Goal: Task Accomplishment & Management: Manage account settings

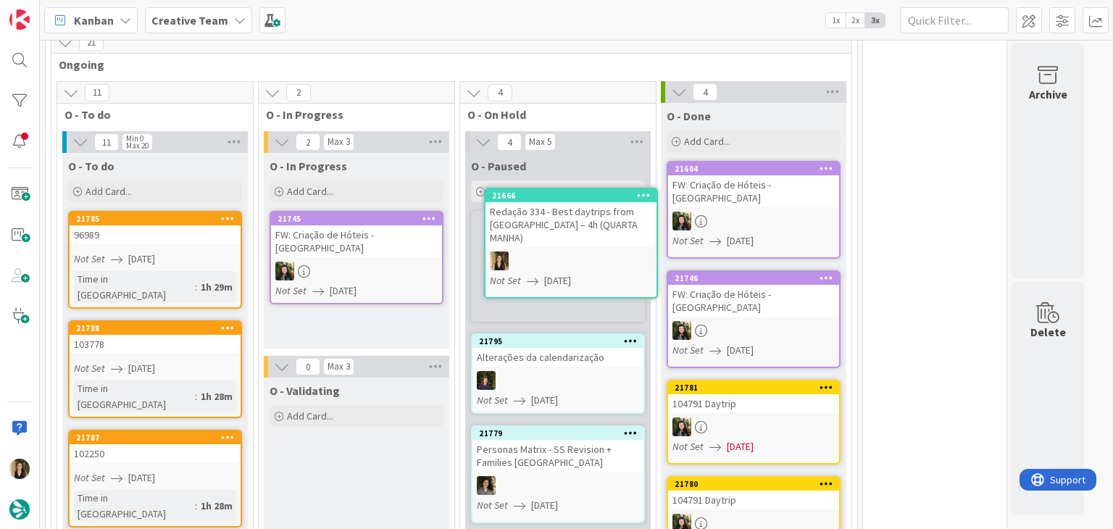
scroll to position [828, 0]
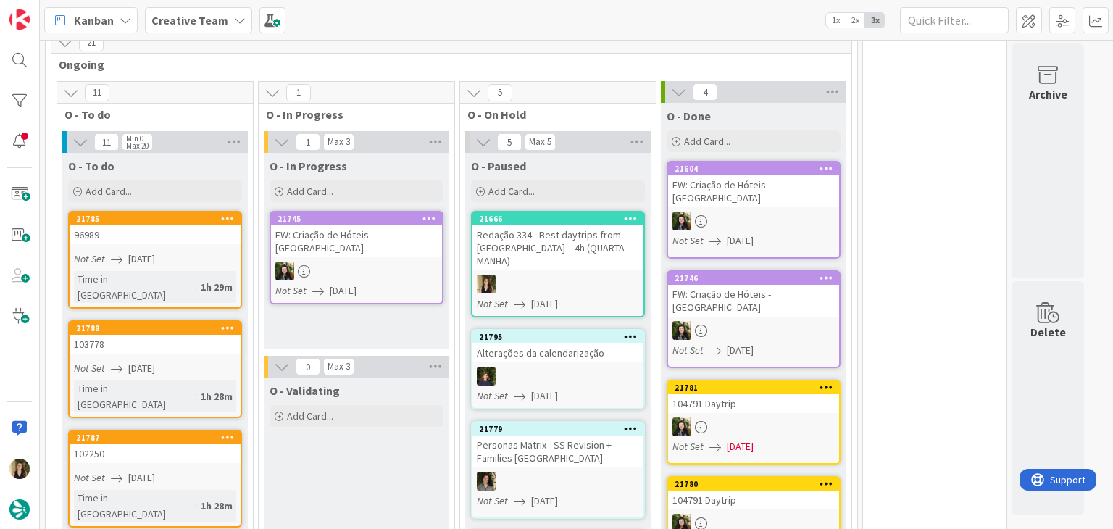
click at [605, 275] on div at bounding box center [558, 284] width 171 height 19
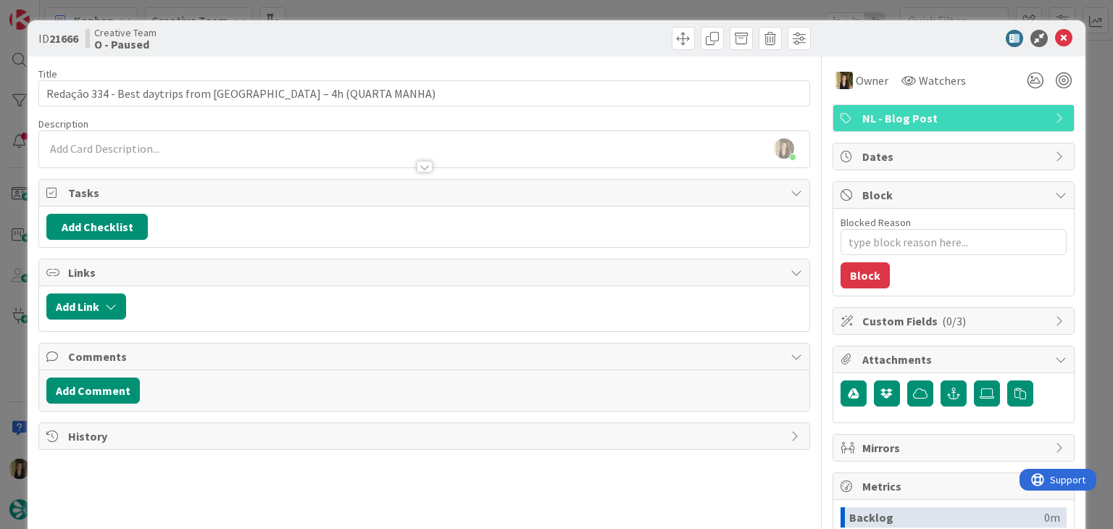
drag, startPoint x: 571, startPoint y: 42, endPoint x: 563, endPoint y: 21, distance: 22.8
click at [568, 36] on div at bounding box center [619, 38] width 383 height 23
click at [560, 10] on div "ID 21666 Creative Team O - Paused Title 58 / 128 Redação 334 - Best daytrips fr…" at bounding box center [556, 264] width 1113 height 529
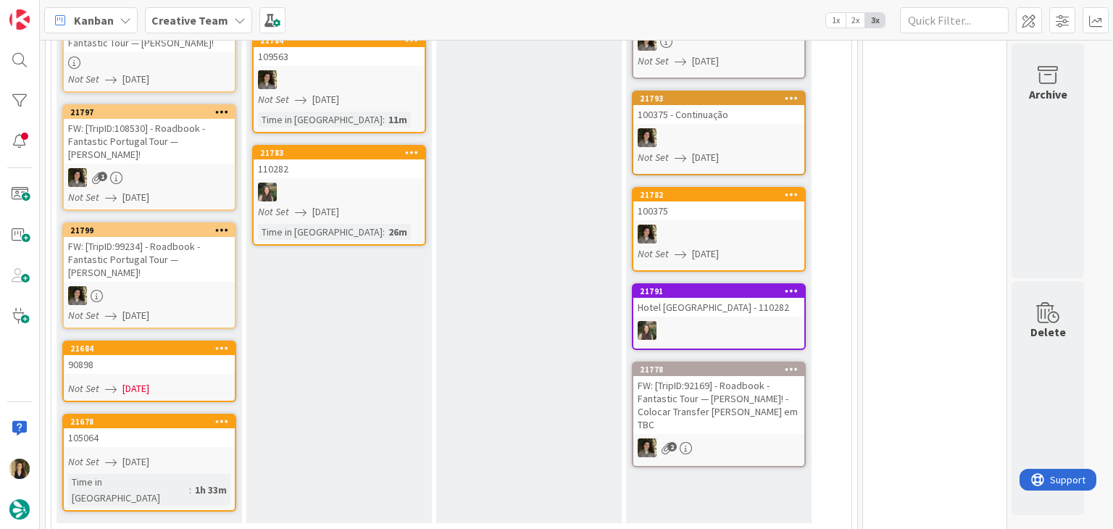
scroll to position [30, 0]
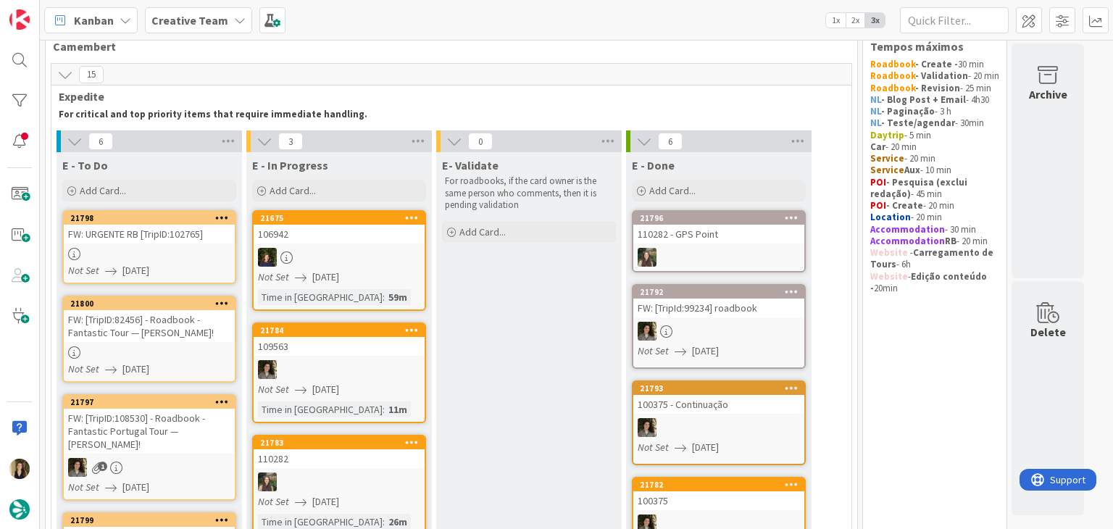
click at [198, 349] on div at bounding box center [149, 353] width 171 height 12
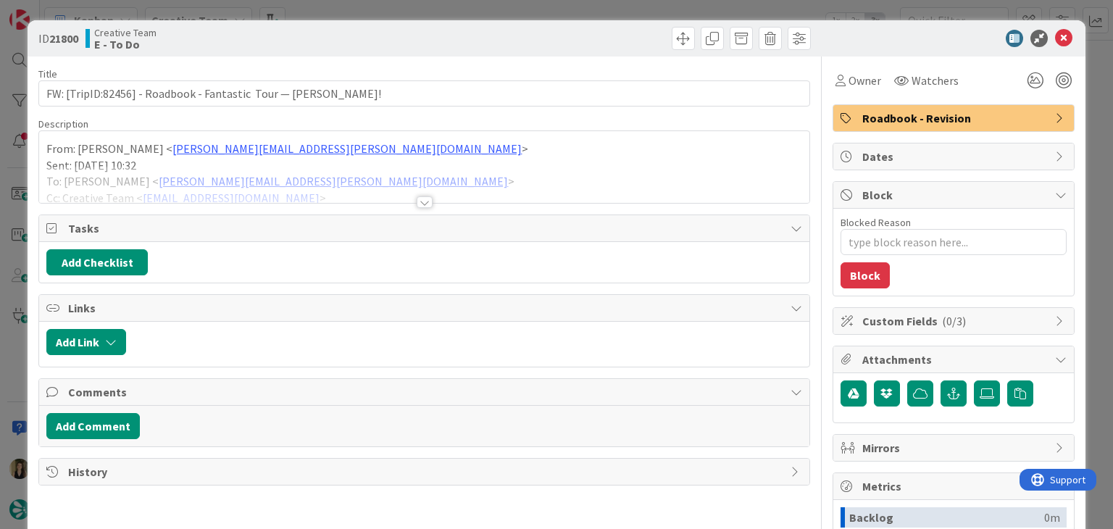
click at [420, 199] on div at bounding box center [425, 202] width 16 height 12
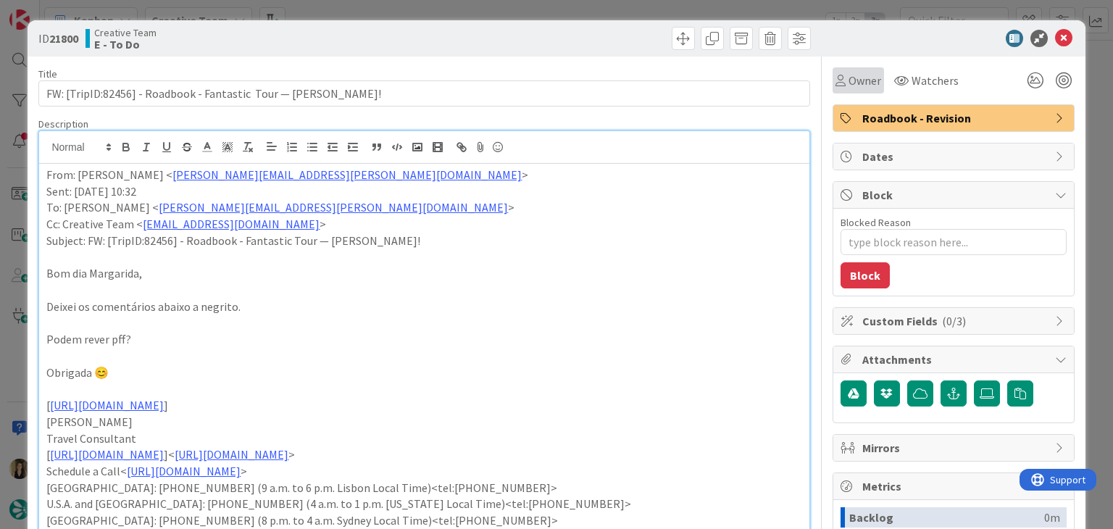
click at [833, 91] on div "Owner" at bounding box center [858, 80] width 51 height 26
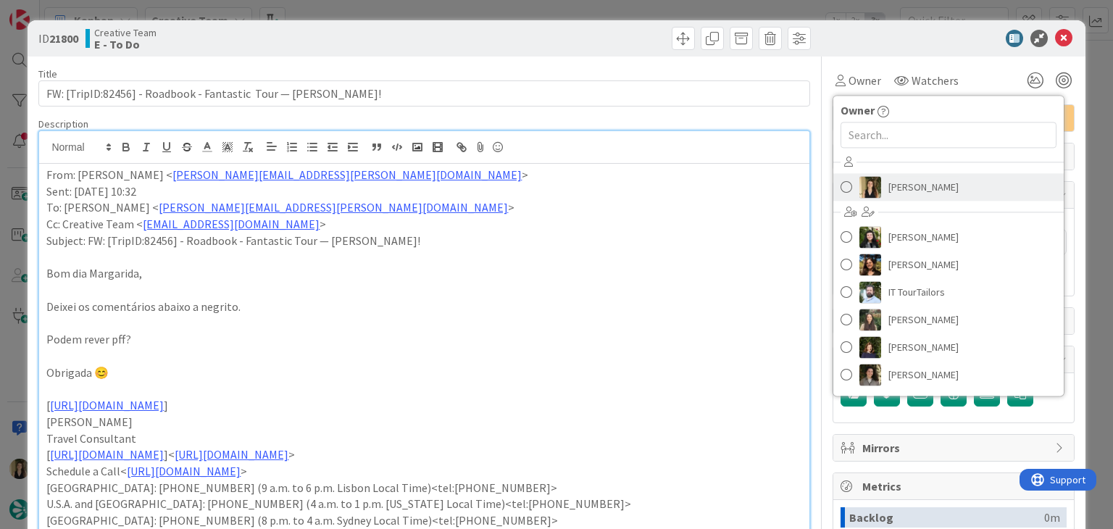
click at [919, 197] on span "[PERSON_NAME]" at bounding box center [924, 187] width 70 height 22
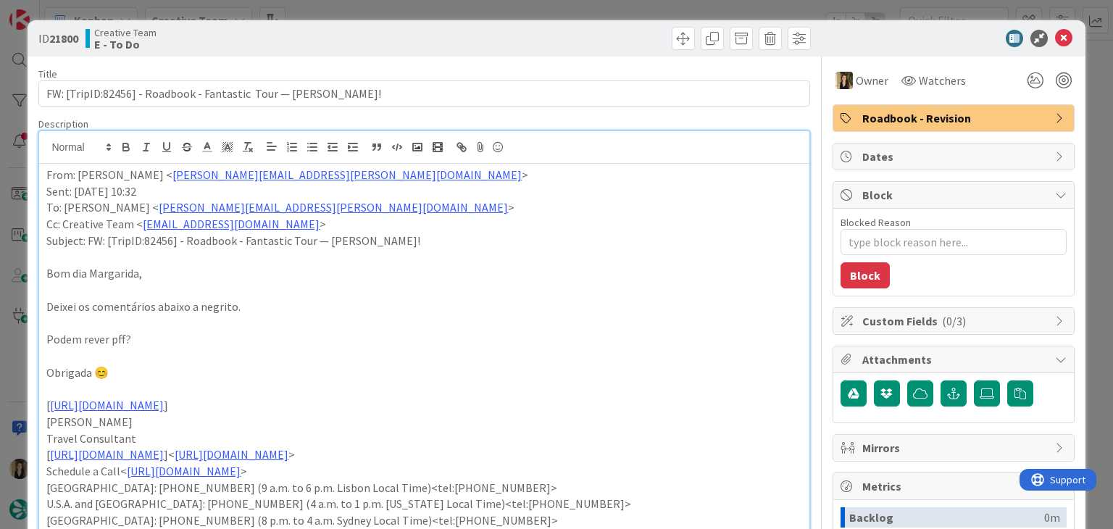
click at [622, 31] on div at bounding box center [619, 38] width 383 height 23
drag, startPoint x: 611, startPoint y: 7, endPoint x: 360, endPoint y: 62, distance: 257.4
click at [610, 7] on div "ID 21800 Creative Team E - To Do Title 63 / 128 FW: [TripID:82456] - Roadbook -…" at bounding box center [556, 264] width 1113 height 529
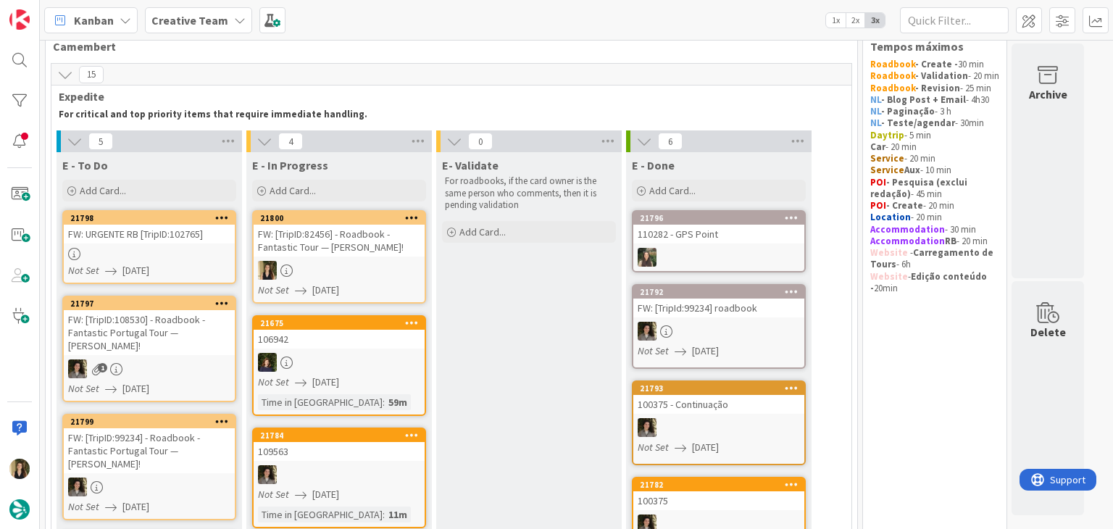
click at [372, 262] on div at bounding box center [339, 270] width 171 height 19
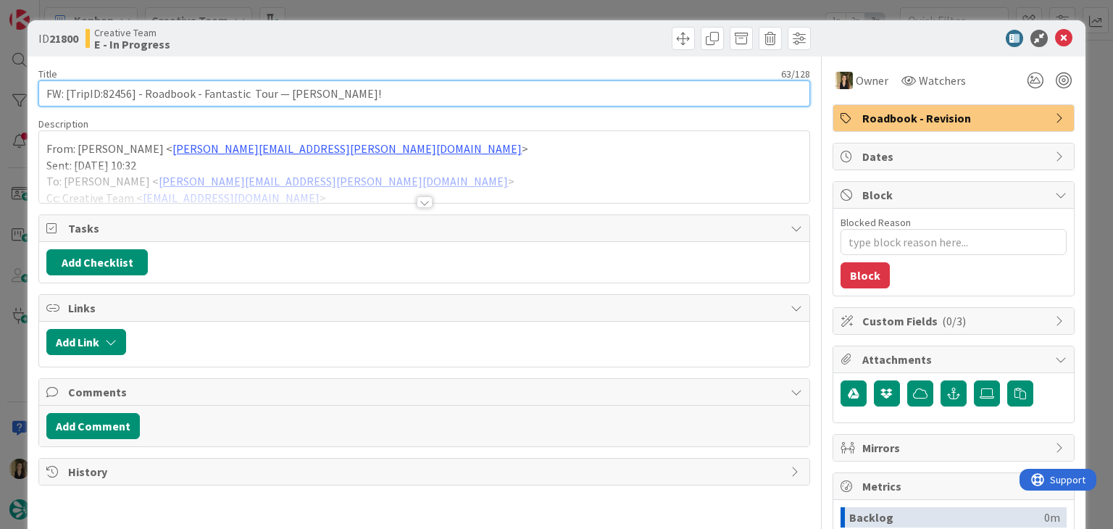
click at [114, 94] on input "FW: [TripID:82456] - Roadbook - Fantastic Tour — [PERSON_NAME]!" at bounding box center [423, 93] width 771 height 26
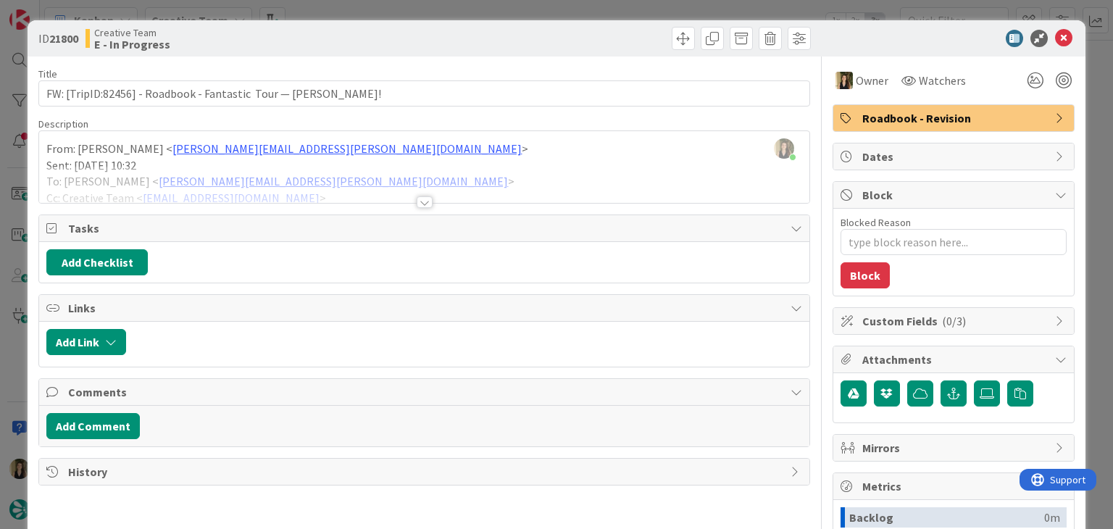
type textarea "x"
click at [417, 202] on div at bounding box center [425, 202] width 16 height 12
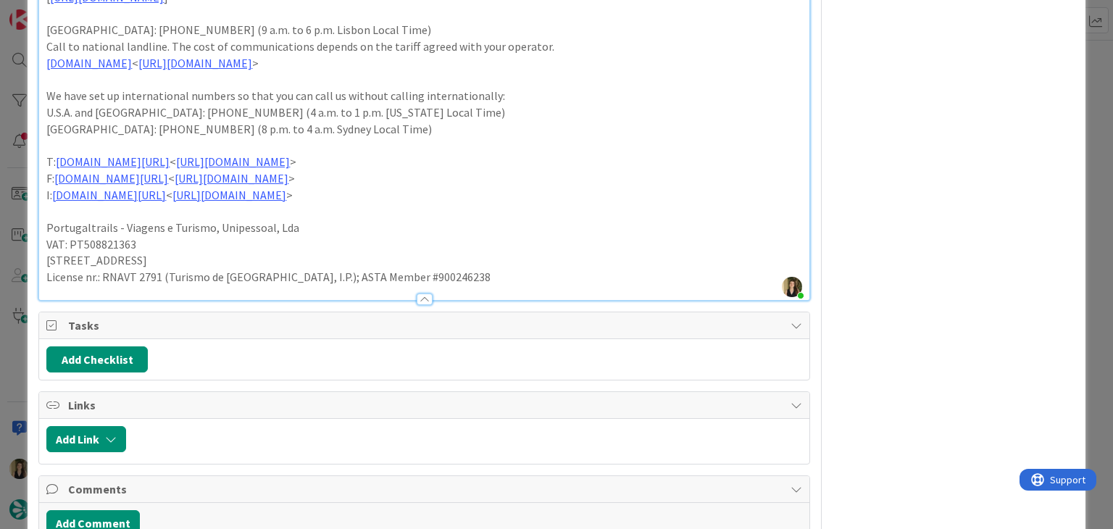
scroll to position [1345, 0]
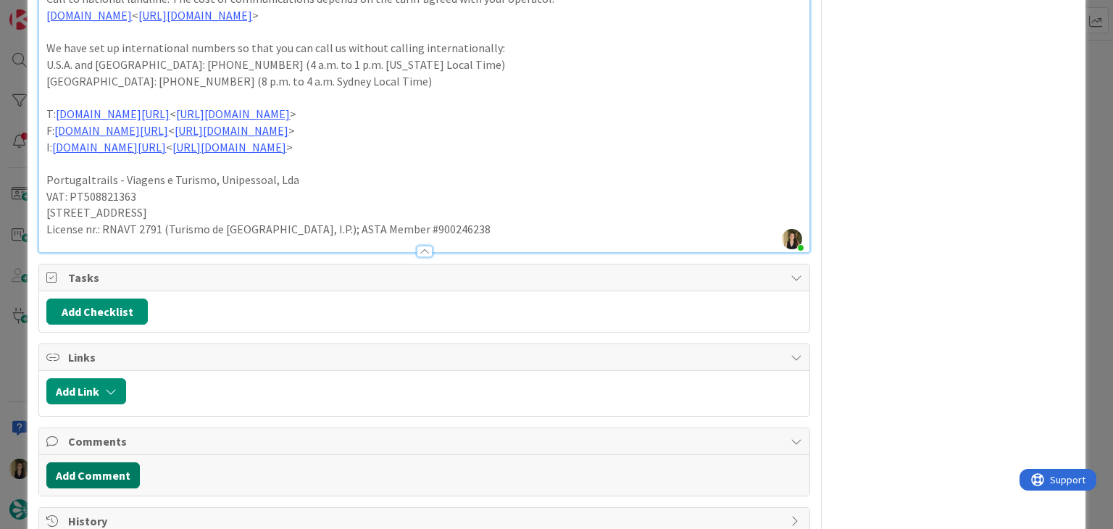
click at [117, 463] on button "Add Comment" at bounding box center [93, 476] width 94 height 26
click at [174, 515] on p at bounding box center [424, 523] width 742 height 17
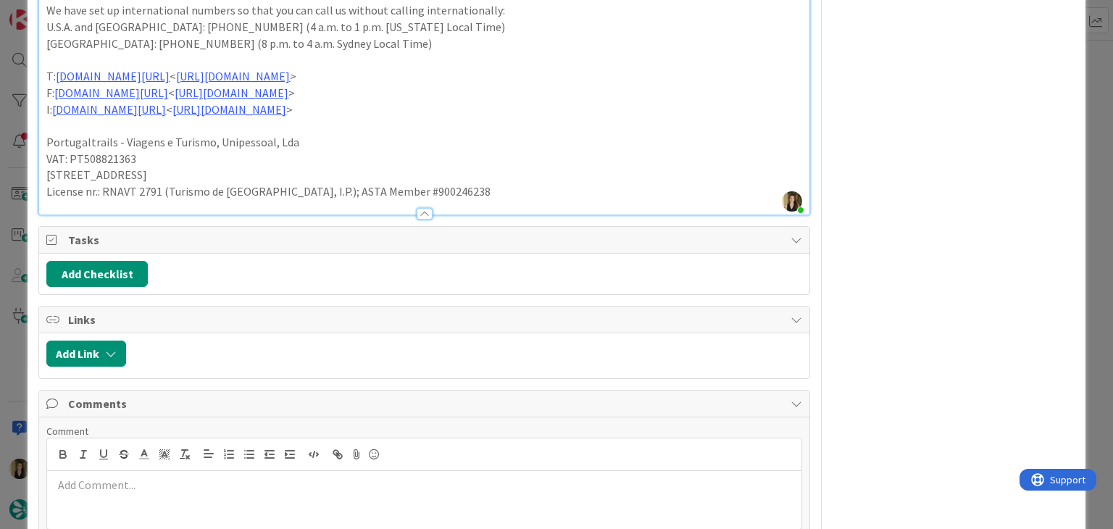
scroll to position [1418, 0]
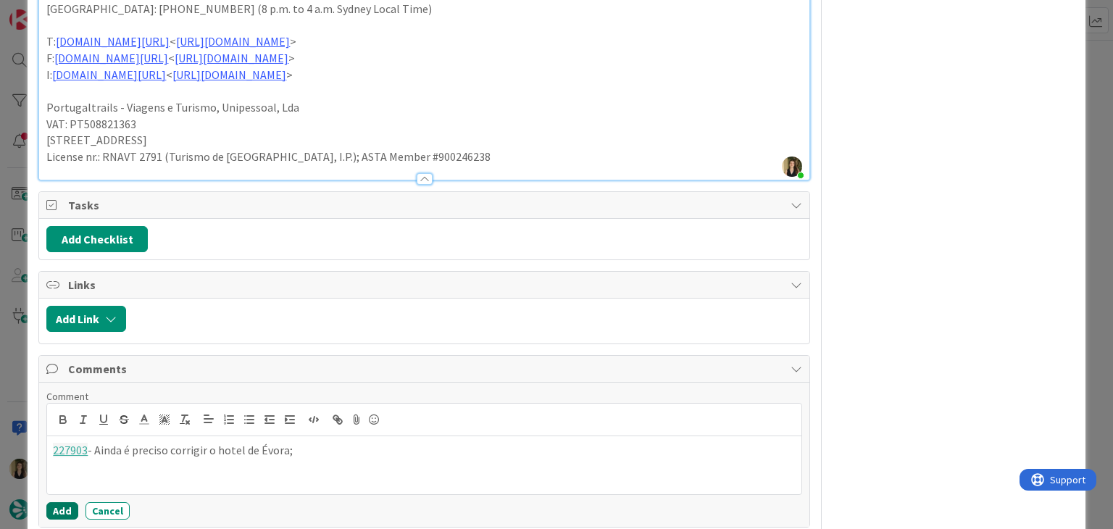
drag, startPoint x: 67, startPoint y: 473, endPoint x: 77, endPoint y: 465, distance: 13.4
click at [66, 502] on button "Add" at bounding box center [62, 510] width 32 height 17
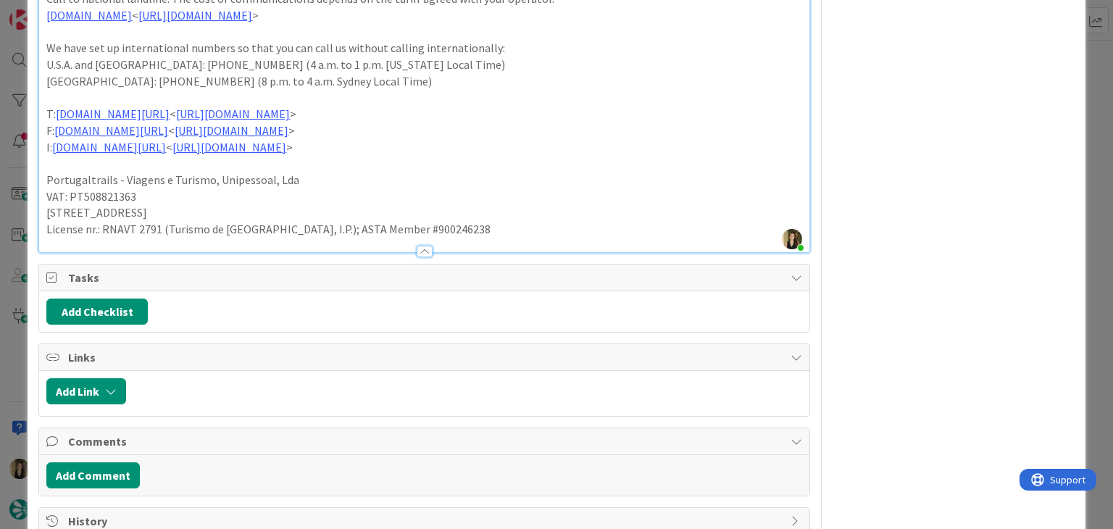
type textarea "x"
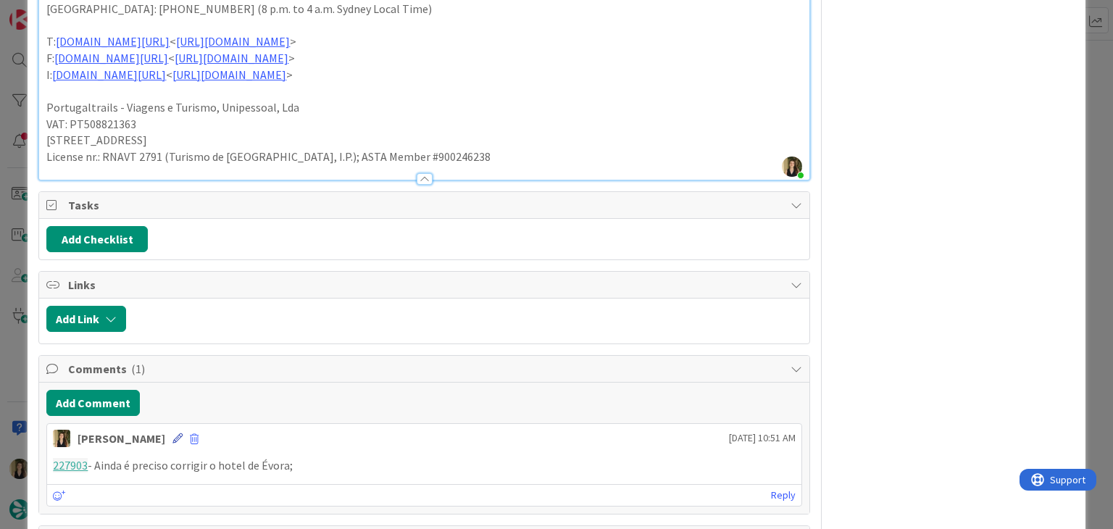
click at [173, 434] on icon at bounding box center [178, 439] width 10 height 10
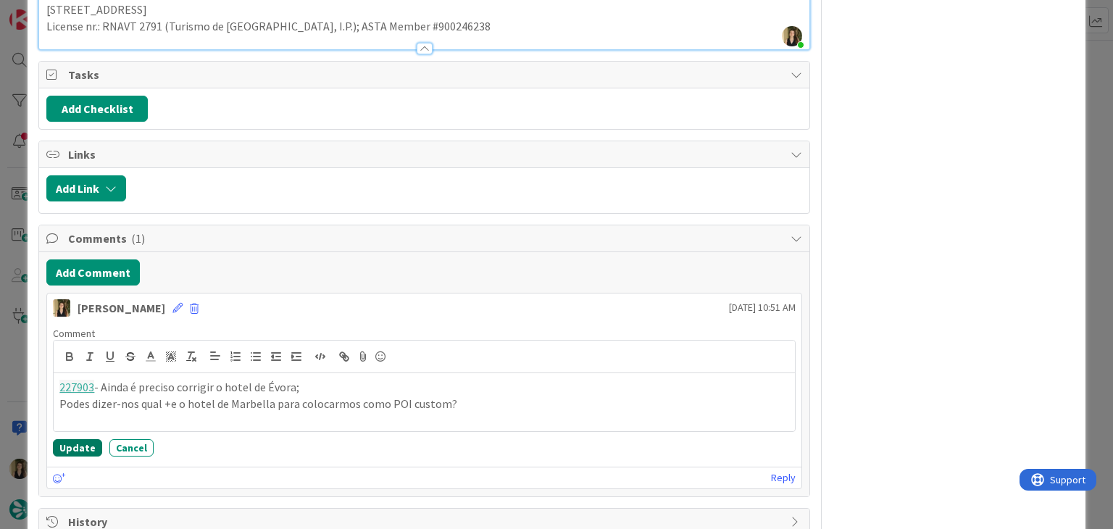
click at [77, 439] on button "Update" at bounding box center [77, 447] width 49 height 17
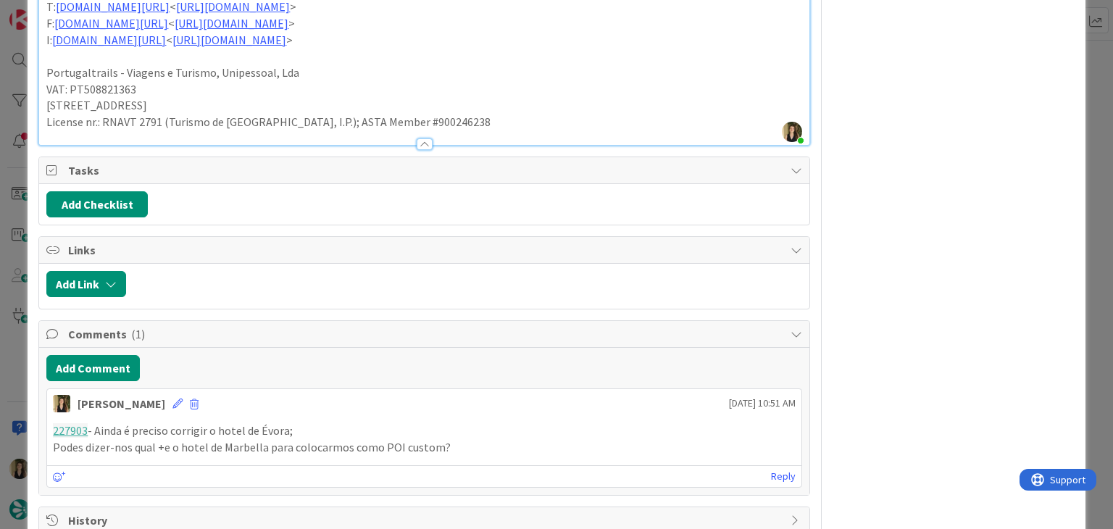
click at [165, 439] on p "Podes dizer-nos qual +e o hotel de Marbella para colocarmos como POI custom?" at bounding box center [424, 447] width 742 height 17
click at [141, 389] on div "[PERSON_NAME][GEOGRAPHIC_DATA] [DATE] 10:51 AM" at bounding box center [424, 400] width 754 height 23
click at [173, 399] on icon at bounding box center [178, 404] width 10 height 10
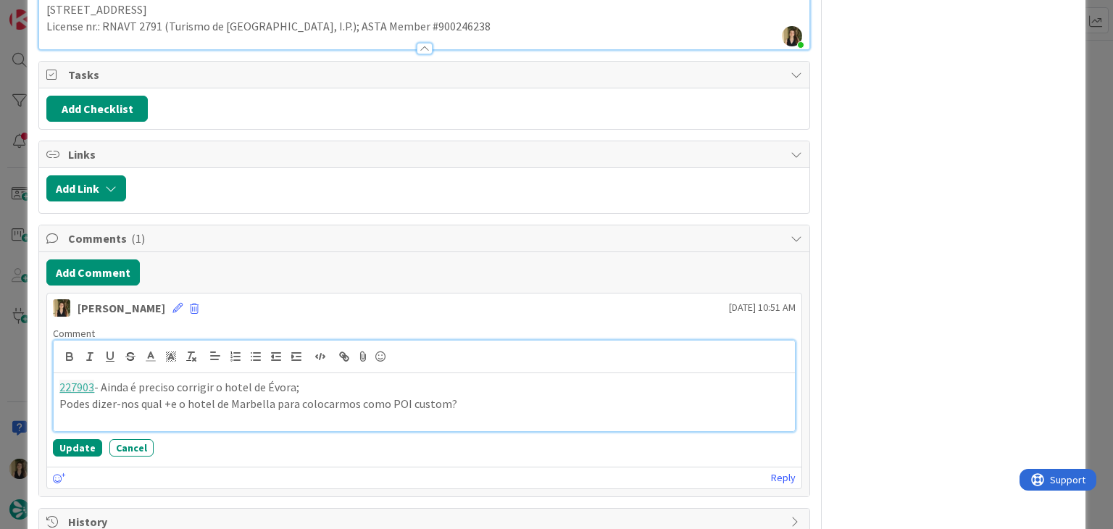
click at [173, 396] on p "Podes dizer-nos qual +e o hotel de Marbella para colocarmos como POI custom?" at bounding box center [423, 404] width 729 height 17
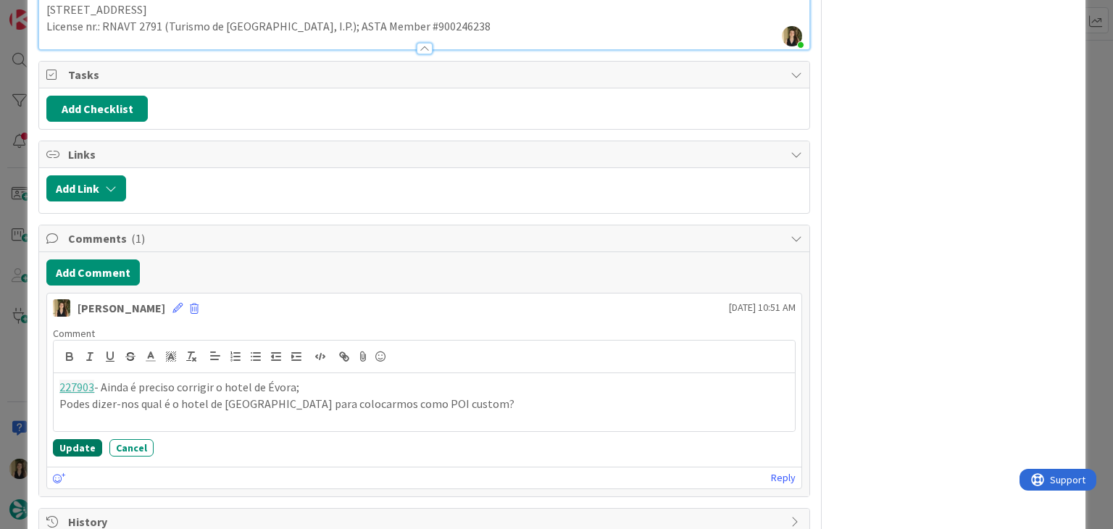
click at [76, 439] on button "Update" at bounding box center [77, 447] width 49 height 17
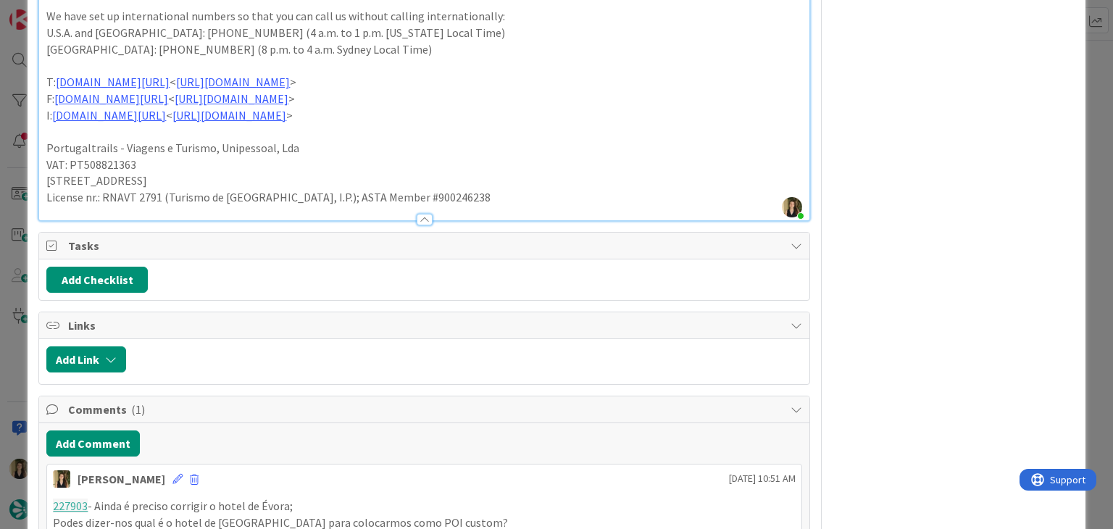
scroll to position [1453, 0]
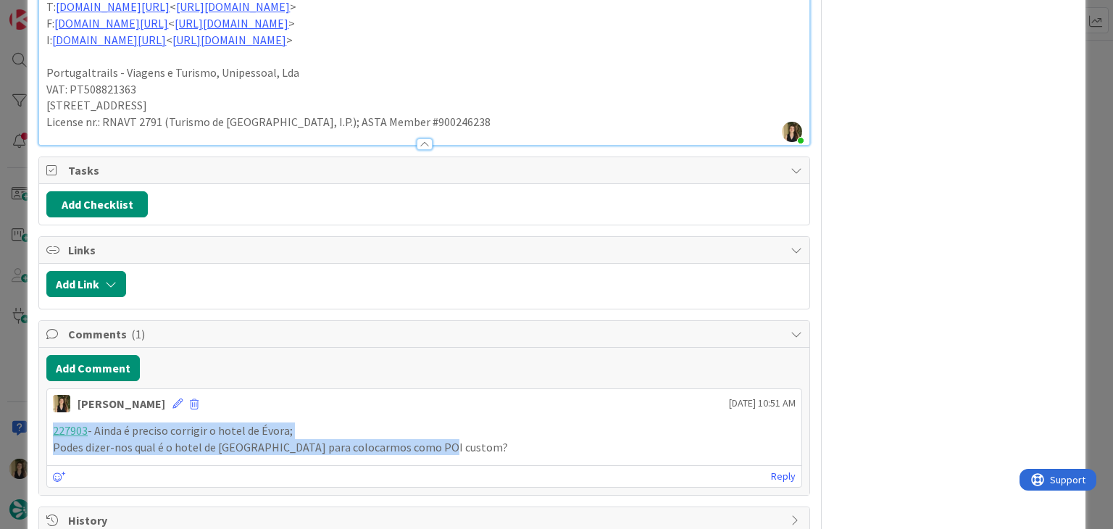
drag, startPoint x: 439, startPoint y: 418, endPoint x: 90, endPoint y: 386, distance: 350.8
click at [47, 417] on div "227903 - Ainda é preciso corrigir o hotel de Évora; Podes dizer-nos qual é o ho…" at bounding box center [424, 439] width 754 height 44
copy div "227903 - Ainda é preciso corrigir o hotel de Évora; Podes dizer-nos qual é o ho…"
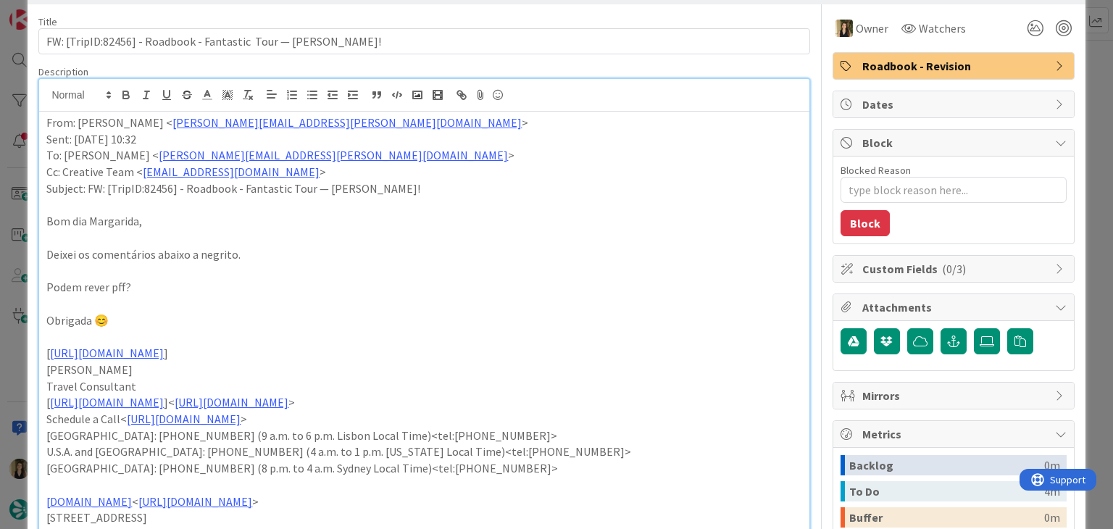
scroll to position [0, 0]
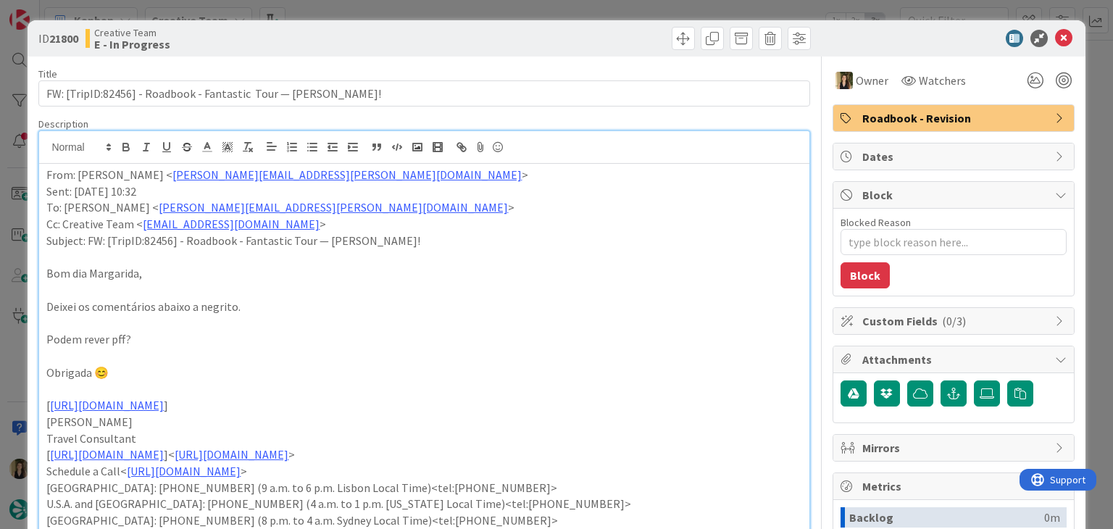
click at [526, 44] on div at bounding box center [619, 38] width 383 height 23
click at [522, 16] on div "ID 21800 Creative Team E - In Progress Title 63 / 128 FW: [TripID:82456] - Road…" at bounding box center [556, 264] width 1113 height 529
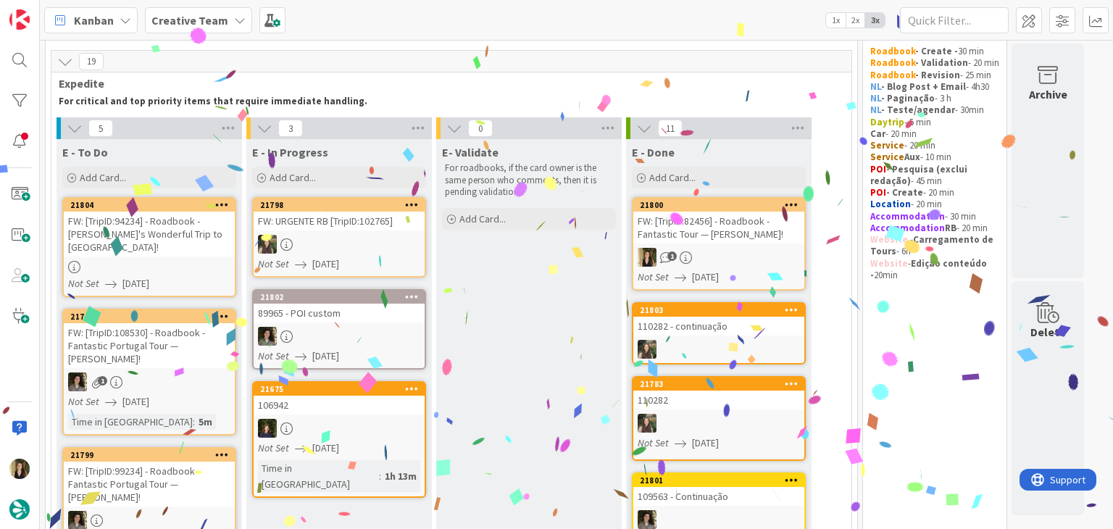
drag, startPoint x: 561, startPoint y: 373, endPoint x: 554, endPoint y: 367, distance: 9.8
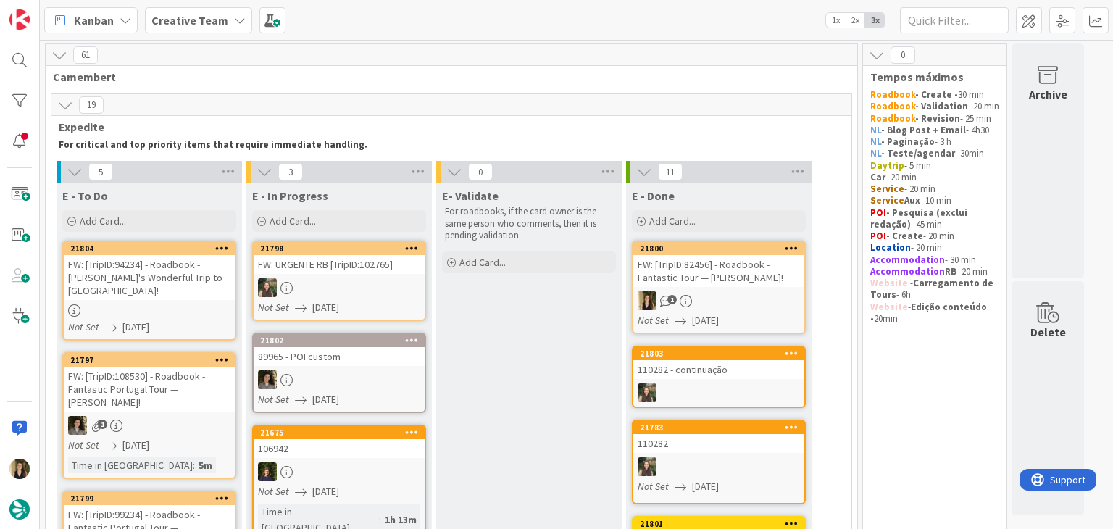
click at [187, 320] on div "Not Set [DATE]" at bounding box center [151, 327] width 167 height 15
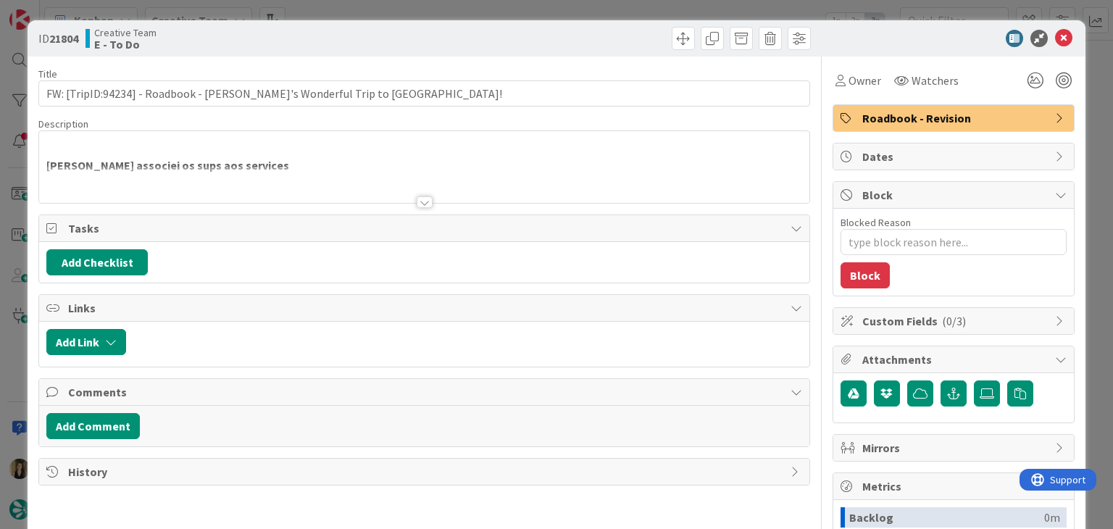
click at [420, 200] on div at bounding box center [425, 202] width 16 height 12
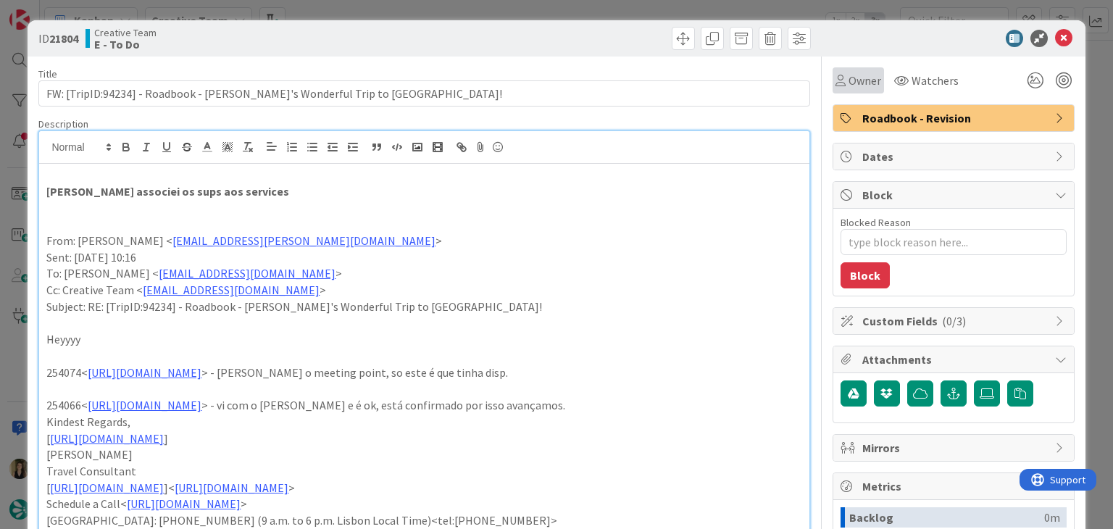
click at [836, 90] on div "Owner" at bounding box center [858, 80] width 51 height 26
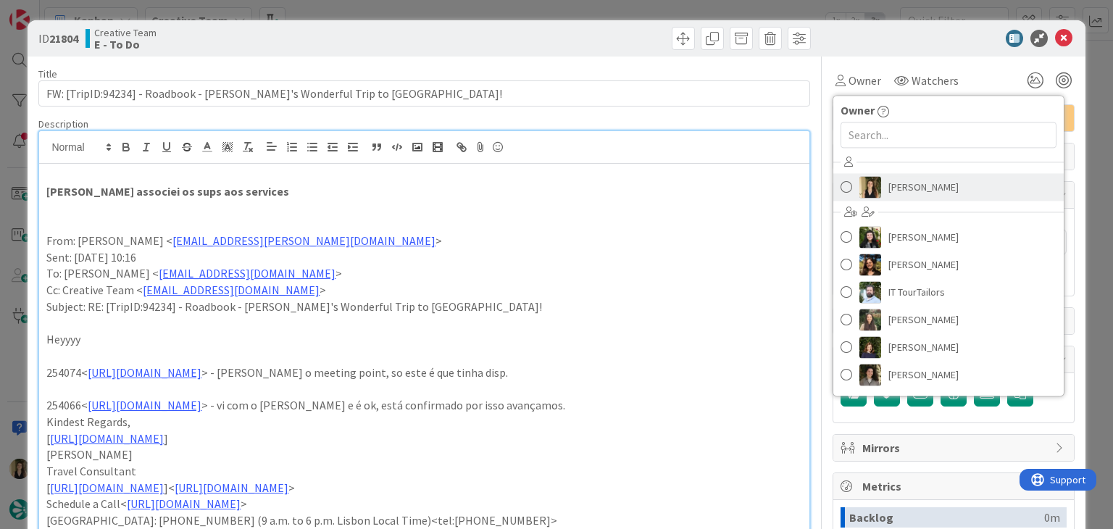
click at [896, 192] on span "[PERSON_NAME]" at bounding box center [924, 187] width 70 height 22
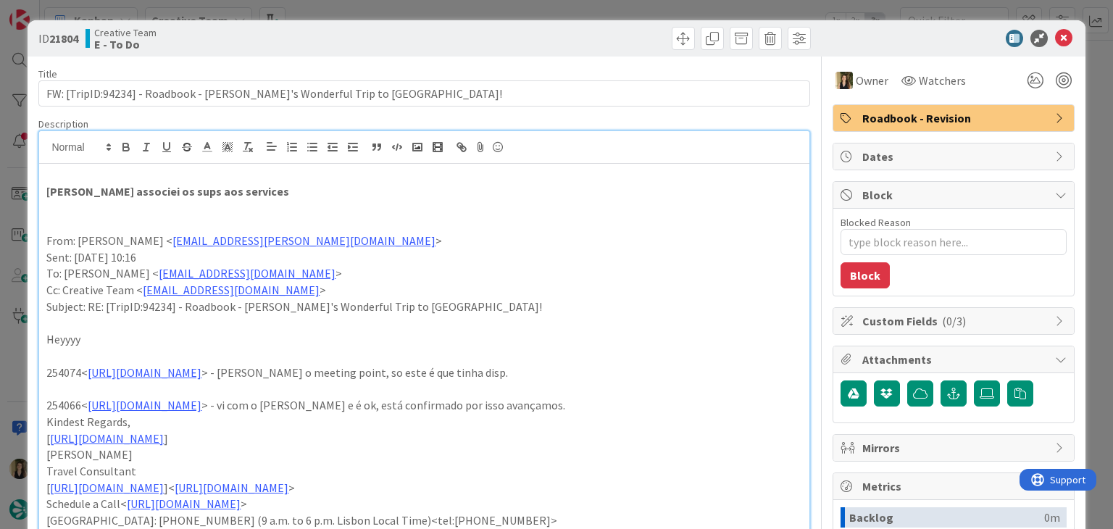
click at [581, 27] on div at bounding box center [619, 38] width 383 height 23
drag, startPoint x: 563, startPoint y: 16, endPoint x: 513, endPoint y: 4, distance: 52.2
click at [561, 15] on div "ID 21804 Creative Team E - To Do Title 64 / 128 FW: [TripID:94234] - Roadbook -…" at bounding box center [556, 264] width 1113 height 529
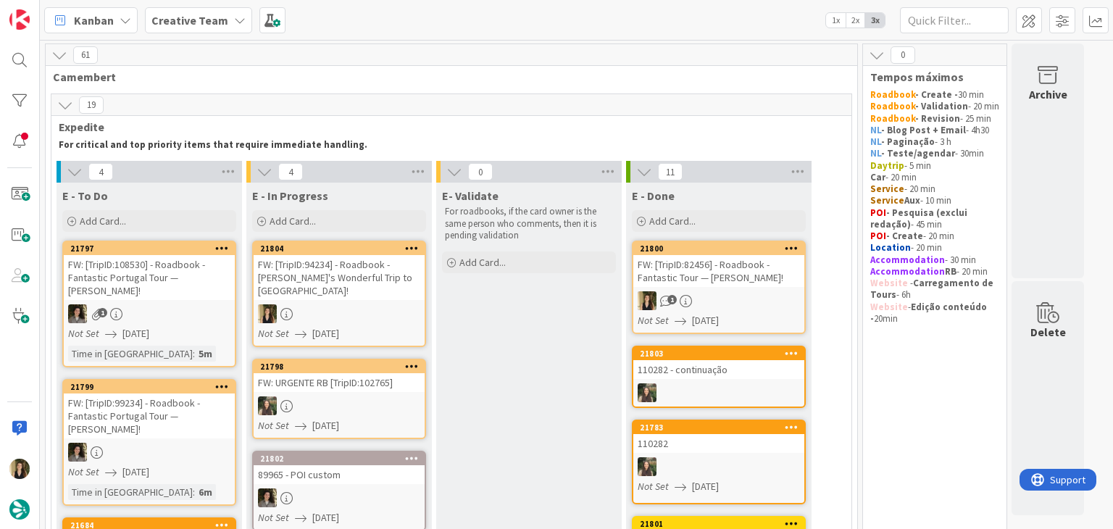
click at [350, 284] on div "FW: [TripID:94234] - Roadbook - [PERSON_NAME]'s Wonderful Trip to [GEOGRAPHIC_D…" at bounding box center [339, 277] width 171 height 45
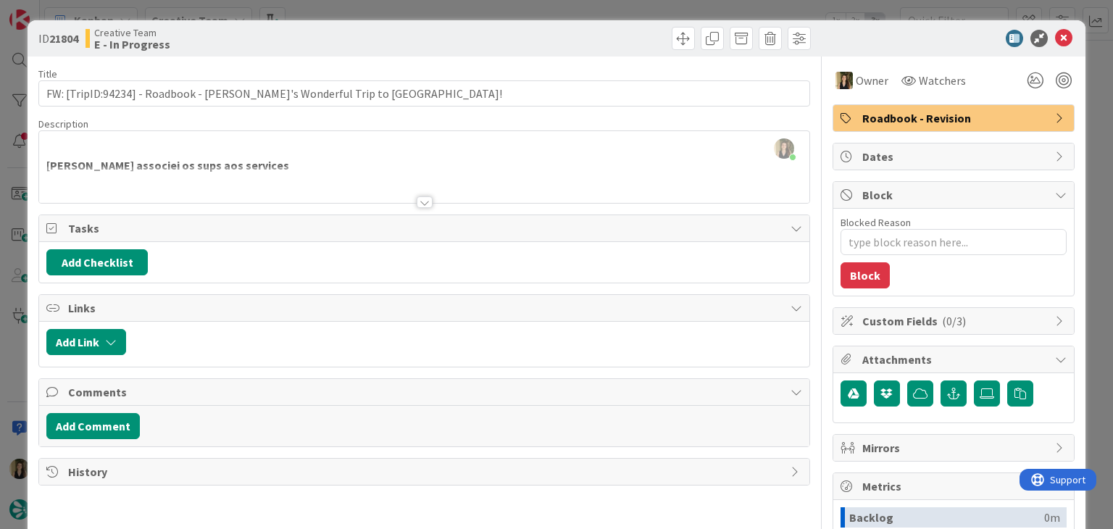
drag, startPoint x: 421, startPoint y: 204, endPoint x: 341, endPoint y: 181, distance: 83.9
click at [420, 204] on div at bounding box center [425, 202] width 16 height 12
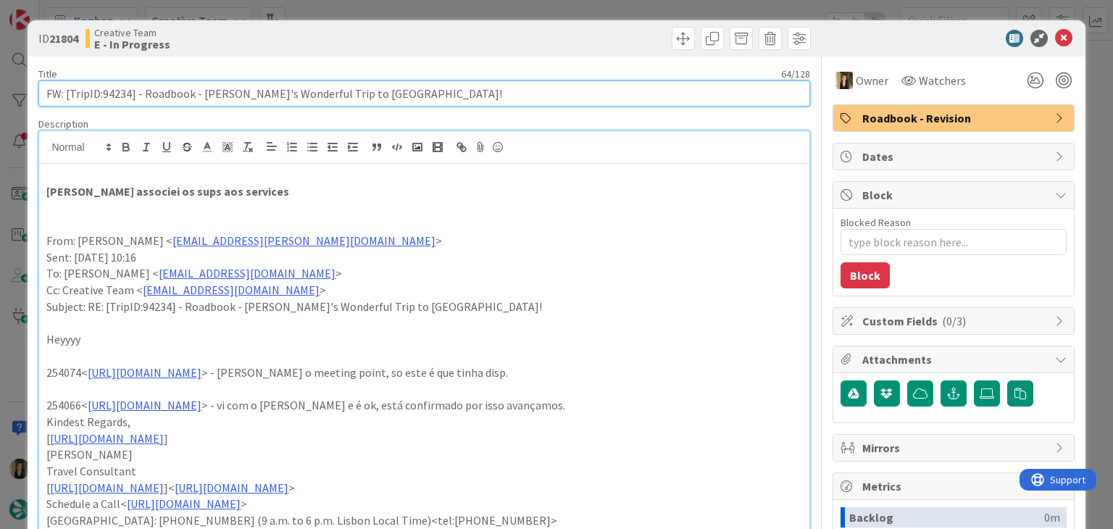
click at [120, 95] on input "FW: [TripID:94234] - Roadbook - [PERSON_NAME]'s Wonderful Trip to [GEOGRAPHIC_D…" at bounding box center [423, 93] width 771 height 26
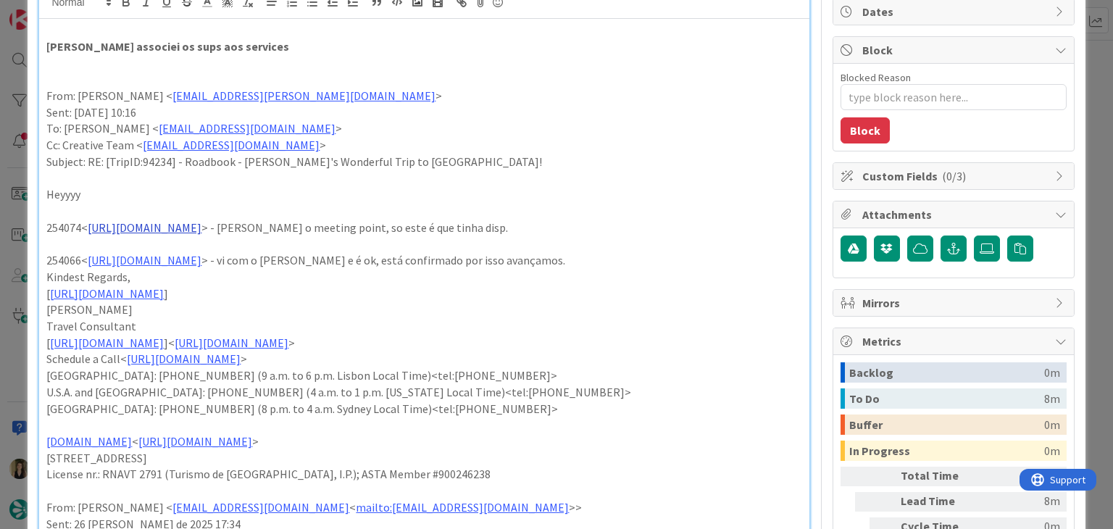
click at [202, 230] on link "[URL][DOMAIN_NAME]" at bounding box center [145, 227] width 114 height 14
click at [246, 257] on link "[URL][DOMAIN_NAME]" at bounding box center [197, 255] width 99 height 19
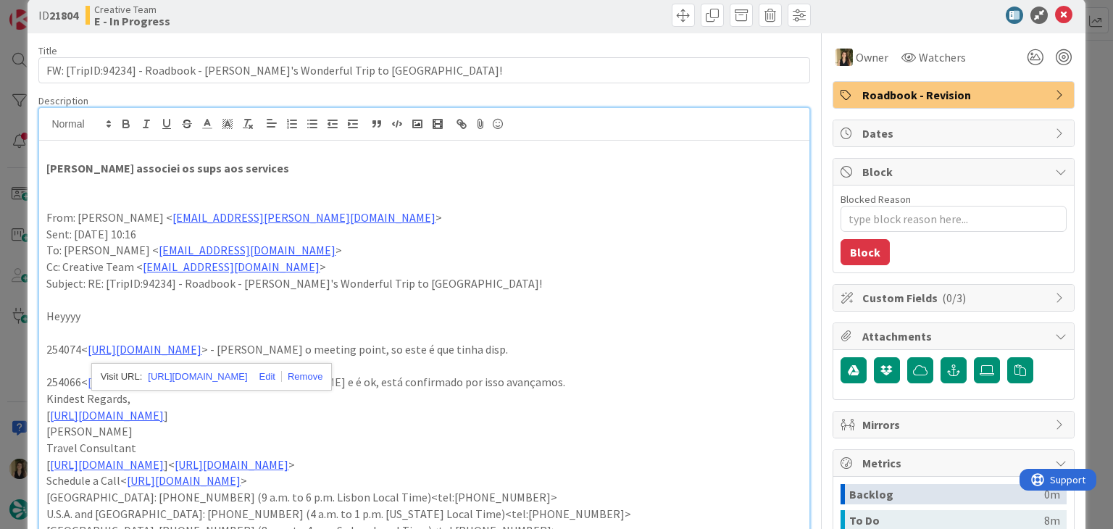
scroll to position [0, 0]
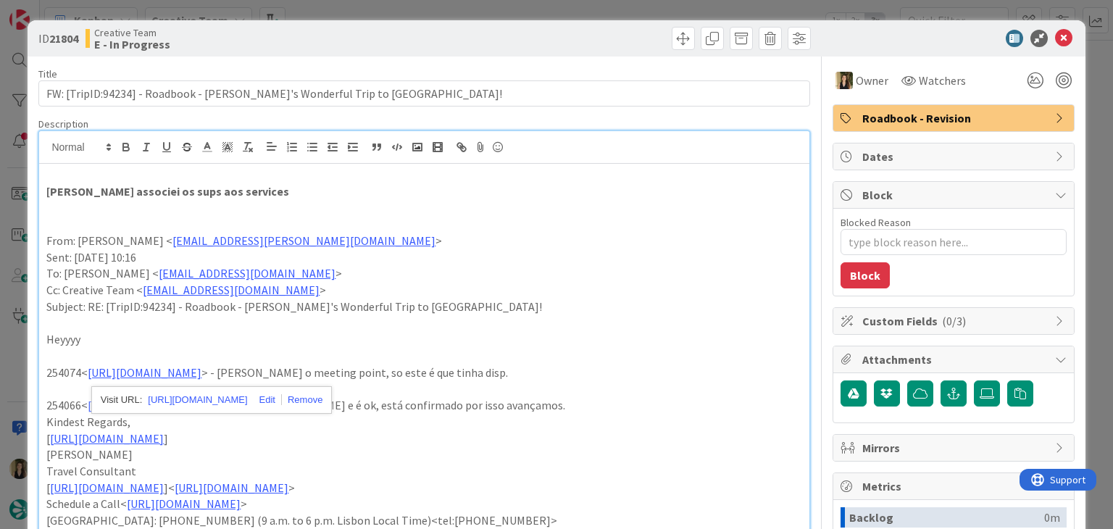
drag, startPoint x: 478, startPoint y: 41, endPoint x: 476, endPoint y: 18, distance: 22.5
click at [478, 41] on div at bounding box center [619, 38] width 383 height 23
click at [478, 16] on div "ID 21804 Creative Team E - In Progress Title 64 / 128 FW: [TripID:94234] - Road…" at bounding box center [556, 264] width 1113 height 529
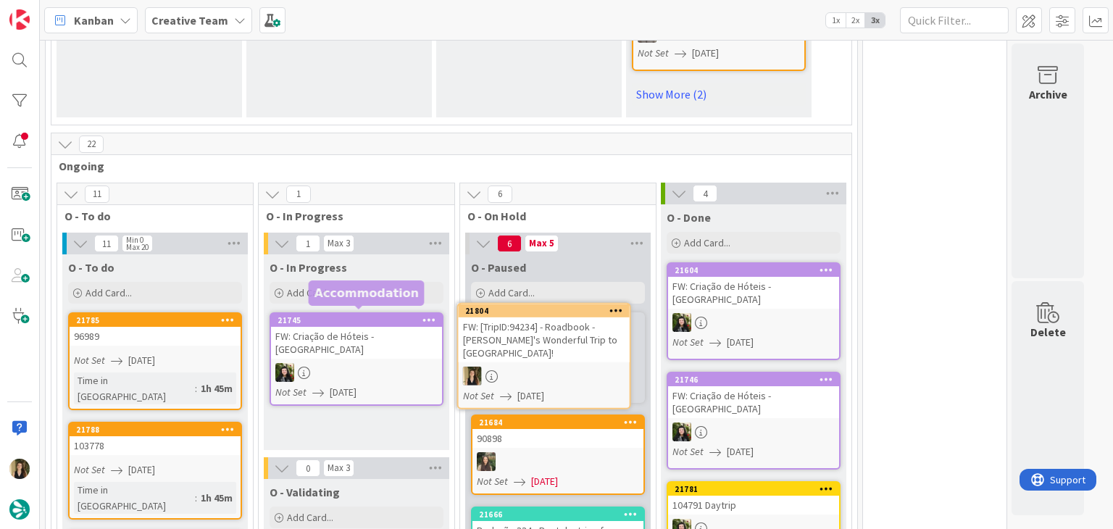
scroll to position [1087, 0]
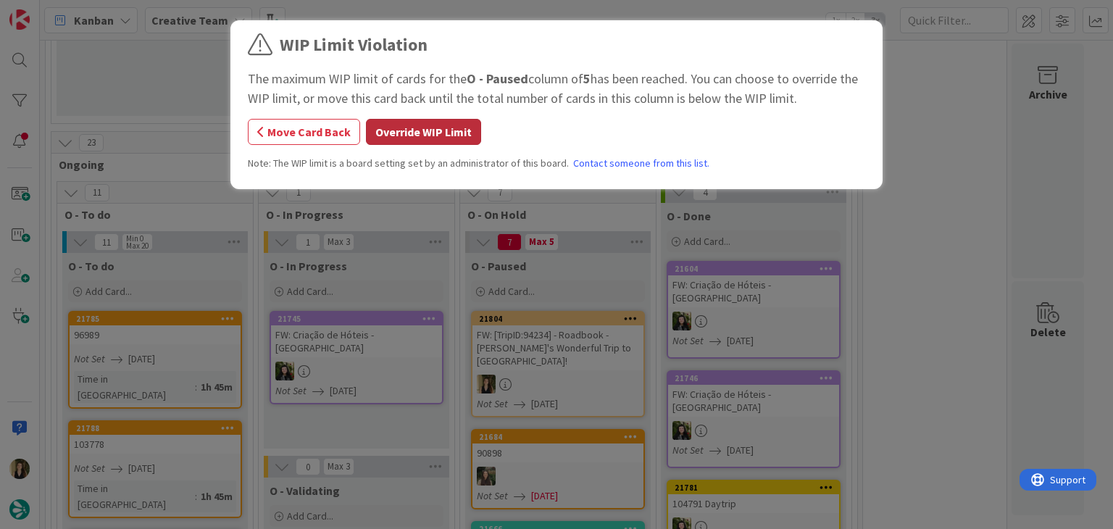
click at [455, 130] on button "Override WIP Limit" at bounding box center [423, 132] width 115 height 26
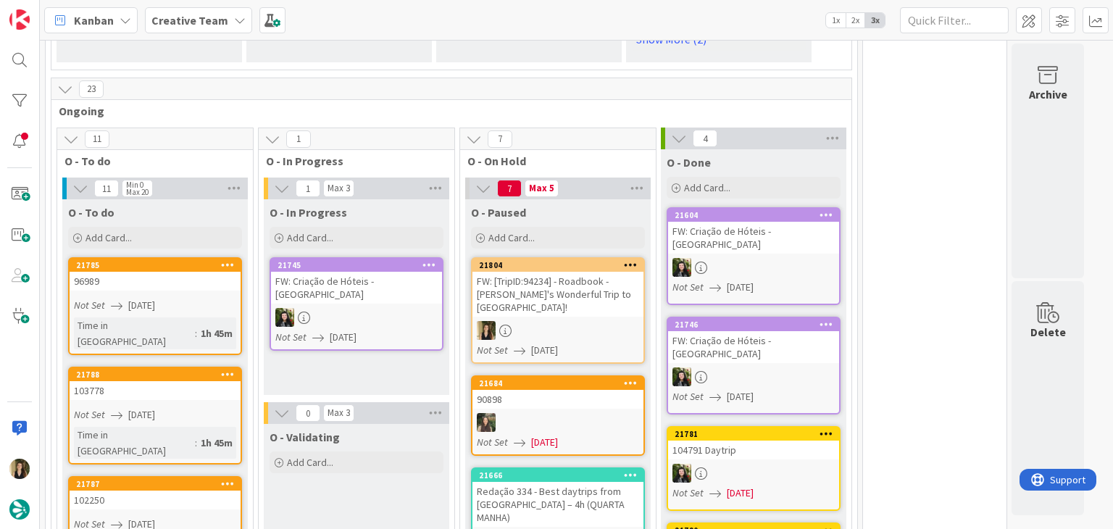
scroll to position [1160, 0]
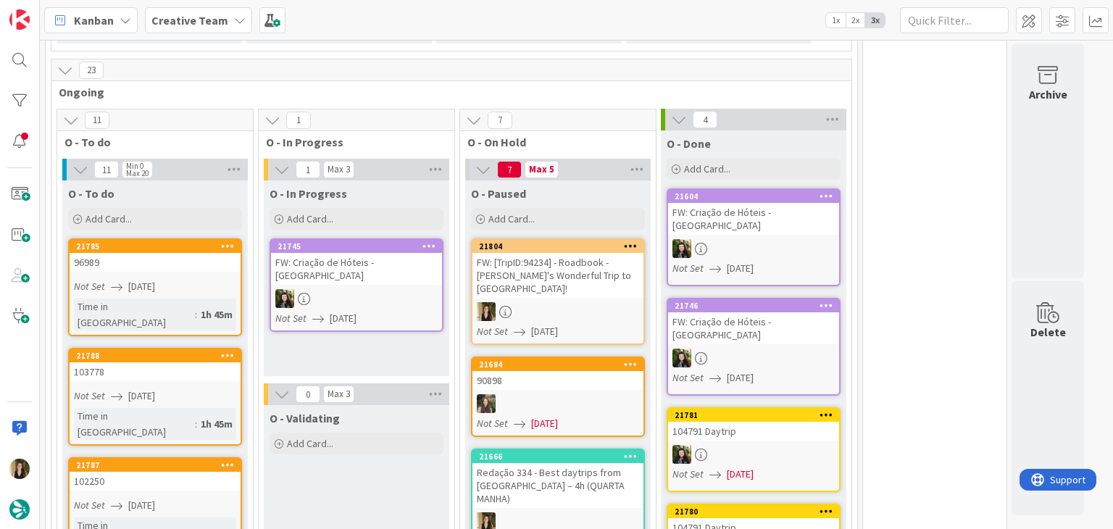
click at [604, 260] on div "FW: [TripID:94234] - Roadbook - [PERSON_NAME]'s Wonderful Trip to [GEOGRAPHIC_D…" at bounding box center [558, 275] width 171 height 45
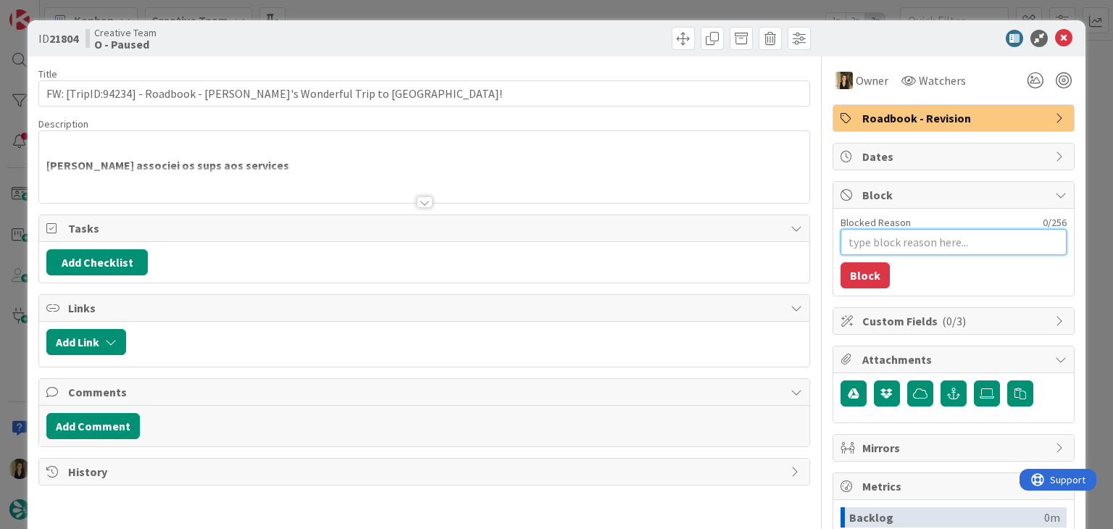
click at [911, 249] on textarea "Blocked Reason" at bounding box center [954, 242] width 226 height 26
type textarea "x"
type textarea "f"
type textarea "x"
type textarea "fa"
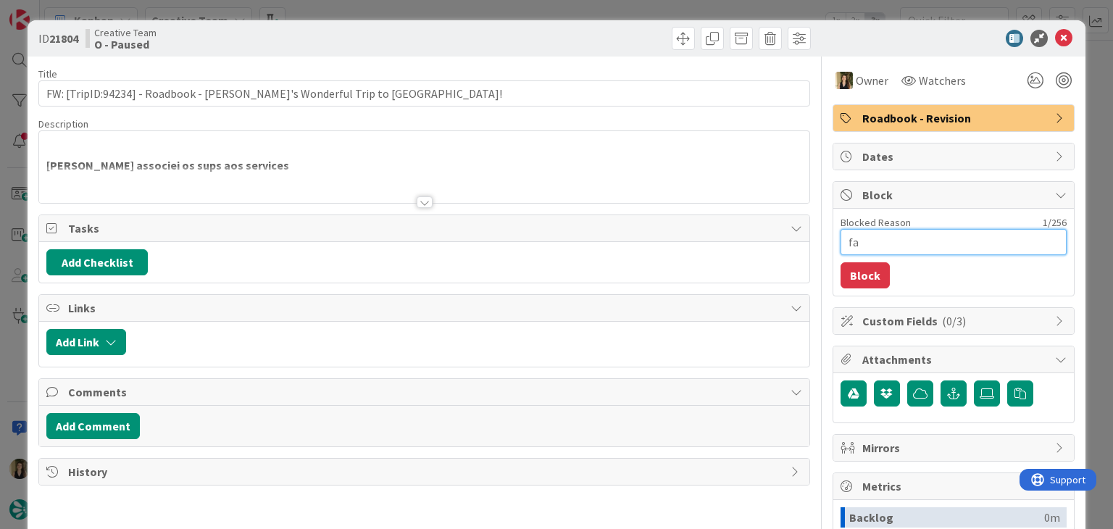
type textarea "x"
type textarea "fal"
type textarea "x"
type textarea "falt"
type textarea "x"
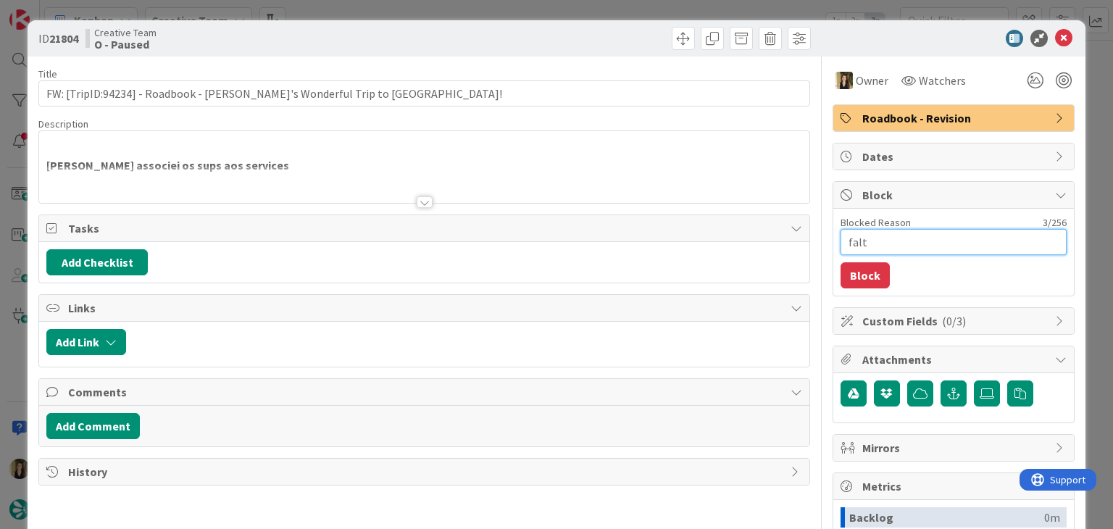
type textarea "falta"
type textarea "x"
type textarea "falta"
type textarea "x"
type textarea "falta a"
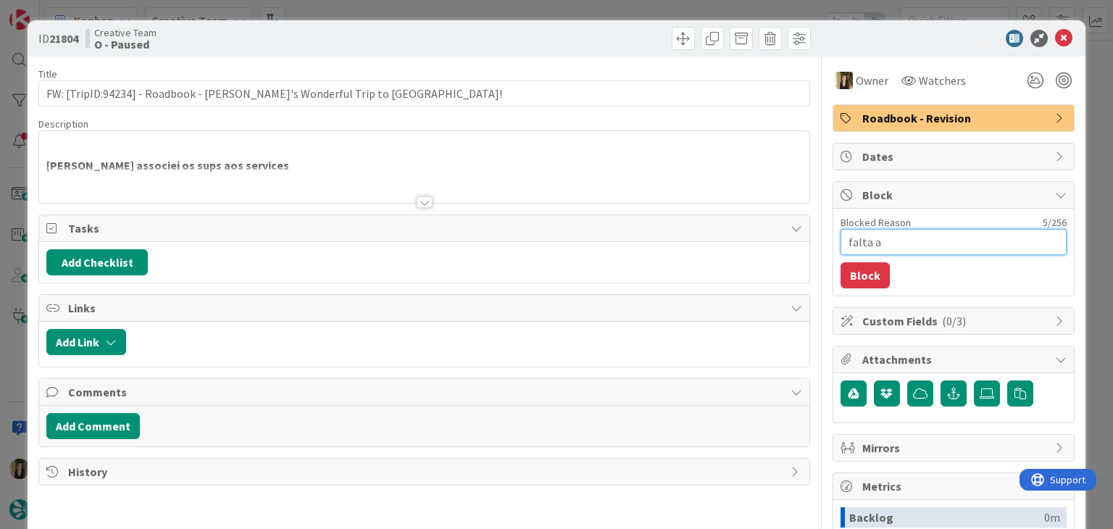
type textarea "x"
type textarea "falta a"
type textarea "x"
type textarea "falta a t"
type textarea "x"
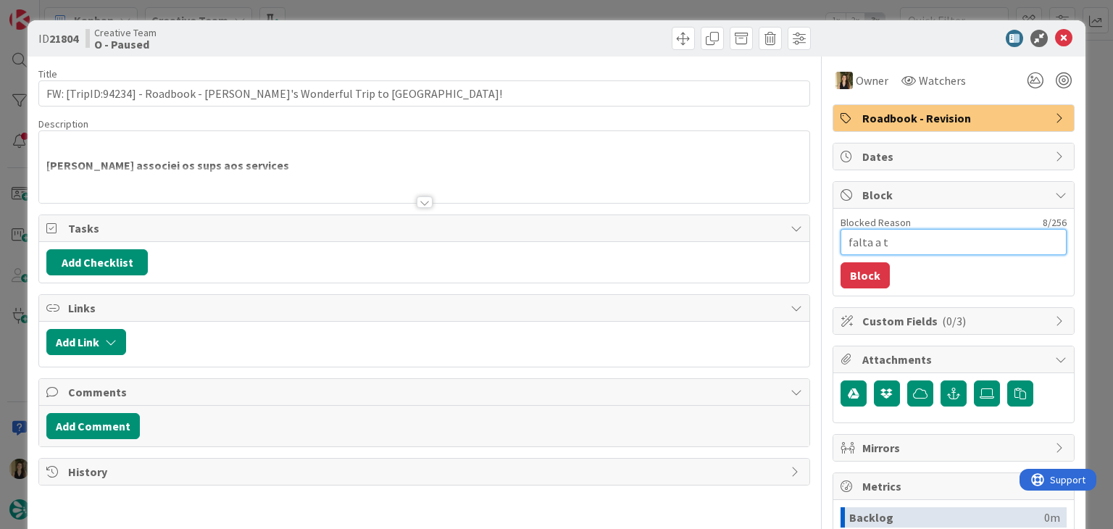
type textarea "falta a ta"
type textarea "x"
type textarea "falta a tac"
type textarea "x"
type textarea "falta a ta"
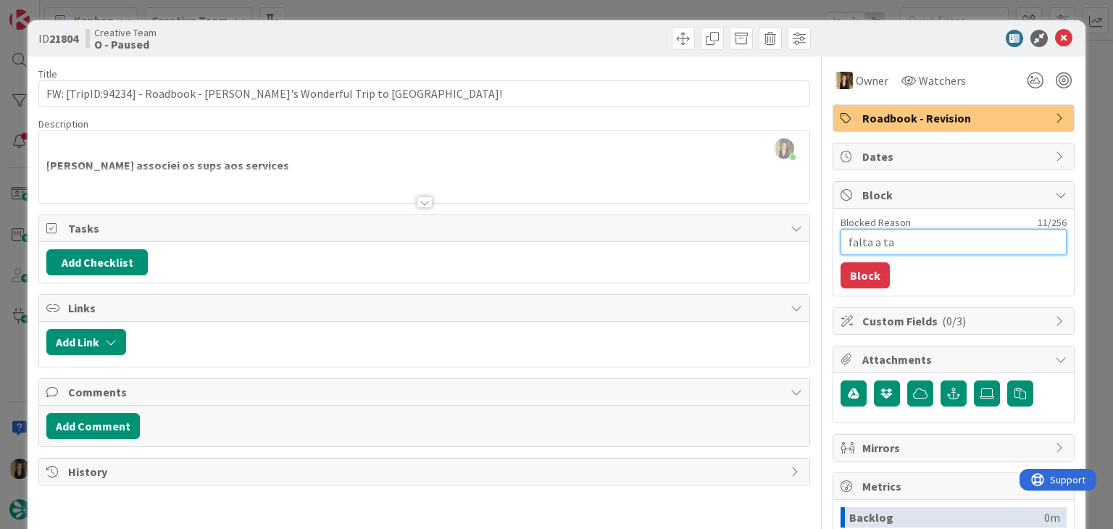
type textarea "x"
type textarea "falta a t"
type textarea "x"
type textarea "falta a tc"
type textarea "x"
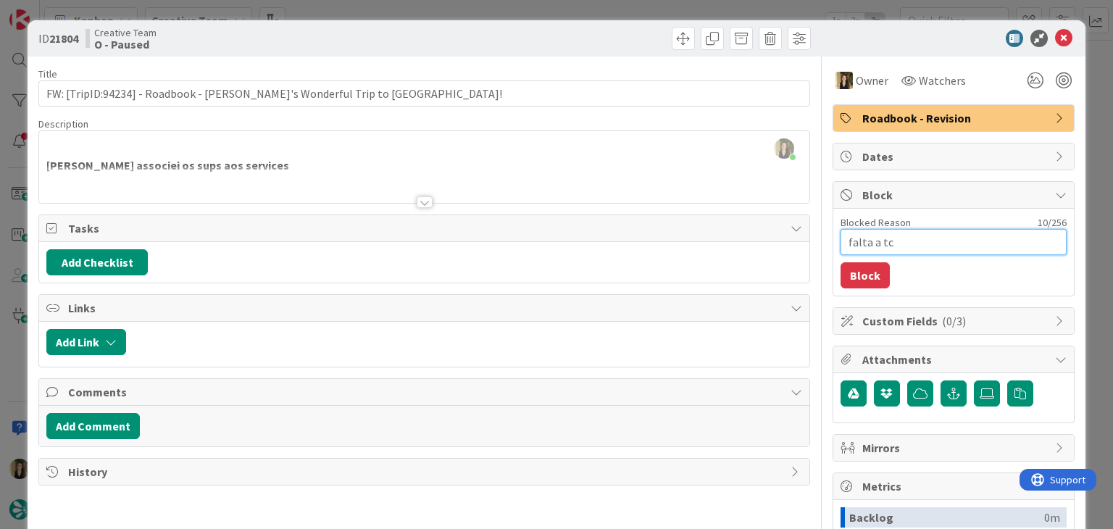
type textarea "falta a tc"
type textarea "x"
type textarea "falta a tc c"
type textarea "x"
type textarea "falta a tc co"
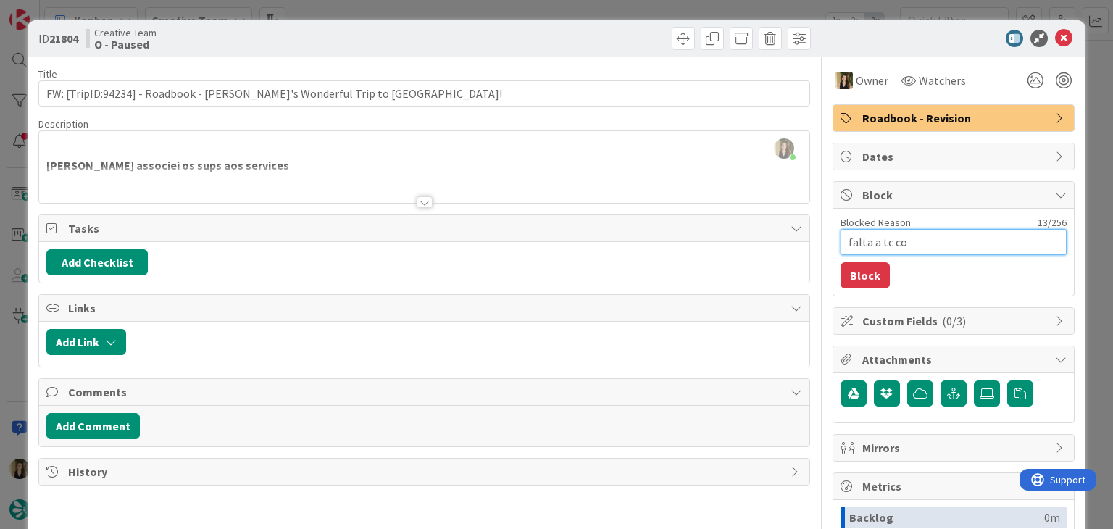
type textarea "x"
type textarea "falta a tc conf"
type textarea "x"
type textarea "falta a tc confir"
type textarea "x"
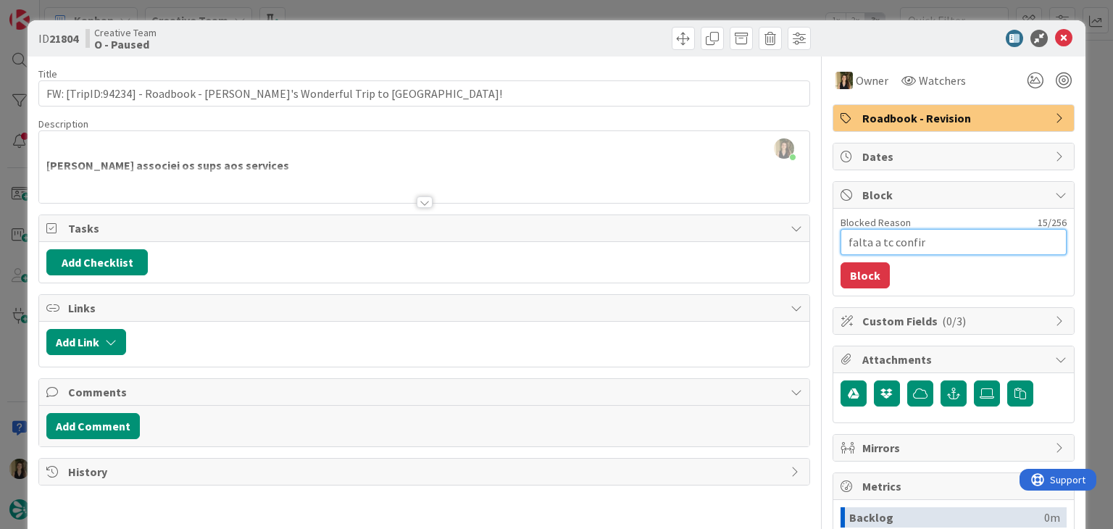
type textarea "falta a tc confirm"
type textarea "x"
type textarea "falta a tc confirma"
type textarea "x"
type textarea "falta a tc confirmar"
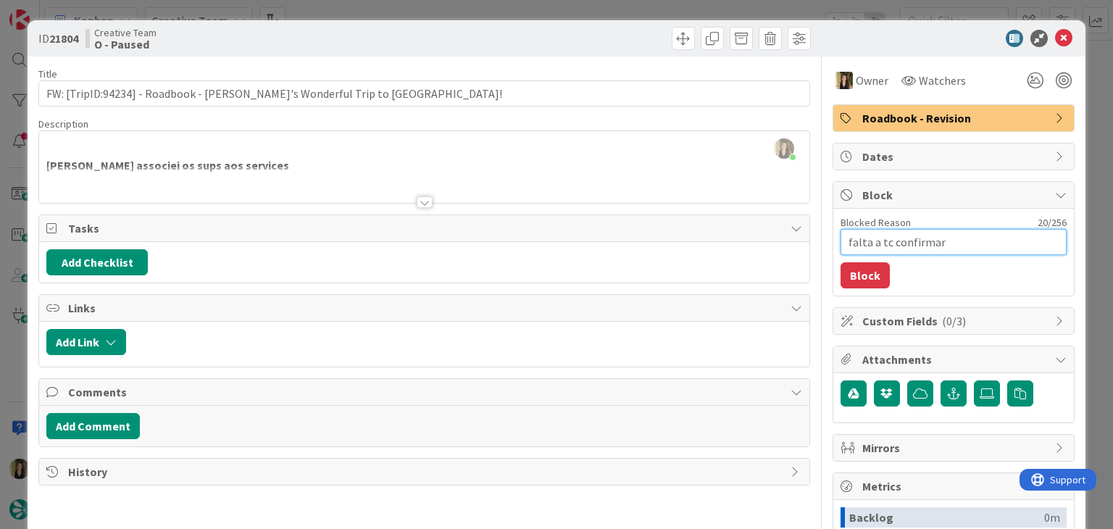
type textarea "x"
type textarea "falta a tc confirmar"
type textarea "x"
type textarea "falta a tc confirmar o"
type textarea "x"
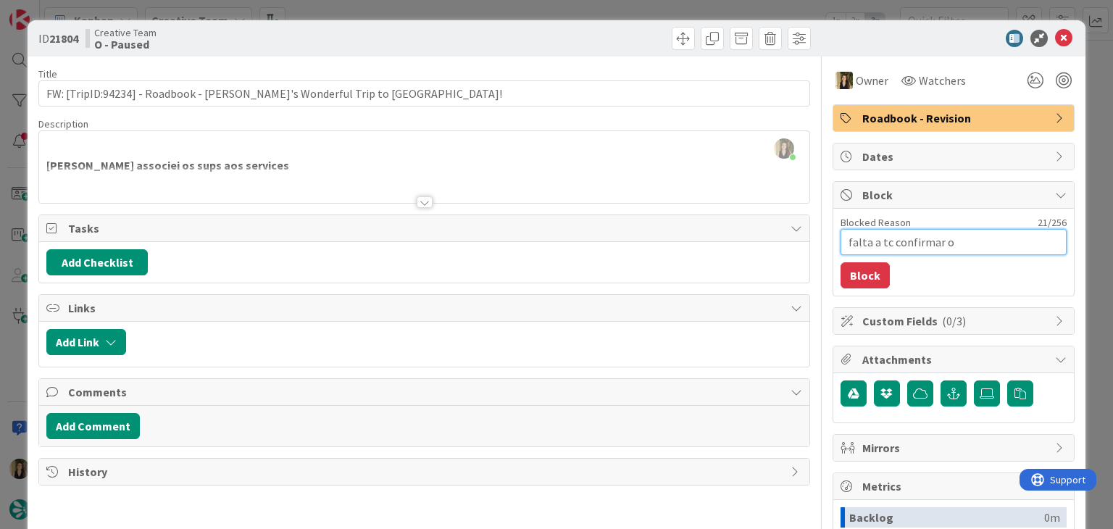
type textarea "falta a tc confirmar o"
type textarea "x"
type textarea "falta a tc confirmar o m"
type textarea "x"
type textarea "falta a tc confirmar o me"
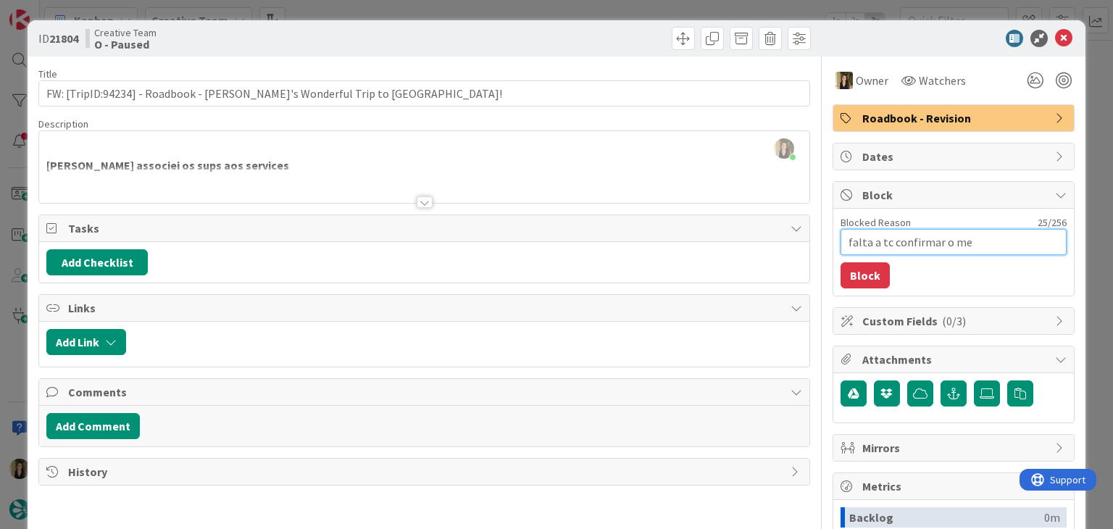
type textarea "x"
type textarea "falta a tc confirmar o mee"
type textarea "x"
type textarea "falta a tc confirmar o meet"
type textarea "x"
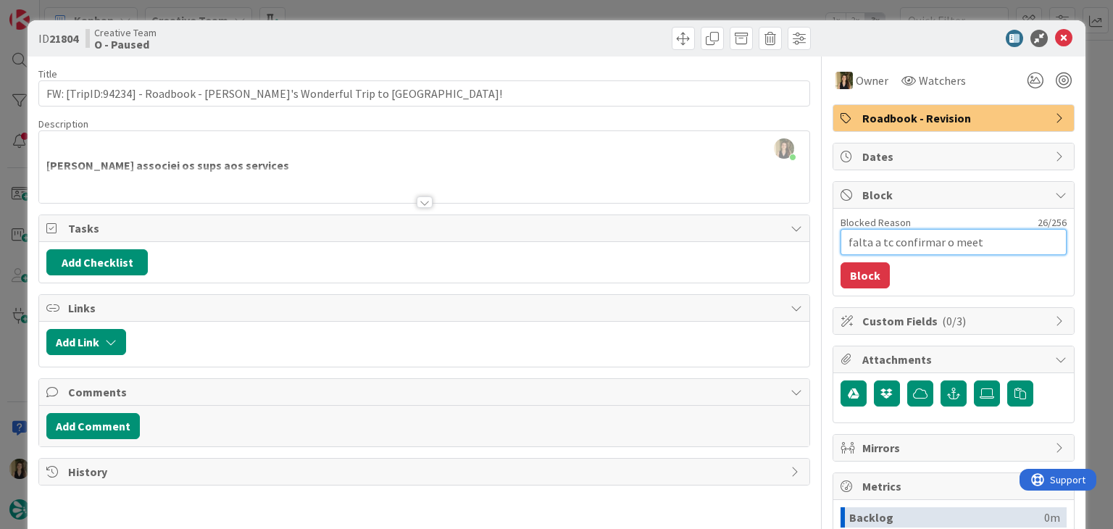
type textarea "falta a tc confirmar o meeti"
type textarea "x"
type textarea "falta a tc confirmar o meetin"
type textarea "x"
type textarea "falta a tc confirmar o meeting"
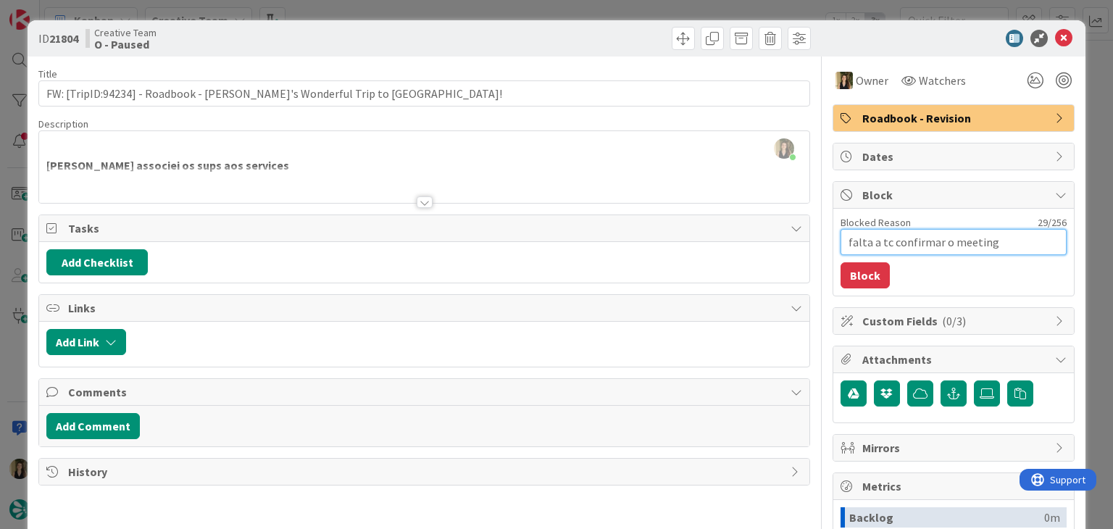
type textarea "x"
type textarea "falta a tc confirmar o meeting"
type textarea "x"
type textarea "falta a tc confirmar o meeting p"
type textarea "x"
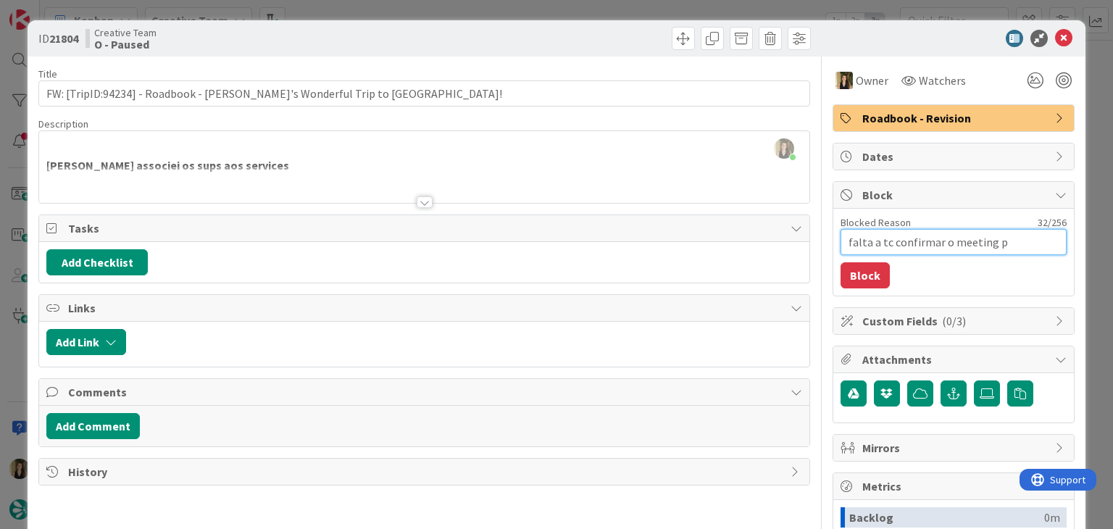
type textarea "falta a tc confirmar o meeting po"
type textarea "x"
type textarea "falta a tc confirmar o meeting poi"
type textarea "x"
type textarea "falta a tc confirmar o meeting poin"
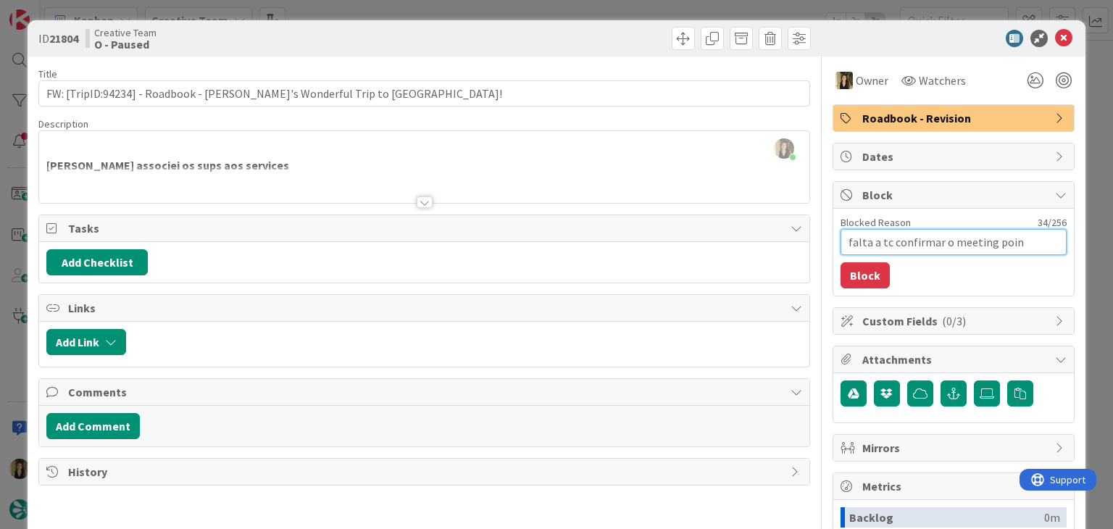
type textarea "x"
type textarea "falta a tc confirmar o meeting point"
click at [848, 281] on button "Block" at bounding box center [865, 275] width 49 height 26
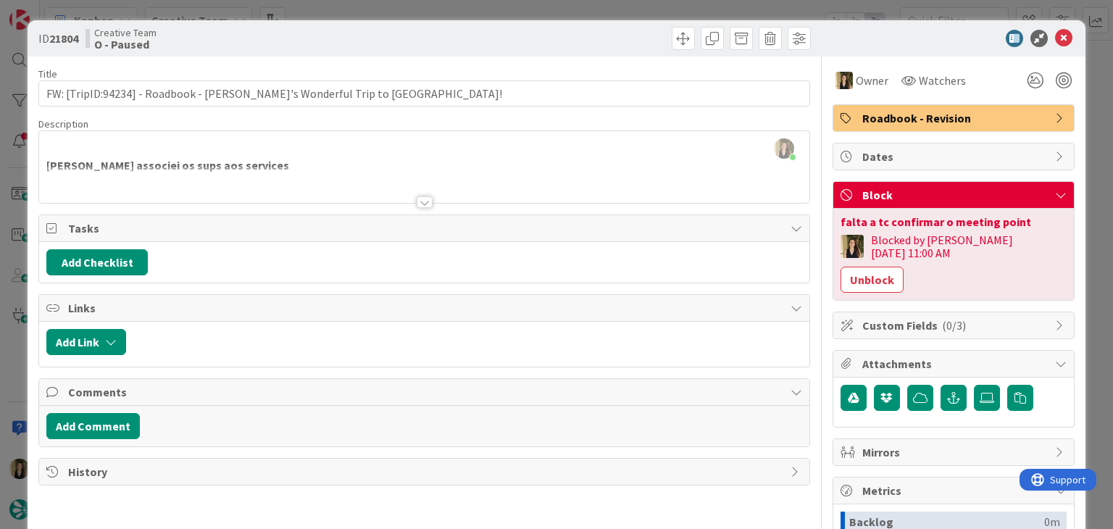
drag, startPoint x: 612, startPoint y: 44, endPoint x: 609, endPoint y: 28, distance: 16.2
click at [611, 41] on div at bounding box center [619, 38] width 383 height 23
click at [611, 9] on div "ID 21804 Creative Team O - Paused Title 64 / 128 FW: [TripID:94234] - Roadbook …" at bounding box center [556, 264] width 1113 height 529
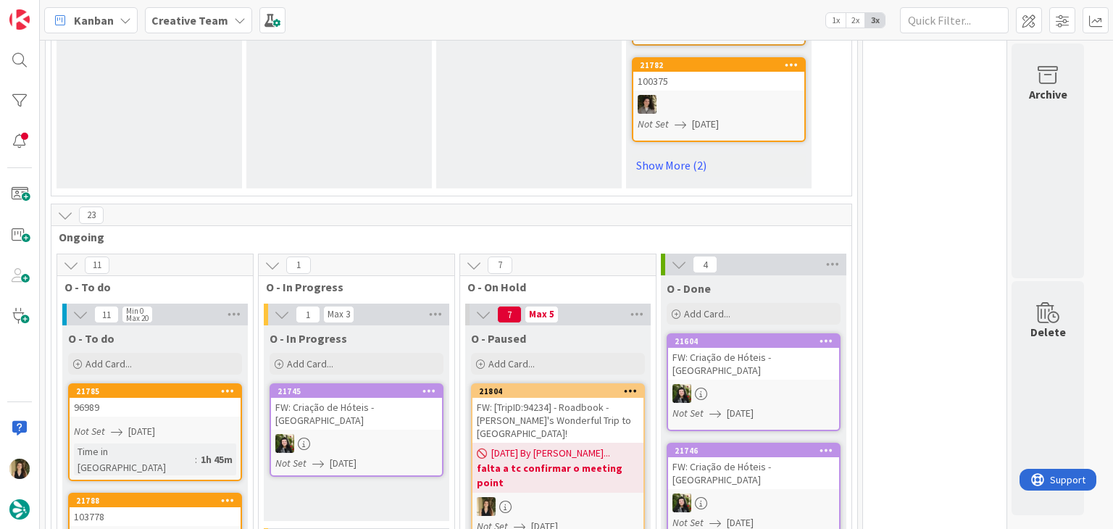
scroll to position [1305, 0]
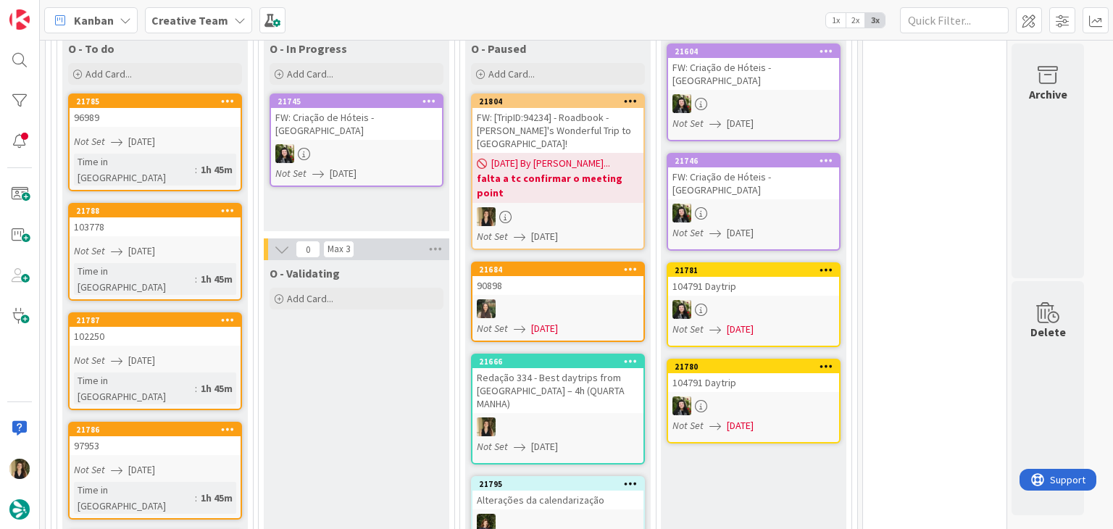
click at [560, 207] on div at bounding box center [558, 216] width 171 height 19
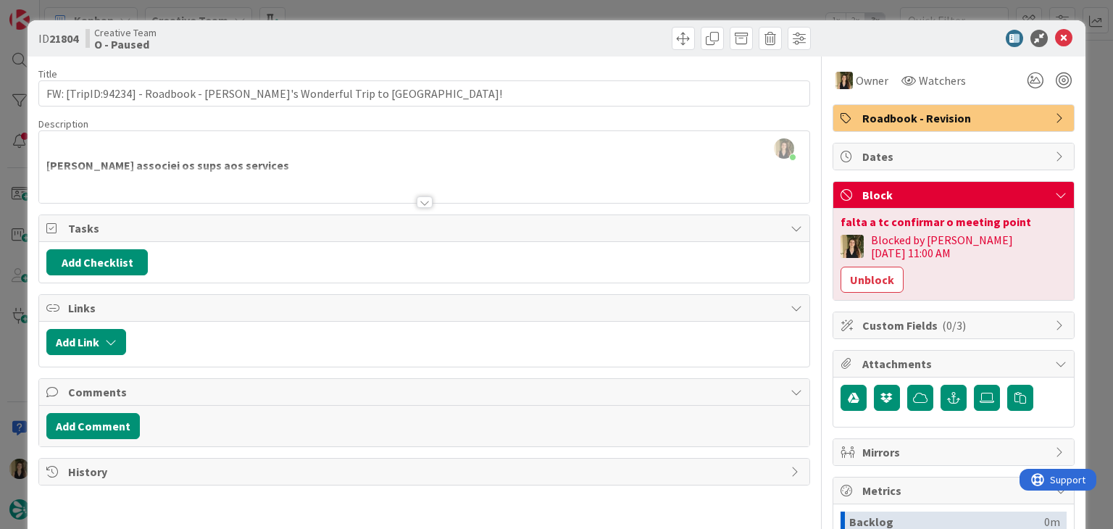
click at [956, 125] on span "Roadbook - Revision" at bounding box center [956, 117] width 186 height 17
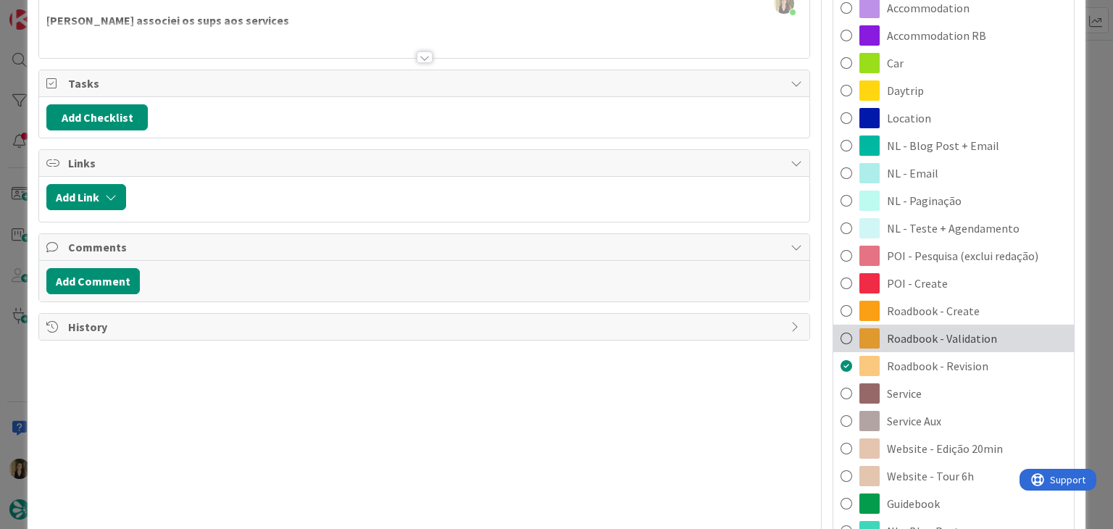
scroll to position [217, 0]
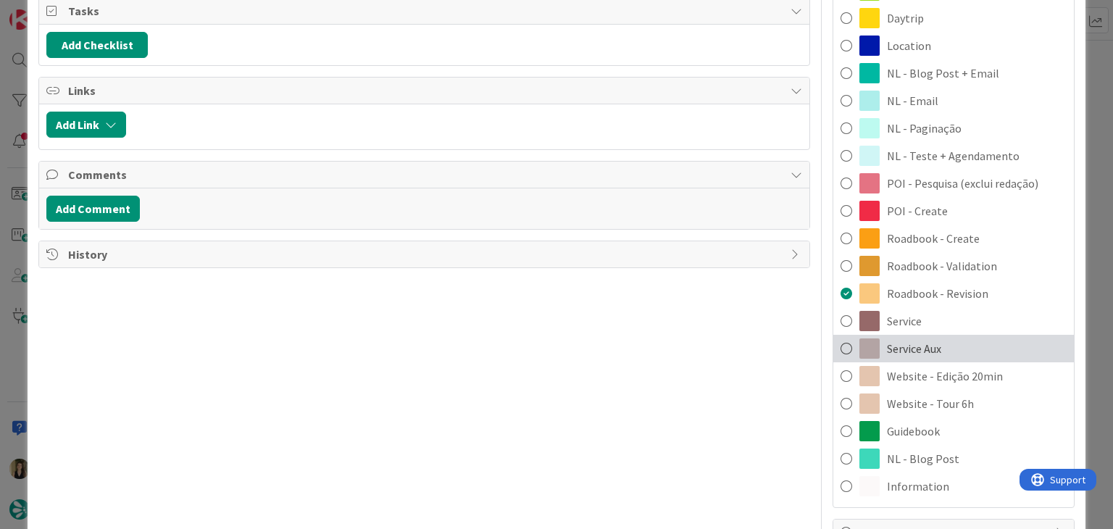
click at [931, 354] on div "Service Aux" at bounding box center [954, 349] width 241 height 28
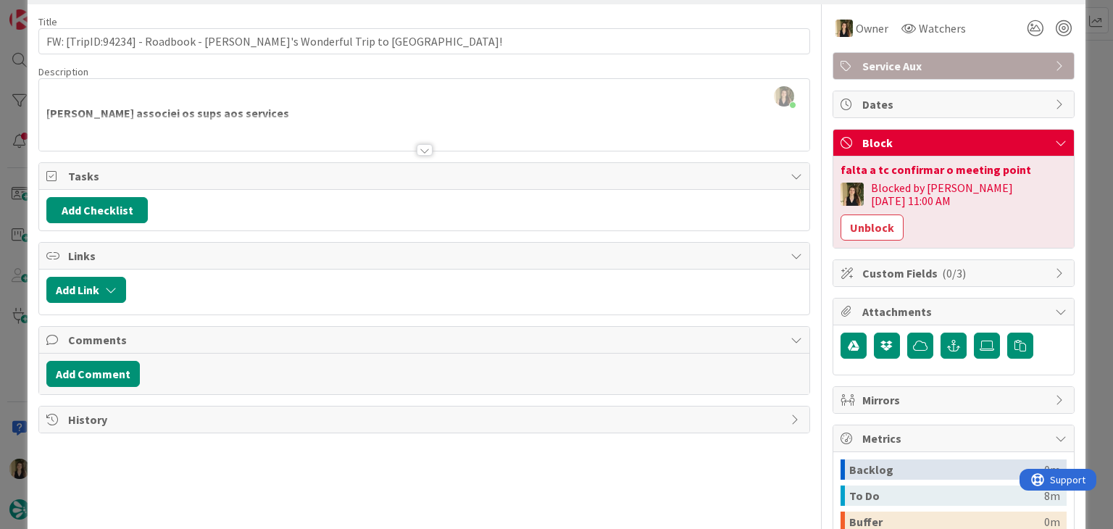
scroll to position [0, 0]
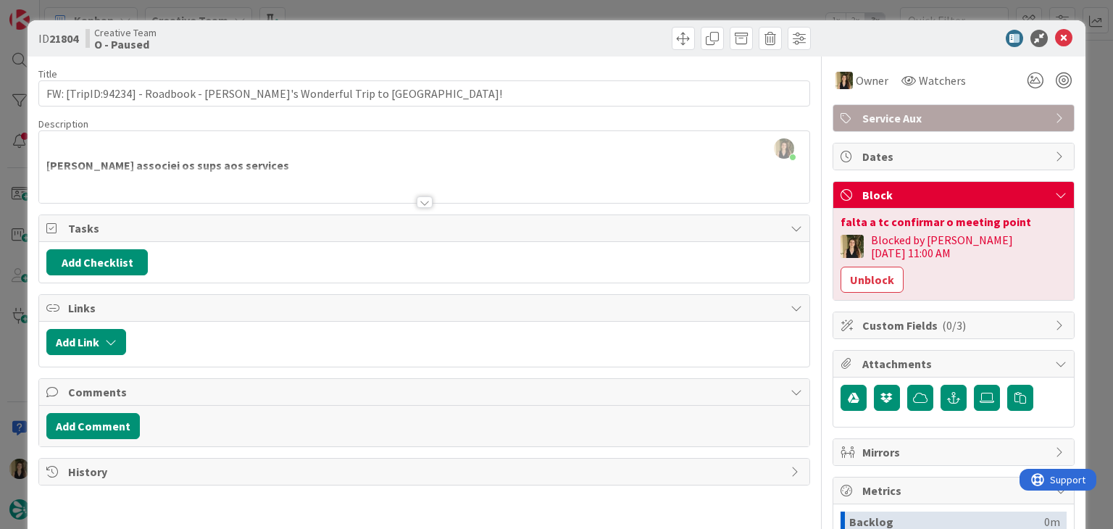
click at [510, 33] on div at bounding box center [619, 38] width 383 height 23
click at [508, 6] on div "ID 21804 Creative Team O - Paused Title 64 / 128 FW: [TripID:94234] - Roadbook …" at bounding box center [556, 264] width 1113 height 529
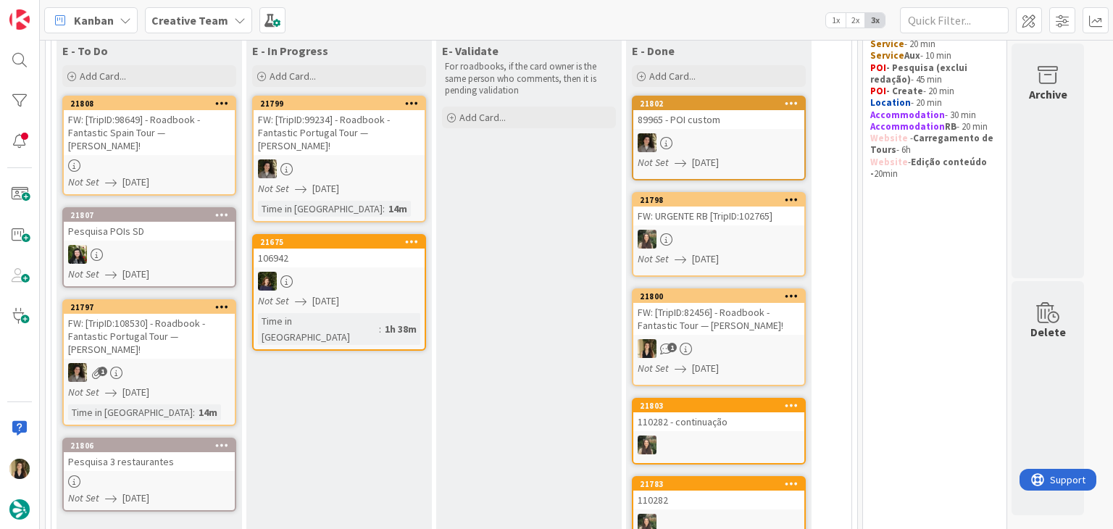
scroll to position [159, 0]
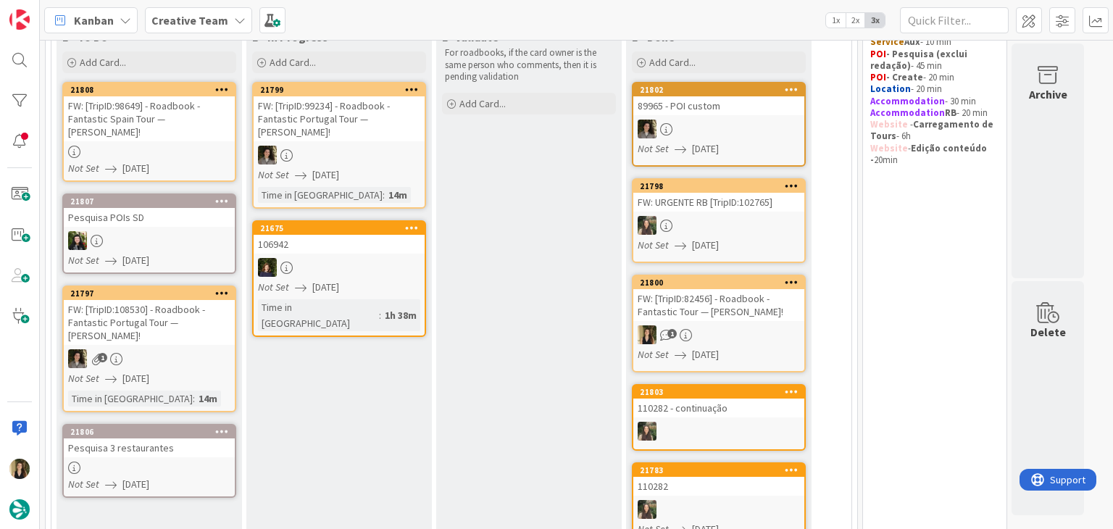
click at [186, 462] on div at bounding box center [149, 468] width 171 height 12
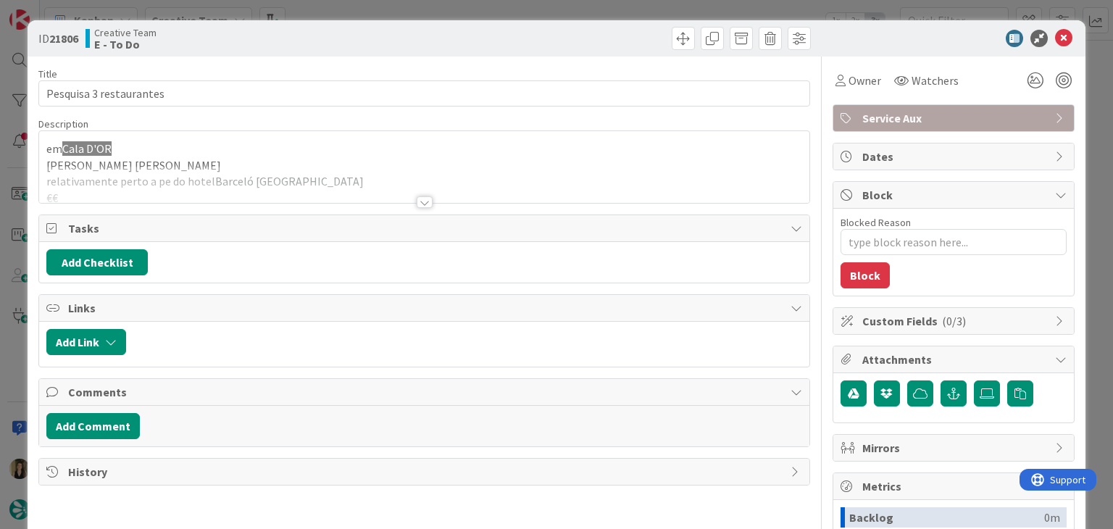
click at [409, 207] on div "Title 23 / 128 Pesquisa 3 restaurantes Description [PERSON_NAME] D'OR [PERSON_N…" at bounding box center [423, 402] width 771 height 691
click at [417, 202] on div at bounding box center [425, 202] width 16 height 12
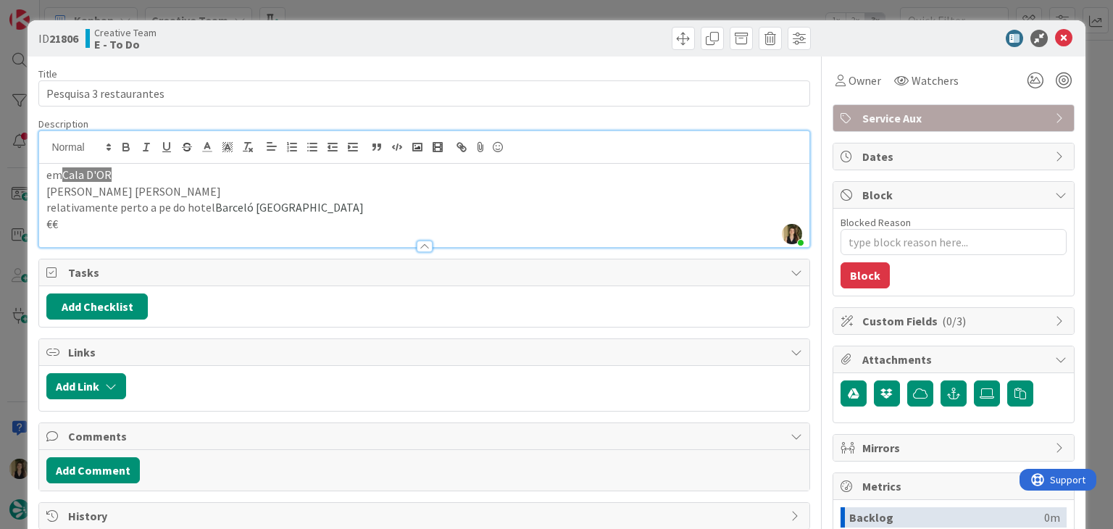
click at [441, 49] on div "ID 21806 Creative Team E - To Do" at bounding box center [557, 38] width 1058 height 36
click at [436, 9] on div "ID 21806 Creative Team E - To Do Title 23 / 128 Pesquisa 3 restaurantes Descrip…" at bounding box center [556, 264] width 1113 height 529
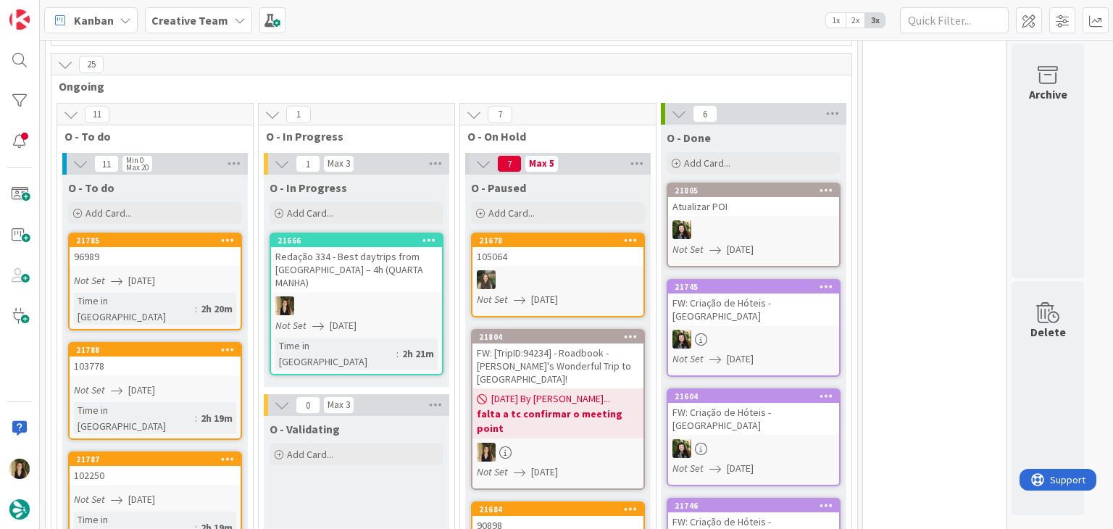
scroll to position [1174, 0]
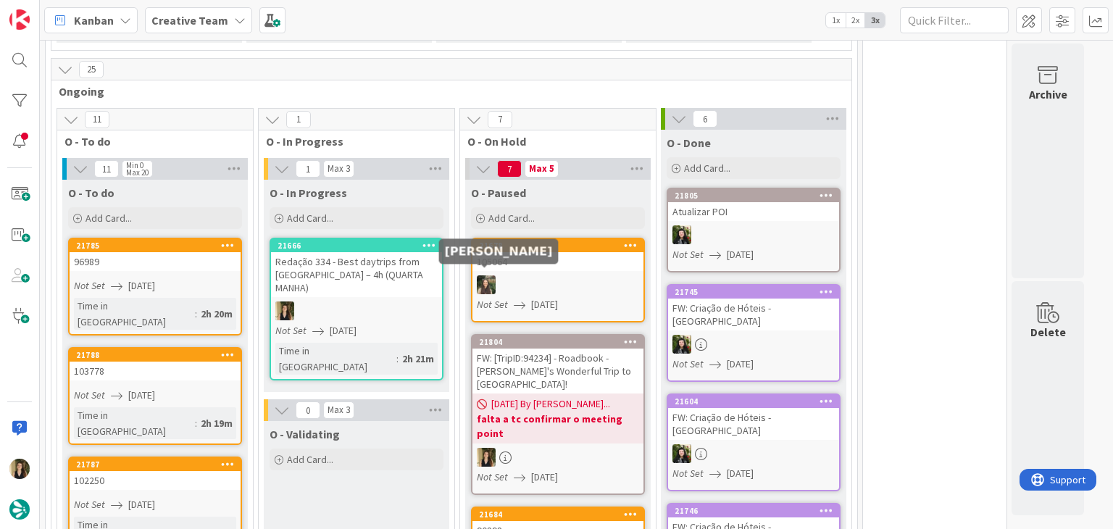
click at [421, 302] on div at bounding box center [356, 311] width 171 height 19
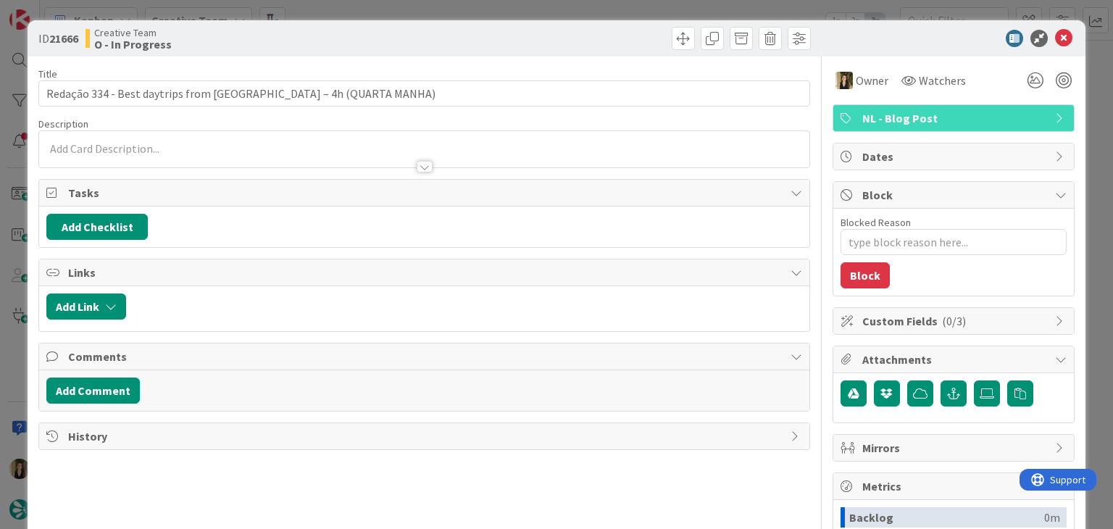
drag, startPoint x: 574, startPoint y: 36, endPoint x: 573, endPoint y: 20, distance: 16.0
click at [573, 34] on div at bounding box center [619, 38] width 383 height 23
click at [573, 15] on div "ID 21666 Creative Team O - In Progress Title 58 / 128 Redação 334 - Best daytri…" at bounding box center [556, 264] width 1113 height 529
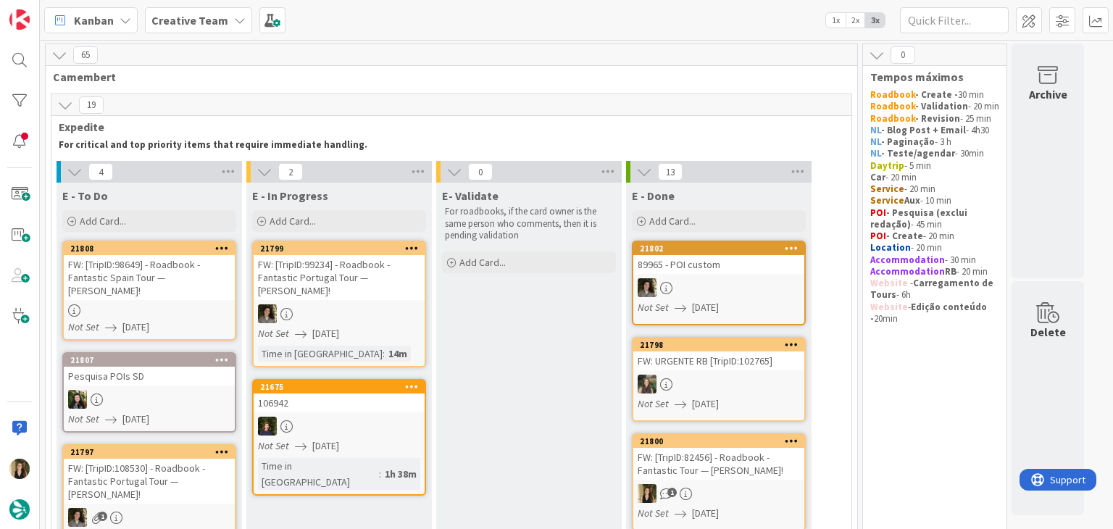
click at [231, 284] on div "FW: [TripID:98649] - Roadbook - Fantastic Spain Tour — [PERSON_NAME]!" at bounding box center [149, 277] width 171 height 45
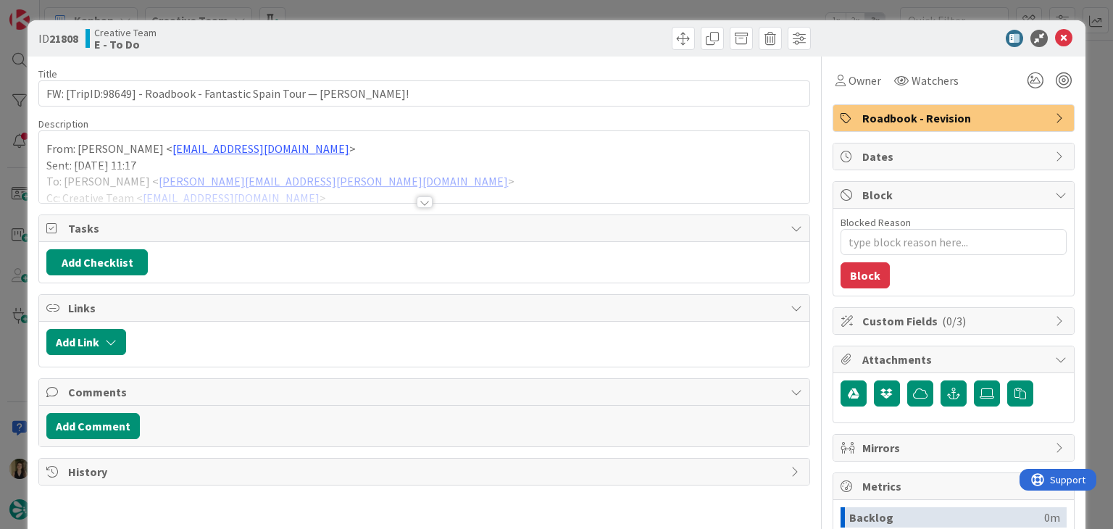
click at [420, 204] on div at bounding box center [425, 202] width 16 height 12
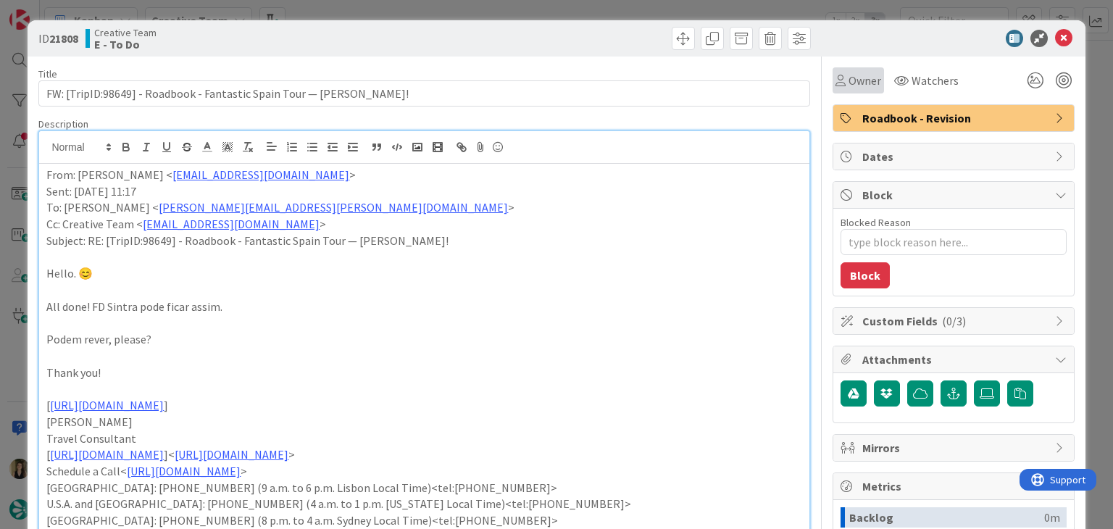
click at [837, 87] on div "Owner" at bounding box center [859, 80] width 46 height 17
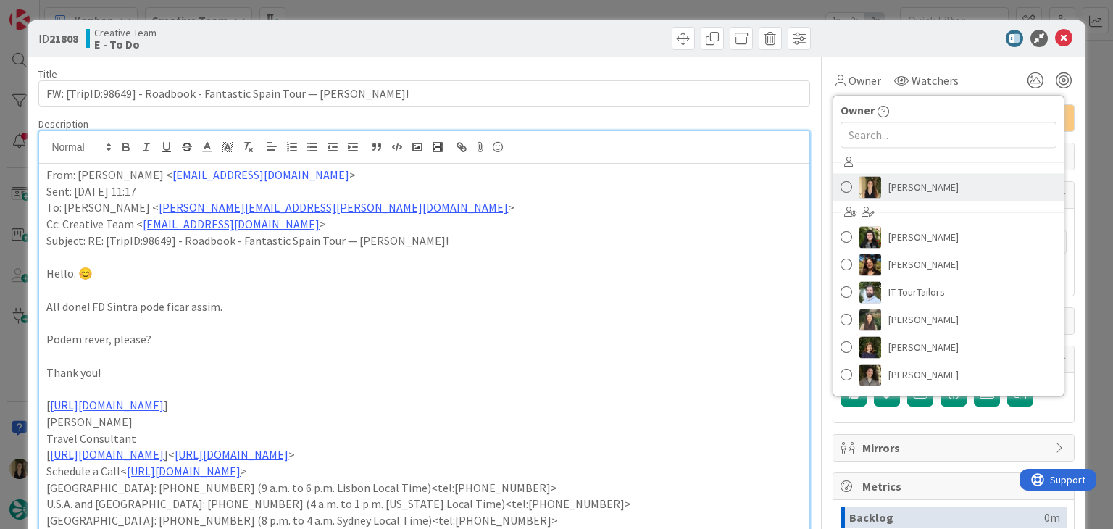
click at [889, 182] on span "[PERSON_NAME]" at bounding box center [924, 187] width 70 height 22
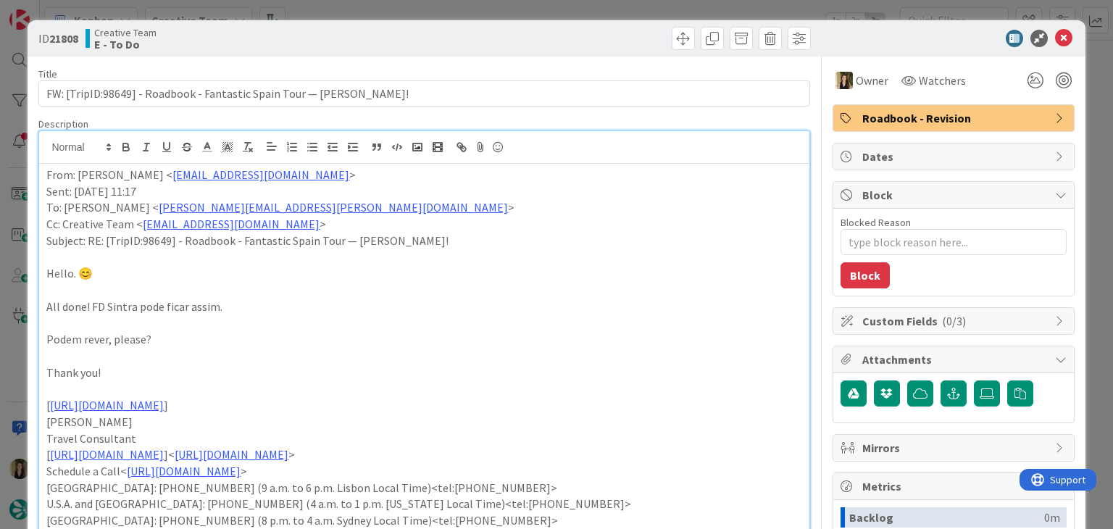
drag, startPoint x: 629, startPoint y: 30, endPoint x: 618, endPoint y: 14, distance: 19.3
click at [627, 29] on div at bounding box center [619, 38] width 383 height 23
click at [618, 11] on div "ID 21808 Creative Team E - To Do Title 67 / 128 FW: [TripID:98649] - Roadbook -…" at bounding box center [556, 264] width 1113 height 529
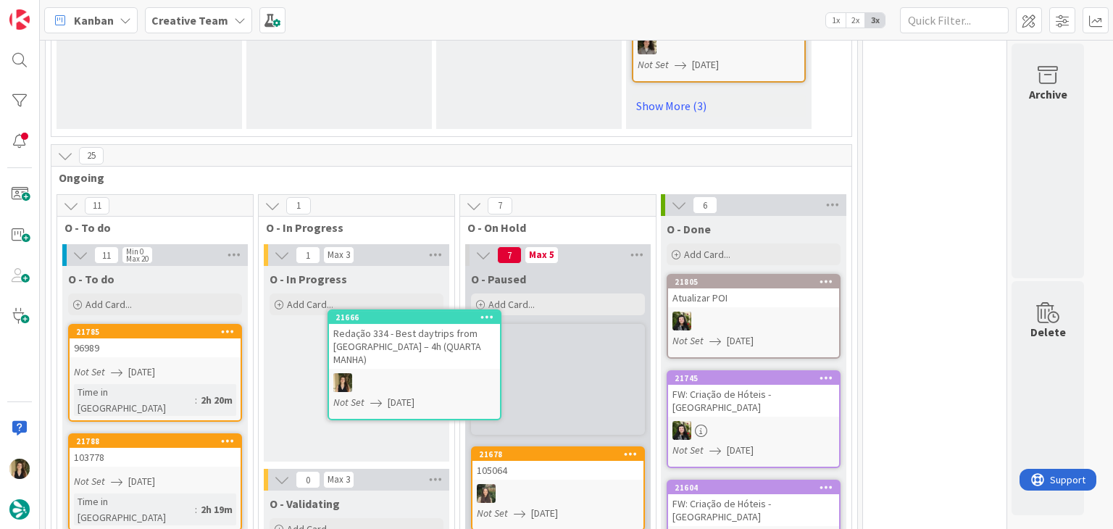
scroll to position [1087, 0]
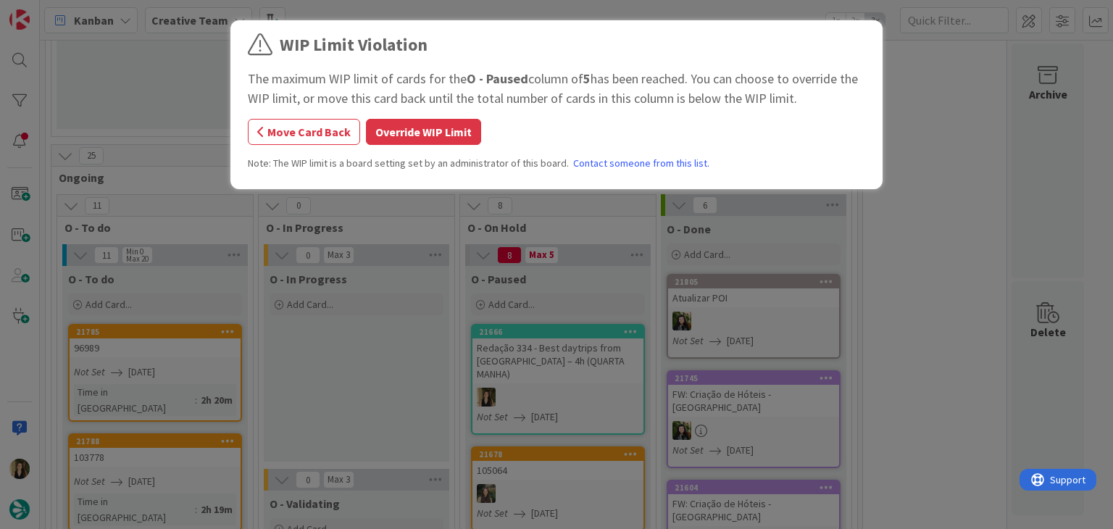
click at [436, 123] on button "Override WIP Limit" at bounding box center [423, 132] width 115 height 26
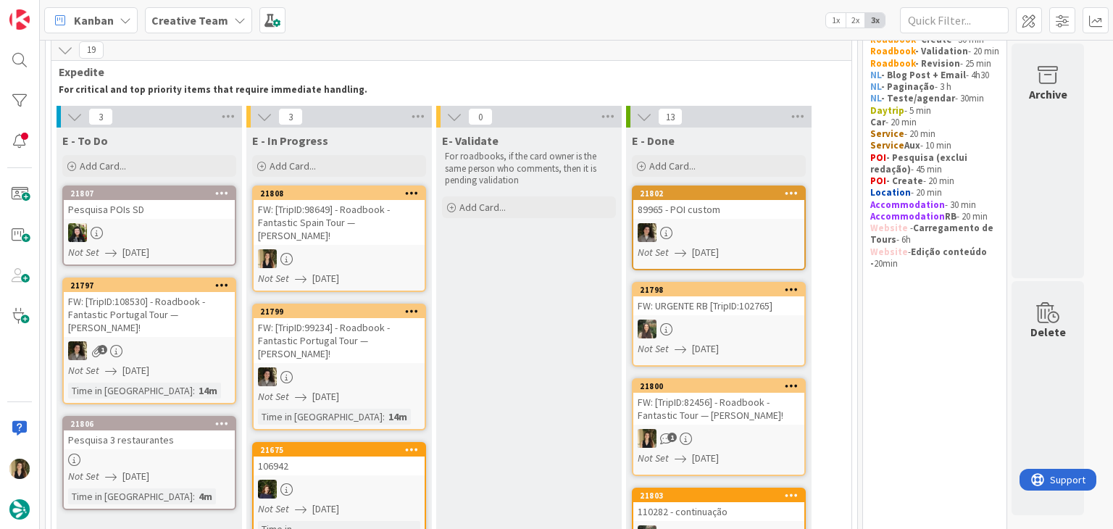
scroll to position [0, 0]
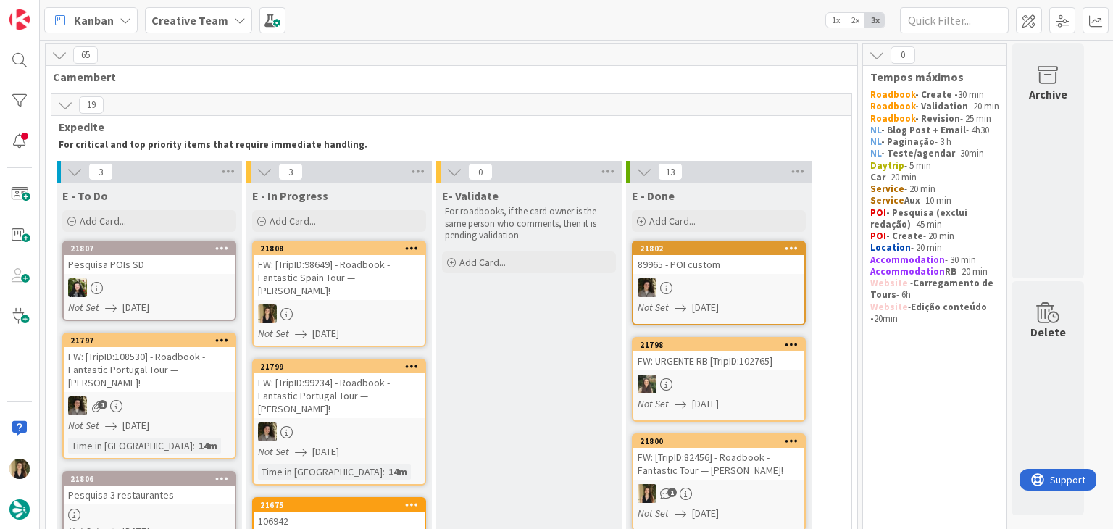
click at [352, 304] on div at bounding box center [339, 313] width 171 height 19
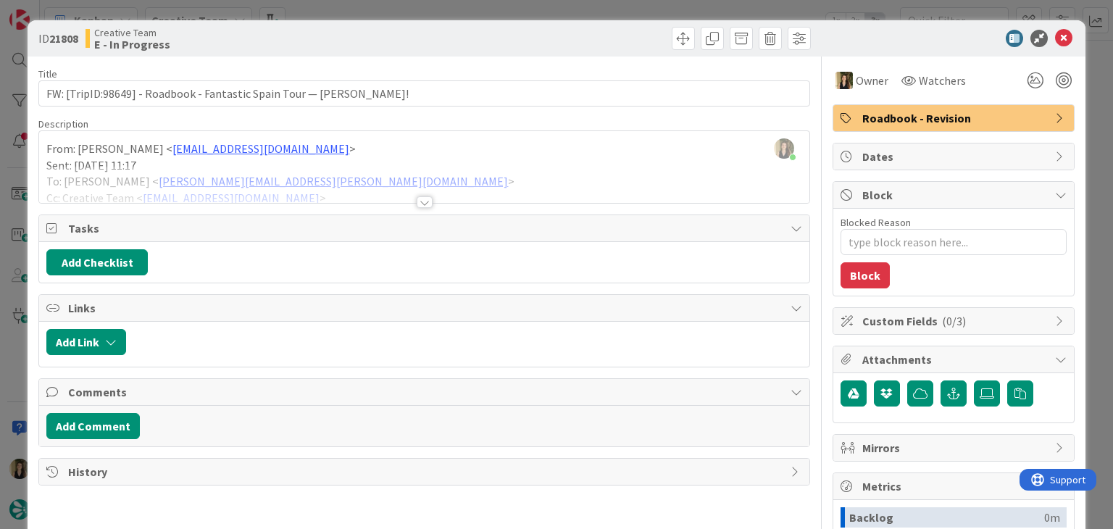
click at [420, 195] on div at bounding box center [424, 184] width 770 height 37
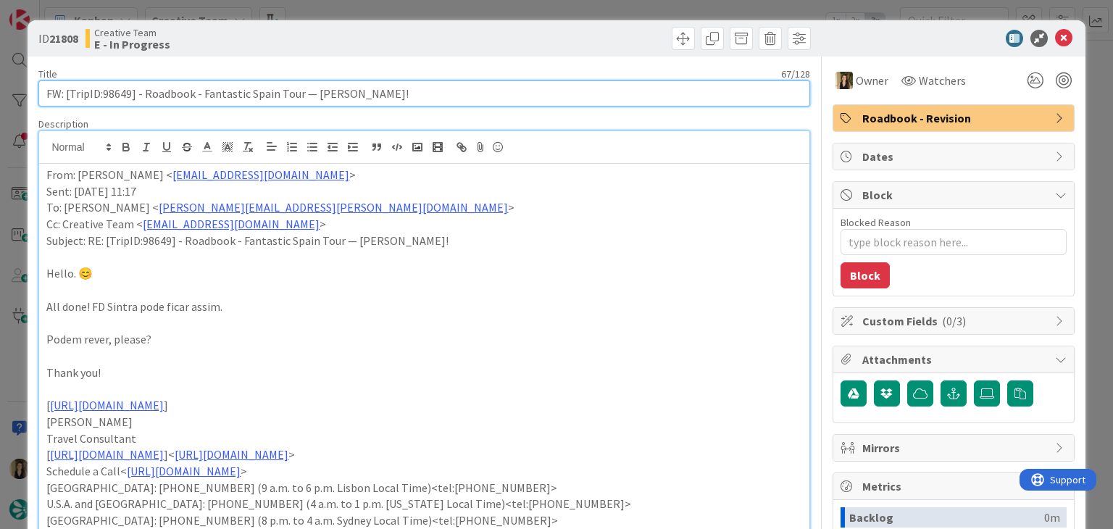
click at [117, 96] on input "FW: [TripID:98649] - Roadbook - Fantastic Spain Tour — [PERSON_NAME]!" at bounding box center [423, 93] width 771 height 26
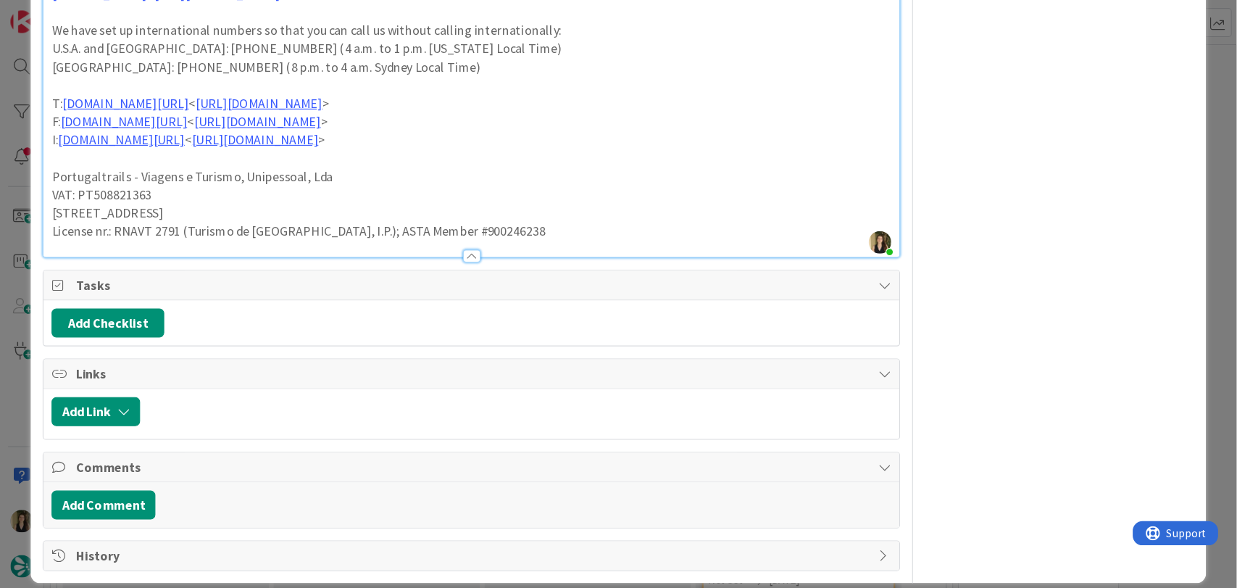
scroll to position [1148, 0]
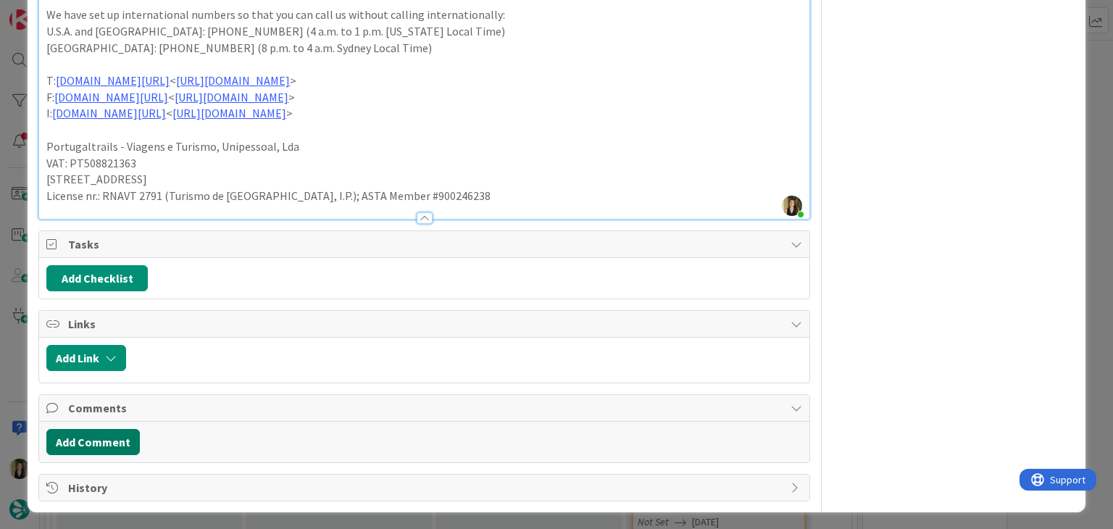
click at [97, 447] on button "Add Comment" at bounding box center [93, 442] width 94 height 26
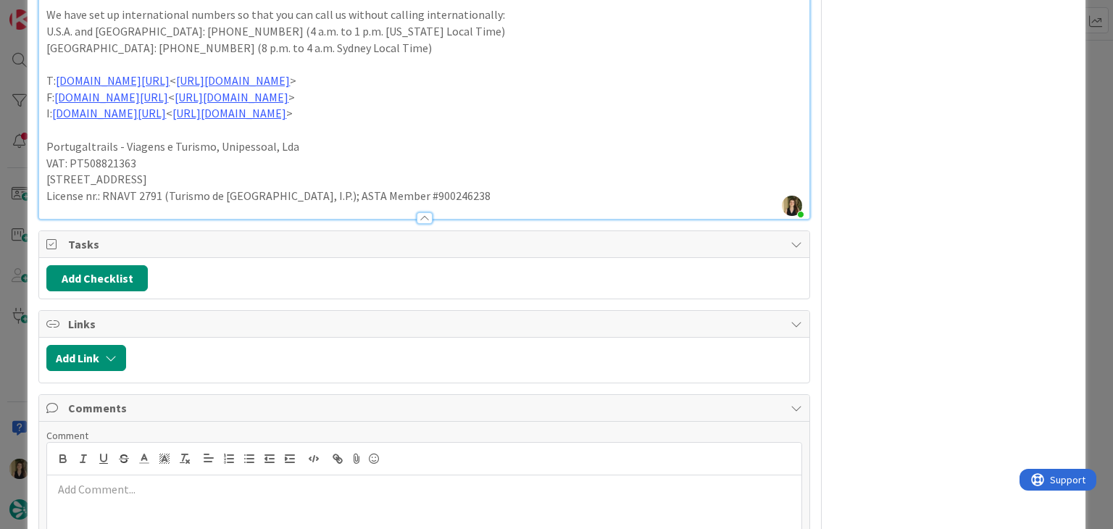
click at [136, 489] on p at bounding box center [424, 489] width 742 height 17
type textarea "x"
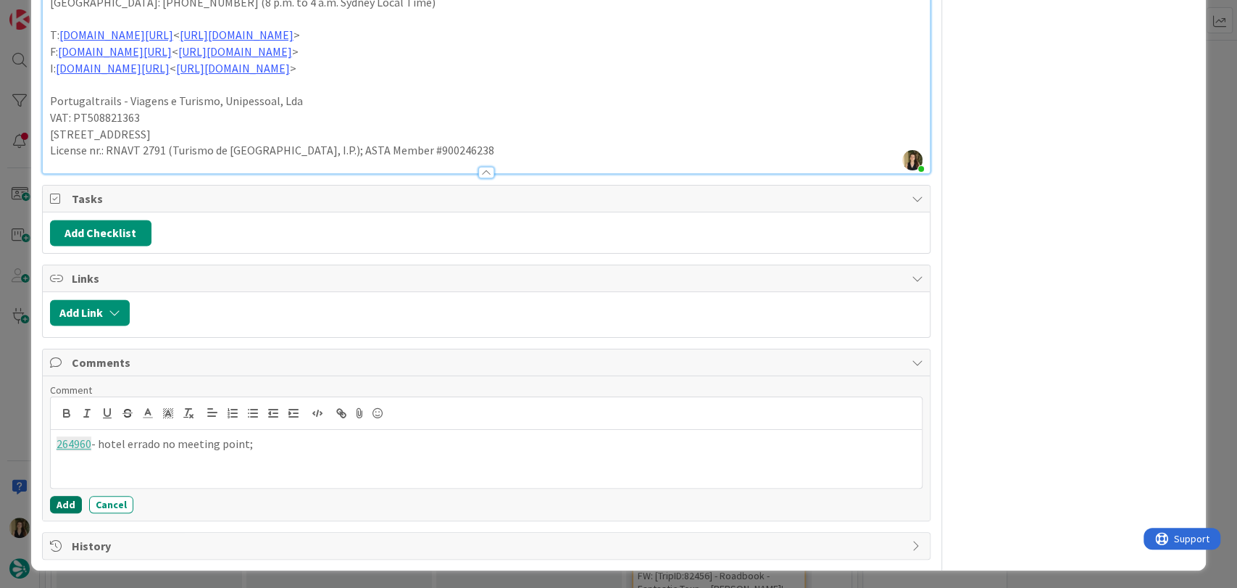
drag, startPoint x: 65, startPoint y: 502, endPoint x: 571, endPoint y: 273, distance: 555.4
click at [64, 501] on button "Add" at bounding box center [66, 504] width 32 height 17
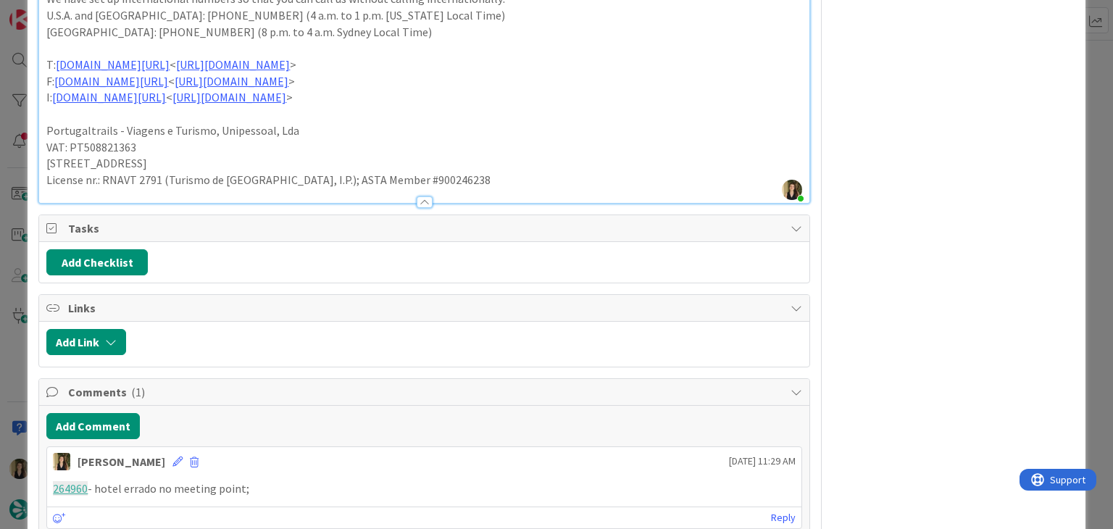
scroll to position [1164, 0]
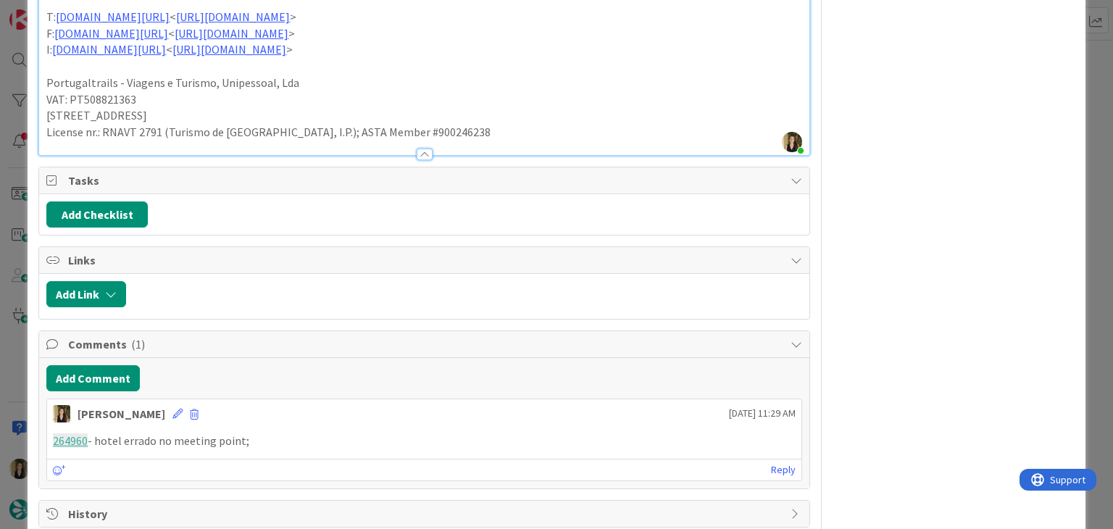
scroll to position [1238, 0]
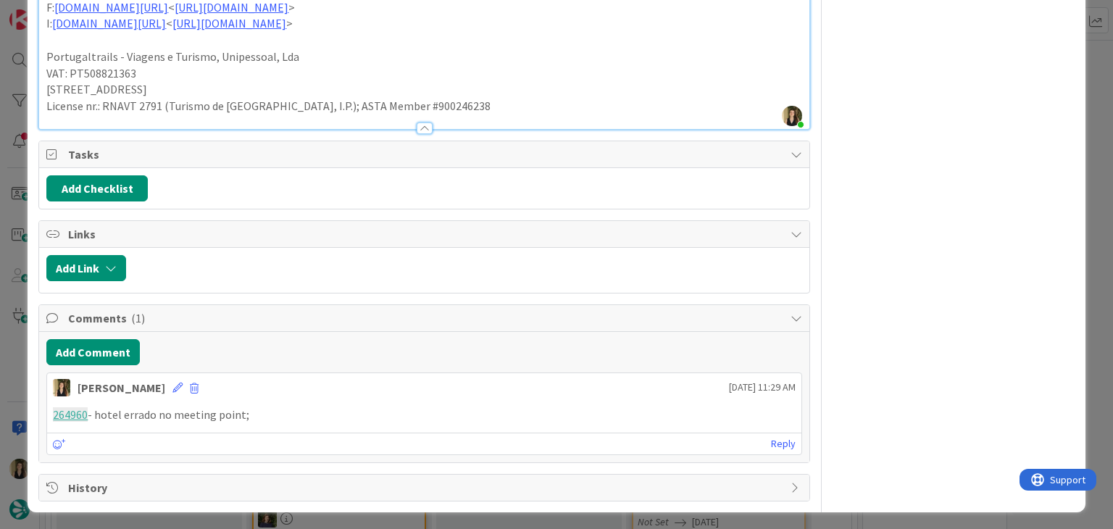
drag, startPoint x: 270, startPoint y: 417, endPoint x: 43, endPoint y: 414, distance: 226.9
click at [43, 414] on div "Add Comment [PERSON_NAME] [DATE] 11:29 AM 264960 - hotel errado no meeting poin…" at bounding box center [424, 397] width 770 height 131
copy p "264960 - hotel errado no meeting point;"
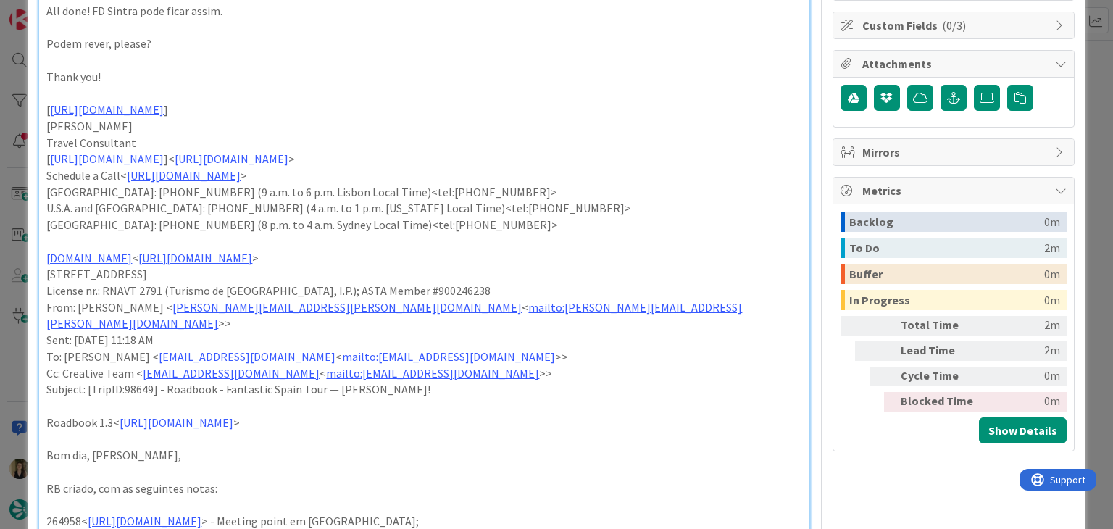
scroll to position [0, 0]
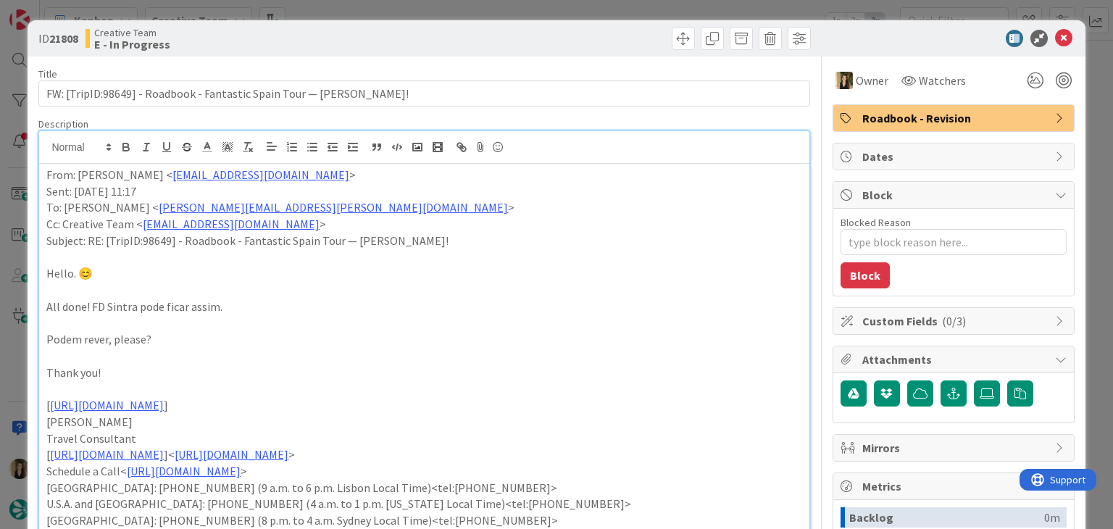
drag, startPoint x: 529, startPoint y: 47, endPoint x: 523, endPoint y: 14, distance: 34.0
click at [528, 43] on div at bounding box center [619, 38] width 383 height 23
click at [523, 7] on div "ID 21808 Creative Team E - In Progress Title 67 / 128 FW: [TripID:98649] - Road…" at bounding box center [556, 264] width 1113 height 529
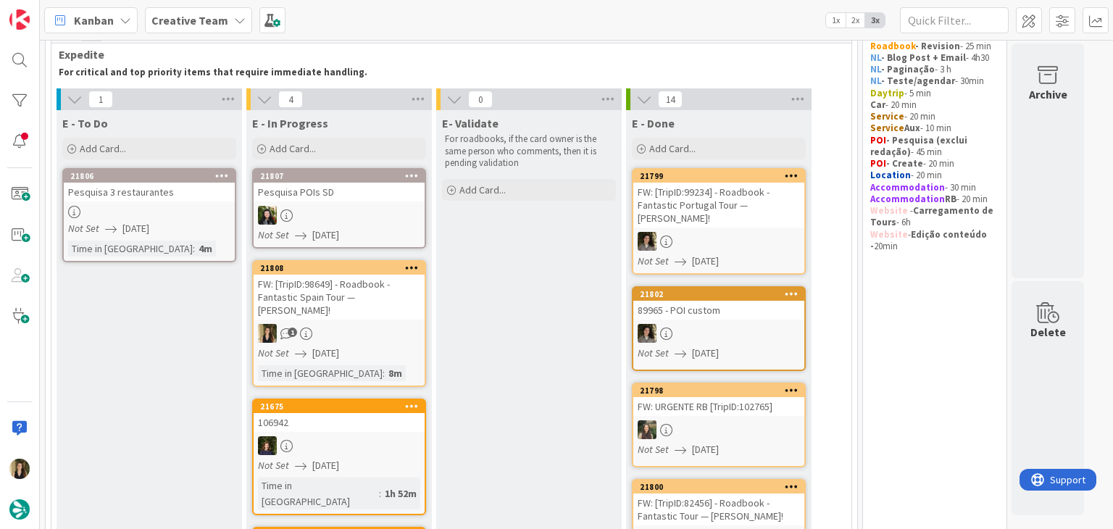
click at [383, 346] on div "Not Set [DATE]" at bounding box center [341, 353] width 167 height 15
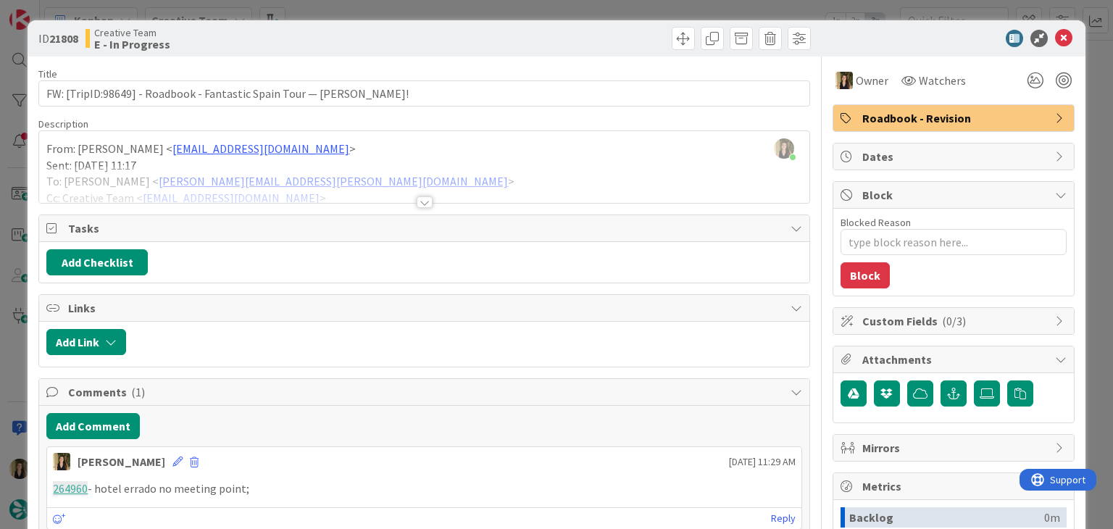
drag, startPoint x: 476, startPoint y: 38, endPoint x: 478, endPoint y: 14, distance: 24.1
click at [476, 38] on div at bounding box center [619, 38] width 383 height 23
click at [487, 11] on div "ID 21808 Creative Team E - In Progress Title 67 / 128 FW: [TripID:98649] - Road…" at bounding box center [556, 264] width 1113 height 529
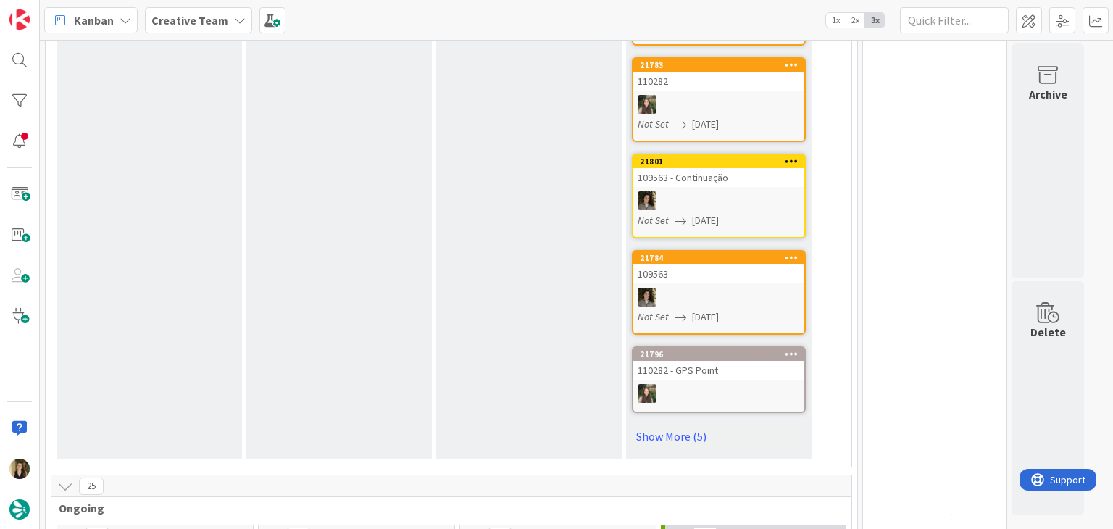
scroll to position [1235, 0]
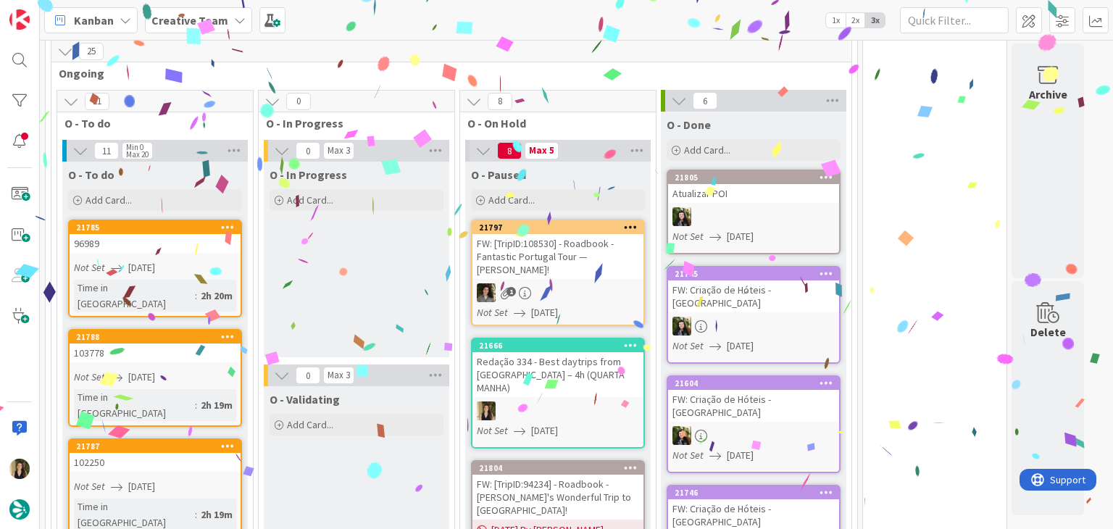
click at [399, 267] on div "O - In Progress Add Card..." at bounding box center [357, 260] width 186 height 196
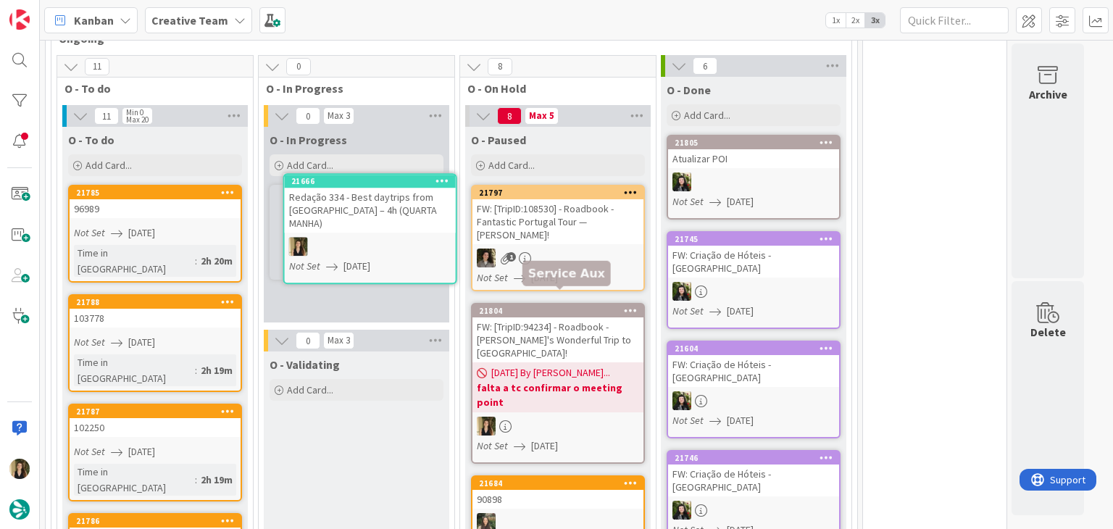
scroll to position [1264, 0]
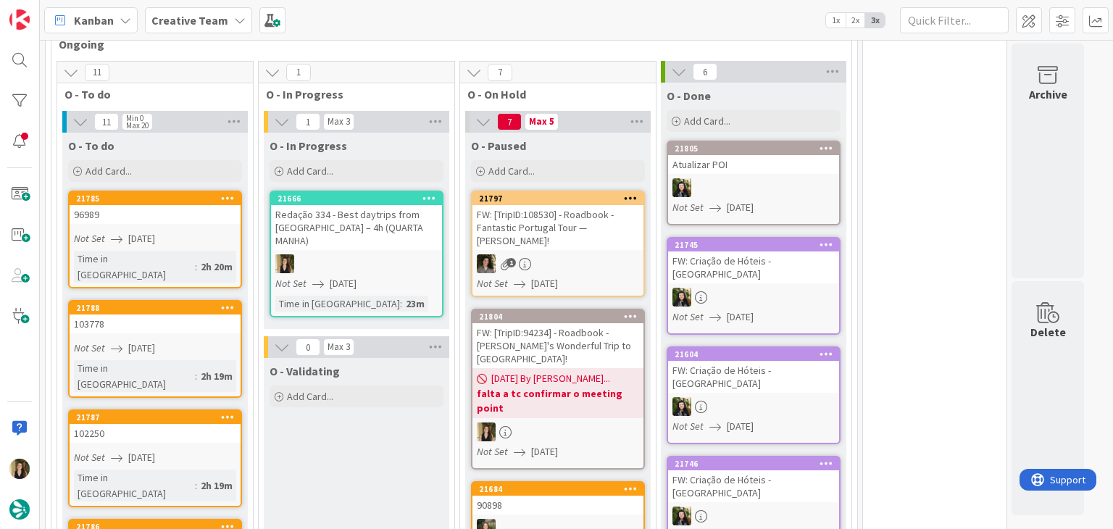
click at [400, 254] on div at bounding box center [356, 263] width 171 height 19
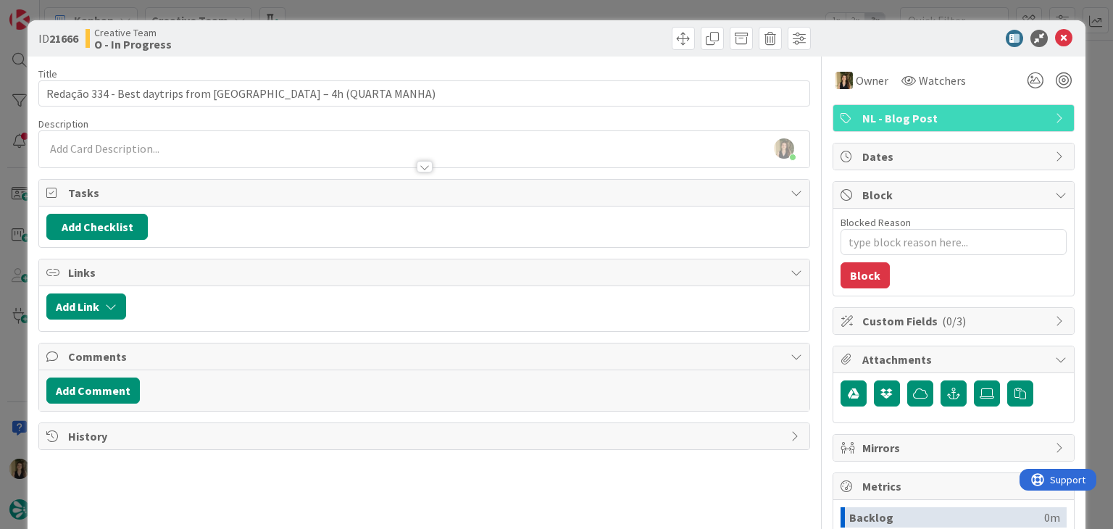
scroll to position [1291, 0]
click at [413, 44] on div "Creative Team O - In Progress" at bounding box center [254, 38] width 336 height 23
click at [592, 30] on div at bounding box center [619, 38] width 383 height 23
click at [596, 12] on div "ID 21666 Creative Team O - In Progress Title 58 / 128 Redação 334 - Best daytri…" at bounding box center [556, 264] width 1113 height 529
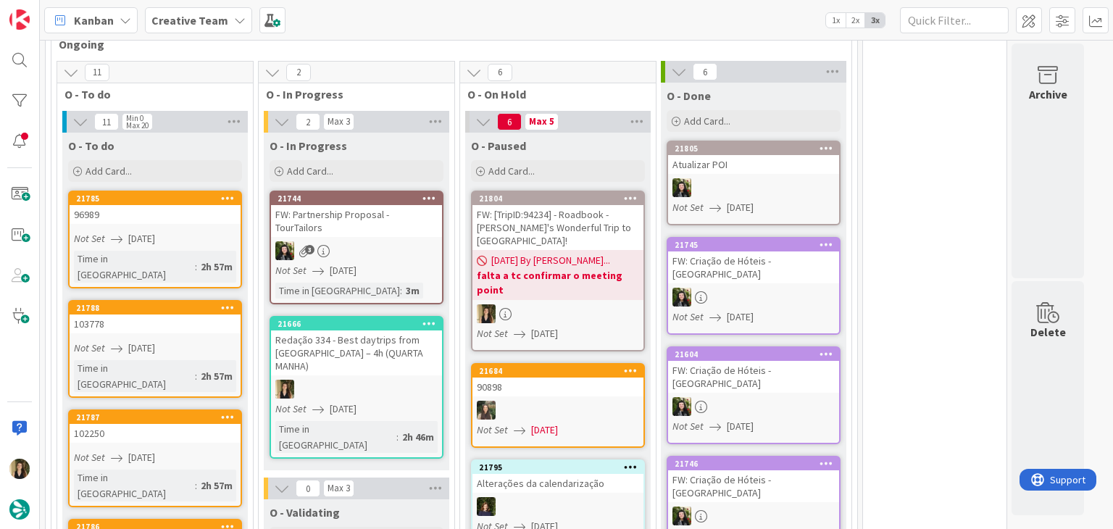
click at [444, 324] on div "O - In Progress Add Card... 21744 FW: Partnership Proposal - TourTailors 3 Not …" at bounding box center [357, 302] width 186 height 338
click at [436, 331] on div "Redação 334 - Best daytrips from [GEOGRAPHIC_DATA] – 4h (QUARTA MANHA)" at bounding box center [356, 353] width 171 height 45
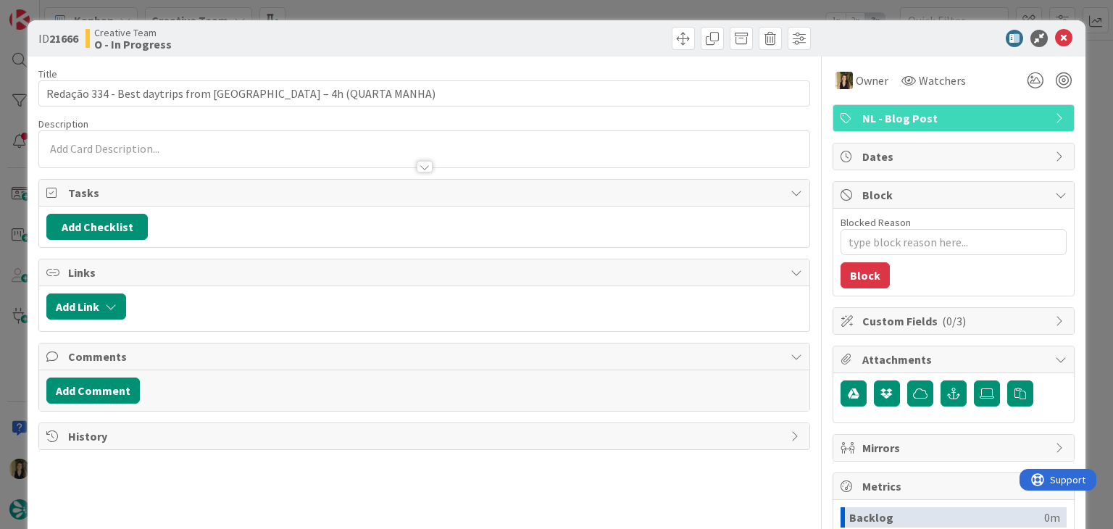
drag, startPoint x: 610, startPoint y: 34, endPoint x: 600, endPoint y: 10, distance: 26.0
click at [609, 34] on div at bounding box center [619, 38] width 383 height 23
click at [599, 9] on div "ID 21666 Creative Team O - In Progress Title 58 / 128 Redação 334 - Best daytri…" at bounding box center [556, 264] width 1113 height 529
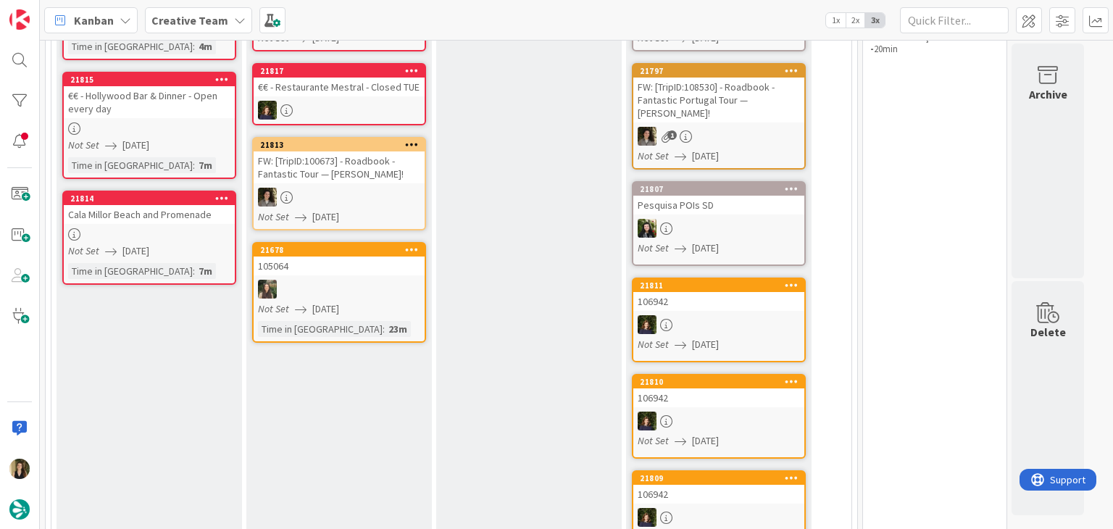
scroll to position [99, 0]
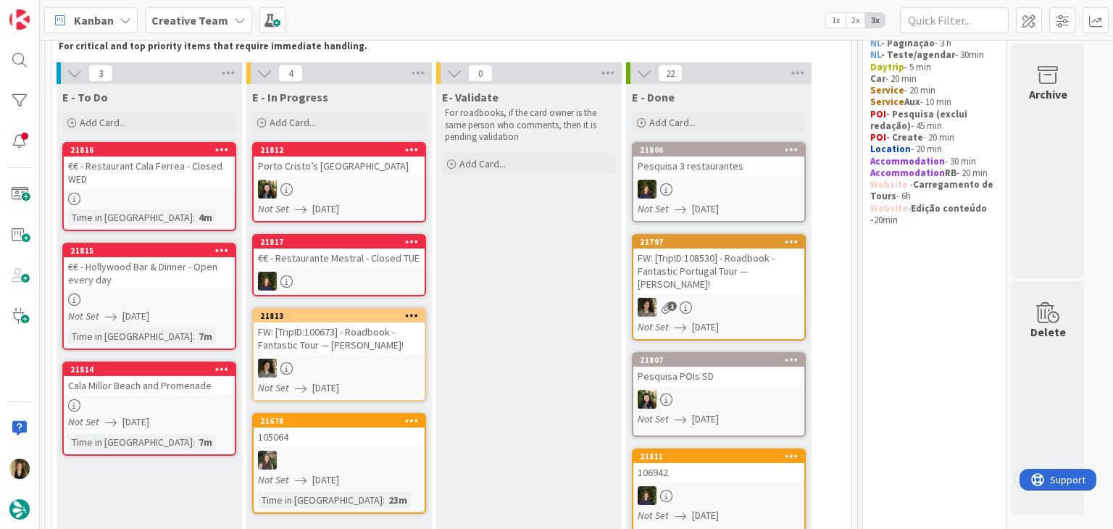
drag, startPoint x: 510, startPoint y: 286, endPoint x: 493, endPoint y: 286, distance: 17.4
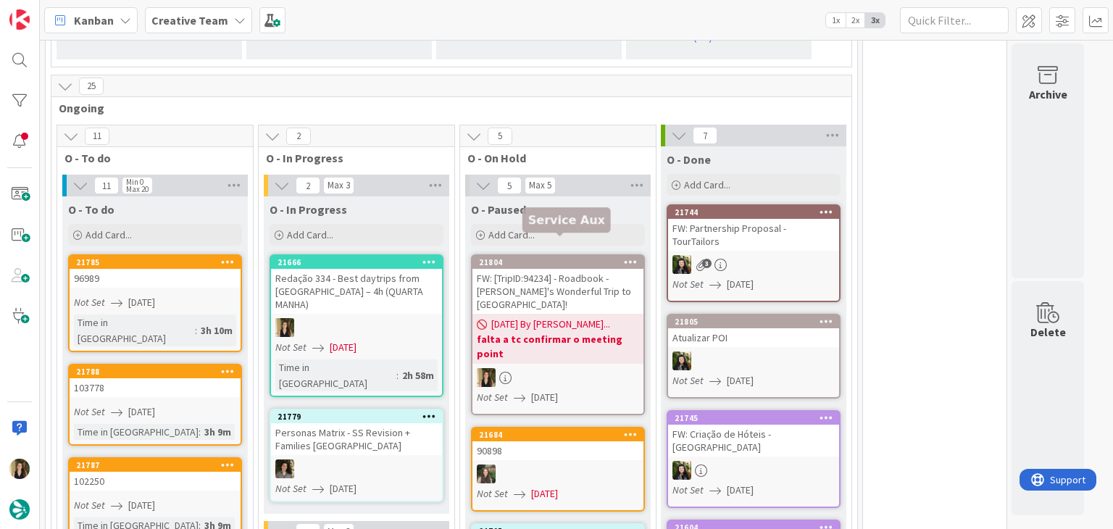
scroll to position [1258, 0]
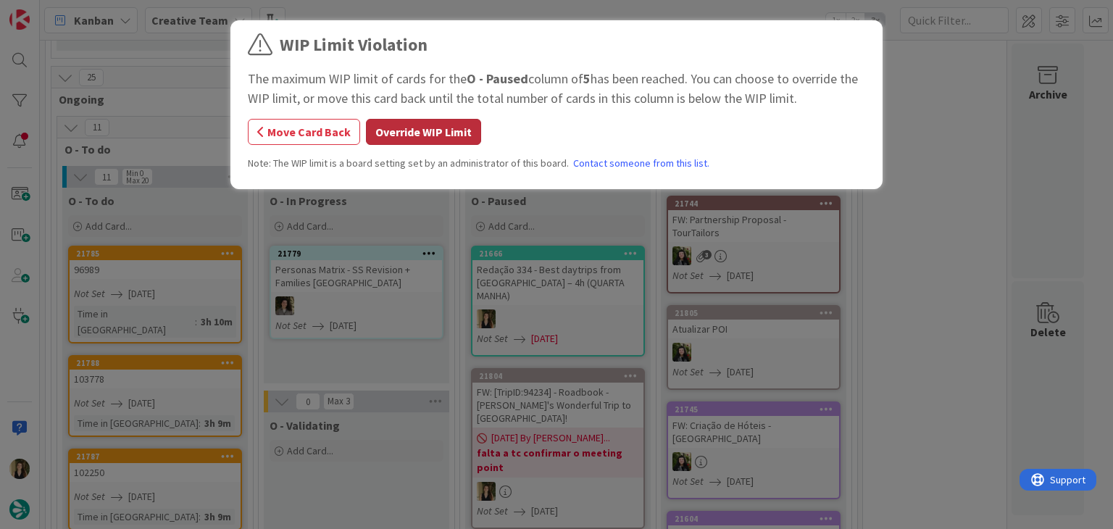
click at [439, 135] on button "Override WIP Limit" at bounding box center [423, 132] width 115 height 26
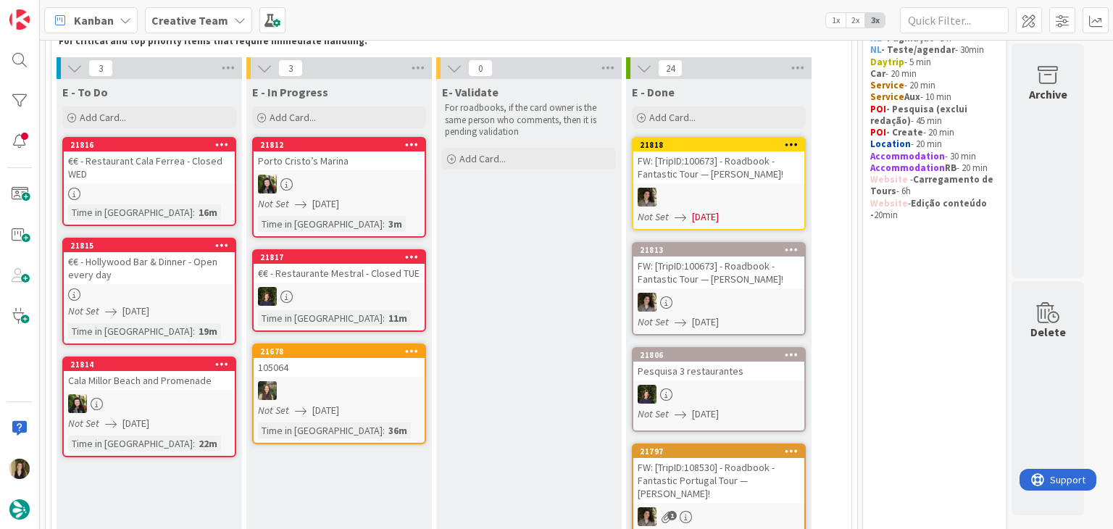
scroll to position [99, 0]
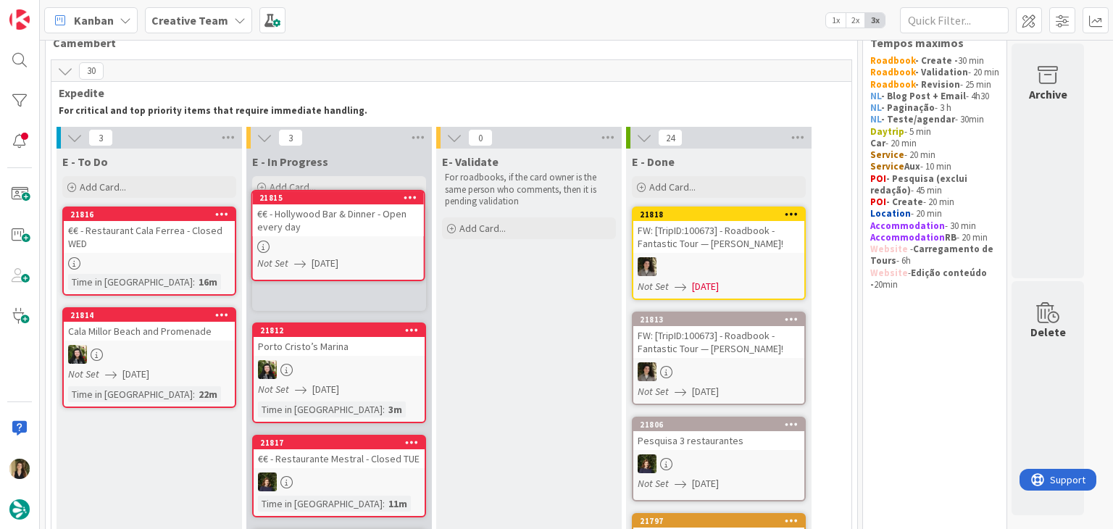
scroll to position [17, 0]
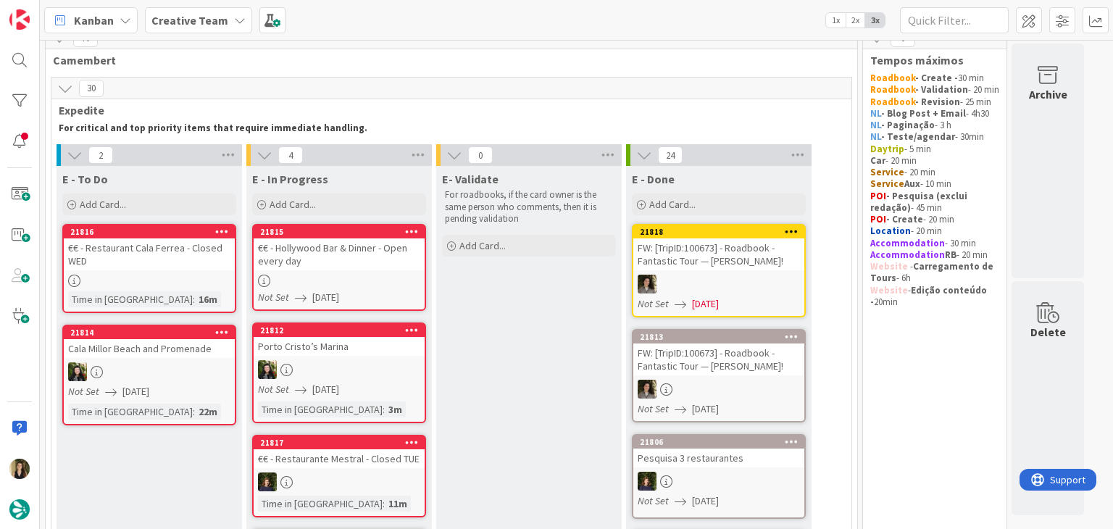
click at [392, 276] on div at bounding box center [339, 281] width 171 height 12
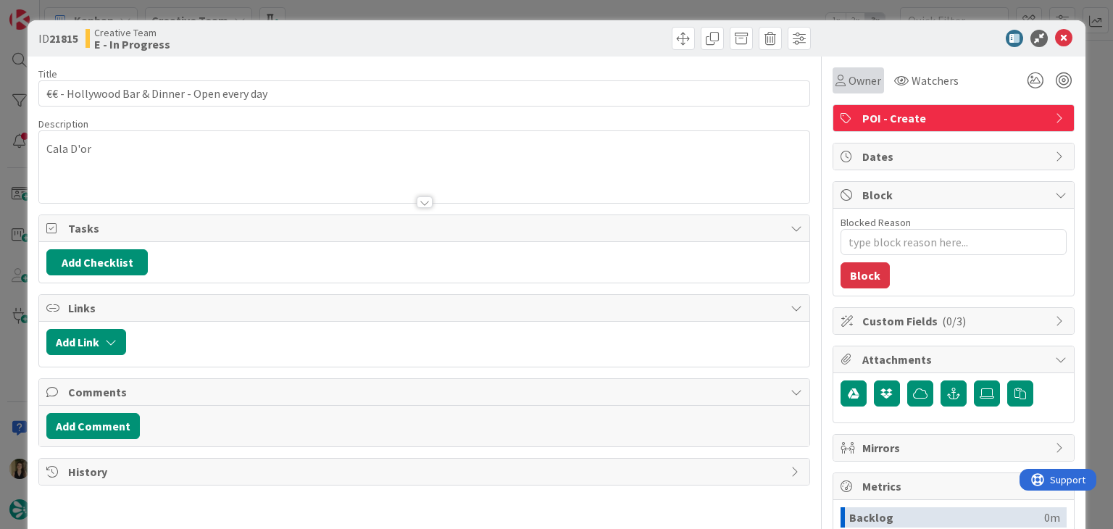
click at [849, 83] on span "Owner" at bounding box center [865, 80] width 33 height 17
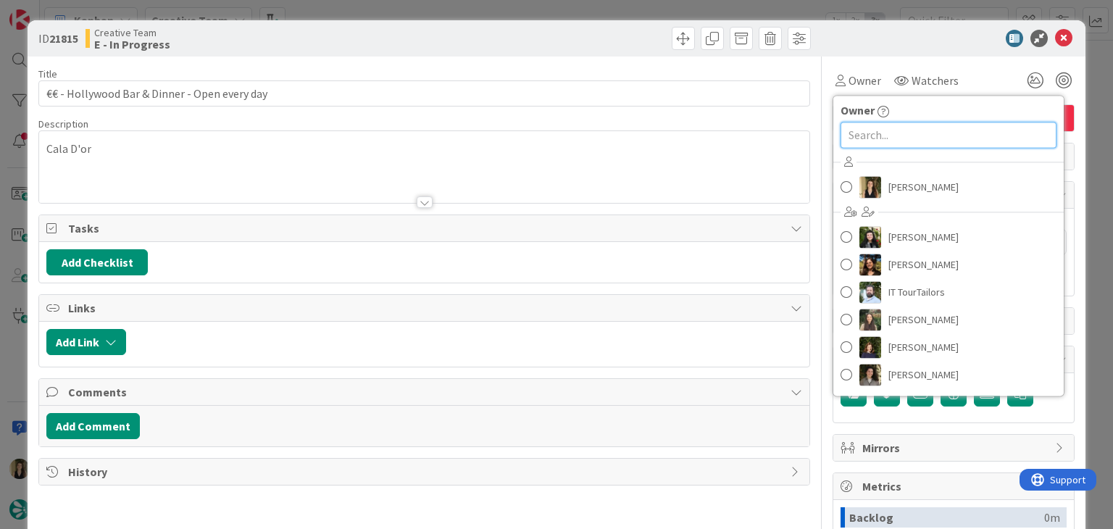
drag, startPoint x: 855, startPoint y: 135, endPoint x: 864, endPoint y: 166, distance: 32.4
click at [855, 137] on input "text" at bounding box center [949, 135] width 216 height 26
click at [873, 189] on link "[PERSON_NAME]" at bounding box center [949, 187] width 231 height 28
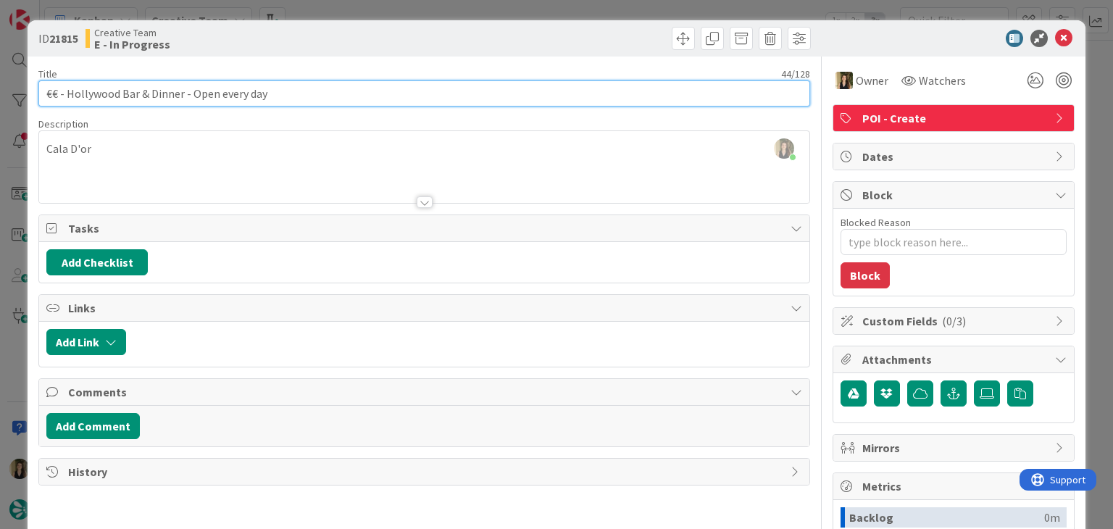
drag, startPoint x: 183, startPoint y: 94, endPoint x: 69, endPoint y: 91, distance: 113.9
click at [69, 91] on input "€€ - Hollywood Bar & Dinner - Open every day" at bounding box center [423, 93] width 771 height 26
drag, startPoint x: 307, startPoint y: 91, endPoint x: 33, endPoint y: 91, distance: 273.3
click at [33, 91] on div "ID 21815 Creative Team E - In Progress Title 44 / 128 €€ - Hollywood Bar & Dinn…" at bounding box center [557, 389] width 1058 height 738
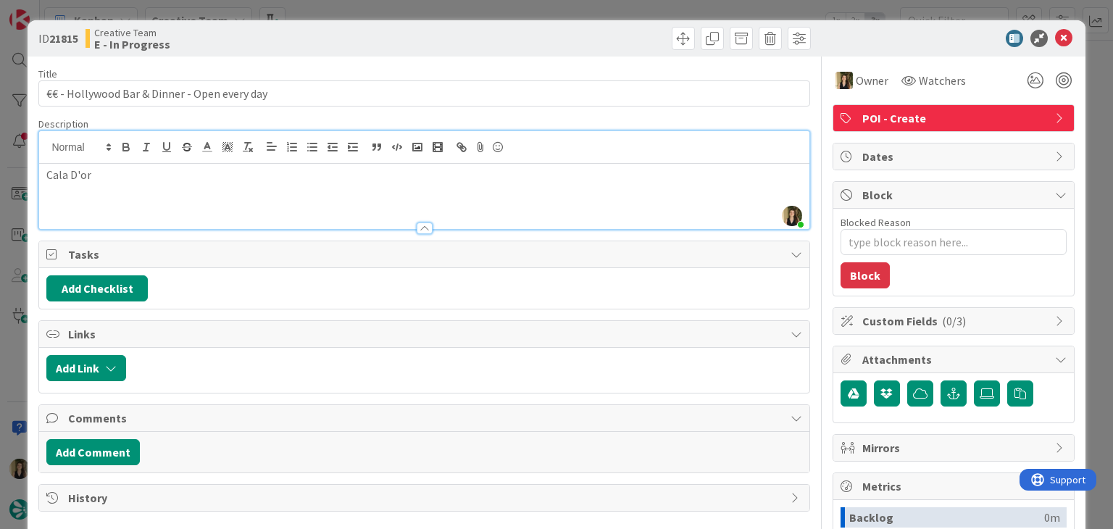
drag, startPoint x: 217, startPoint y: 164, endPoint x: 205, endPoint y: 152, distance: 17.4
click at [215, 164] on div "Cala D'or" at bounding box center [424, 196] width 770 height 65
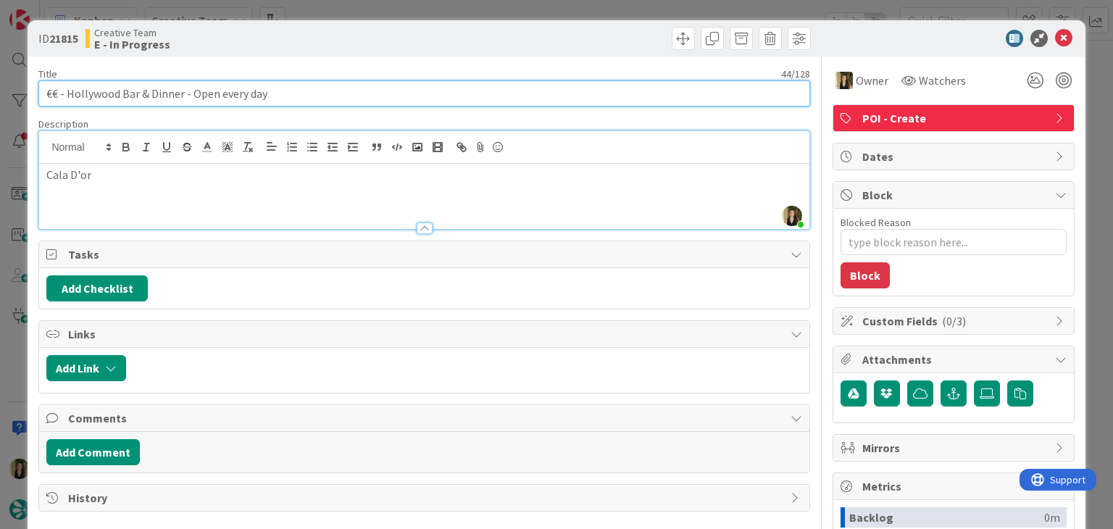
drag, startPoint x: 171, startPoint y: 92, endPoint x: 70, endPoint y: 91, distance: 101.5
click at [70, 91] on input "€€ - Hollywood Bar & Dinner - Open every day" at bounding box center [423, 93] width 771 height 26
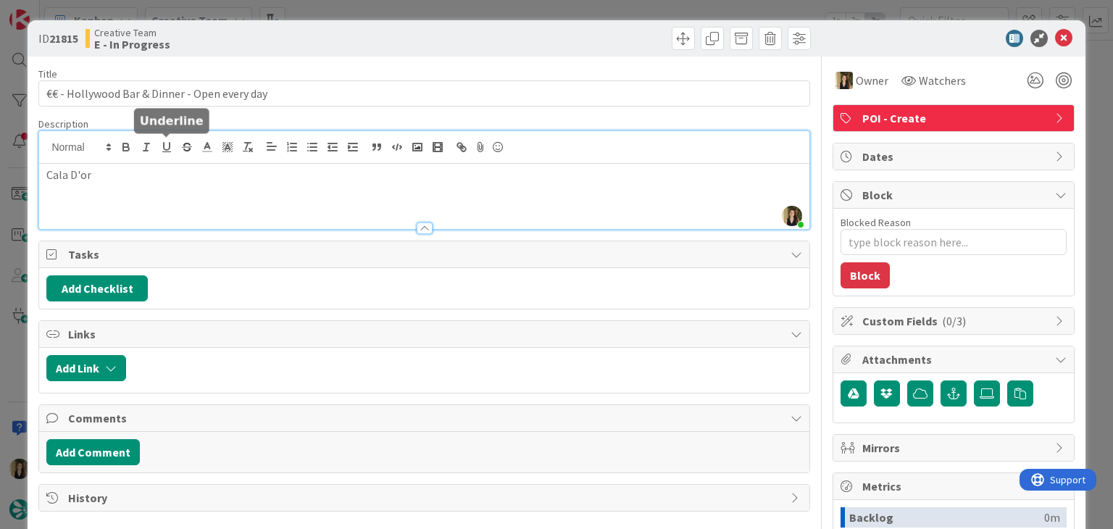
click at [157, 165] on div "Cala D'or" at bounding box center [424, 196] width 770 height 65
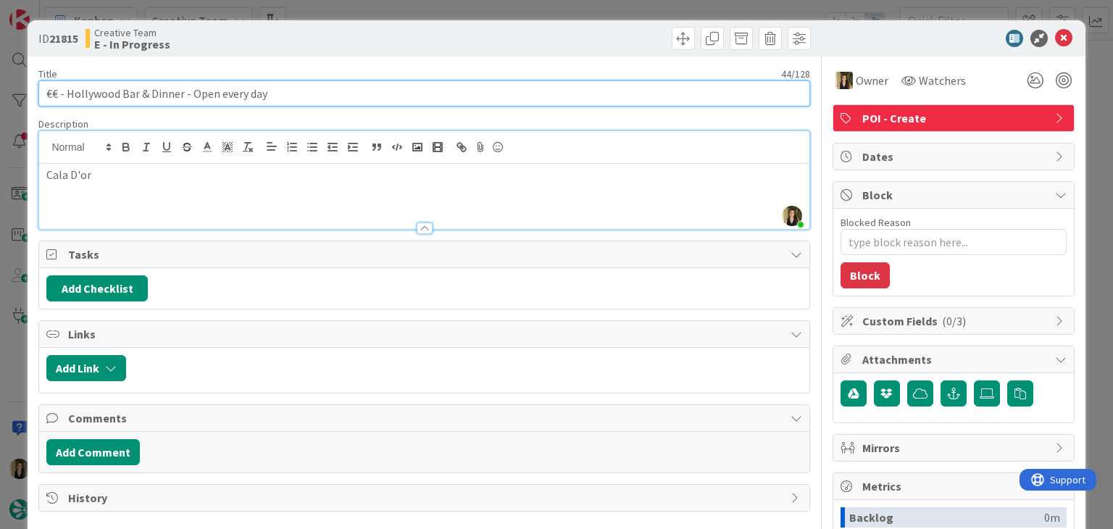
drag, startPoint x: 182, startPoint y: 91, endPoint x: 67, endPoint y: 93, distance: 114.5
click at [67, 93] on input "€€ - Hollywood Bar & Dinner - Open every day" at bounding box center [423, 93] width 771 height 26
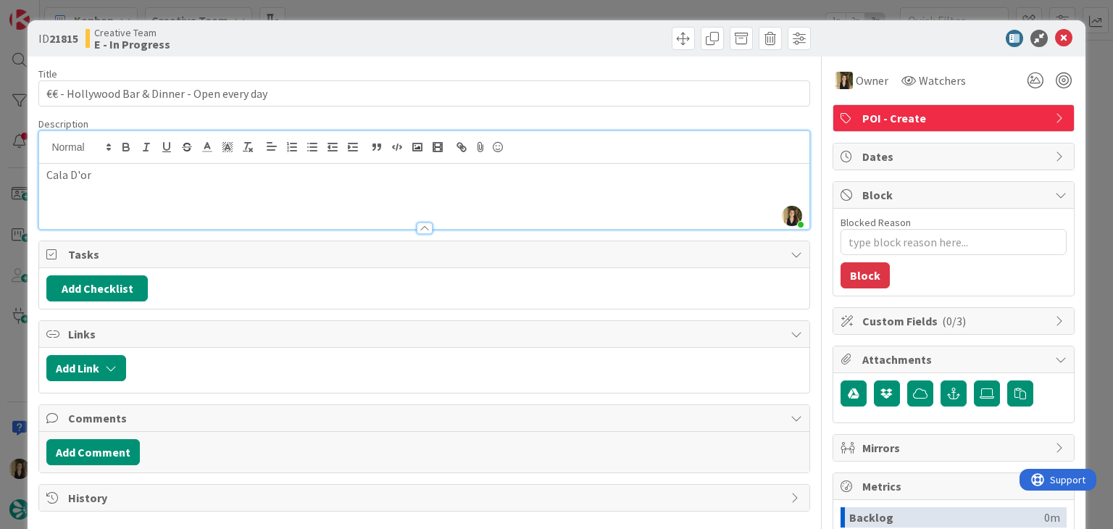
drag, startPoint x: 322, startPoint y: 67, endPoint x: 327, endPoint y: 48, distance: 20.2
click at [322, 63] on div "Title 44 / 128 €€ - Hollywood Bar & Dinner - Open every day Description [PERSON…" at bounding box center [423, 402] width 771 height 691
click at [344, 5] on div "ID 21815 Creative Team E - In Progress Title 44 / 128 €€ - Hollywood Bar & Dinn…" at bounding box center [556, 264] width 1113 height 529
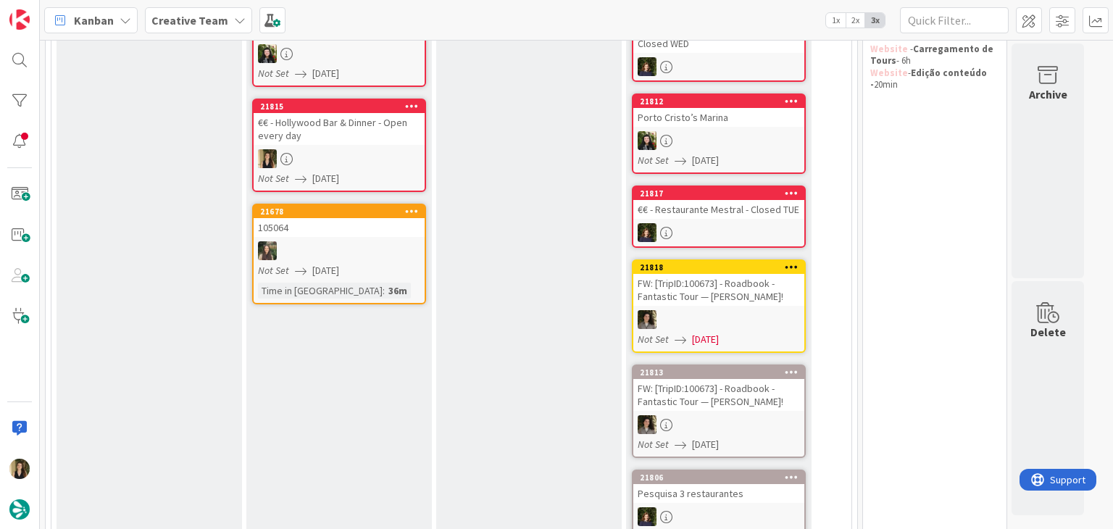
click at [347, 143] on div "€€ - Hollywood Bar & Dinner - Open every day" at bounding box center [339, 129] width 171 height 32
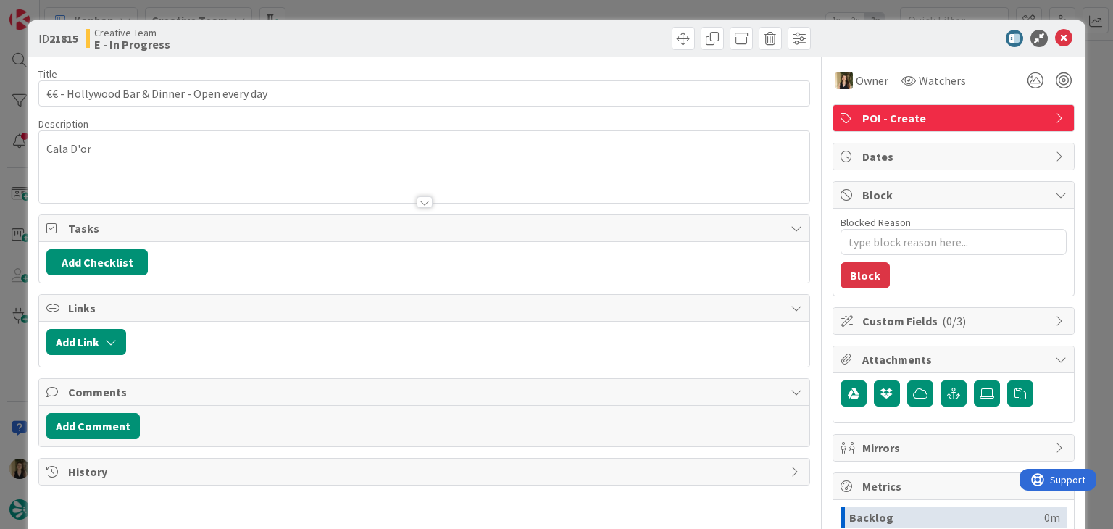
click at [584, 33] on div at bounding box center [619, 38] width 383 height 23
click at [578, 10] on div "ID 21815 Creative Team E - In Progress Title 44 / 128 €€ - Hollywood Bar & Dinn…" at bounding box center [556, 264] width 1113 height 529
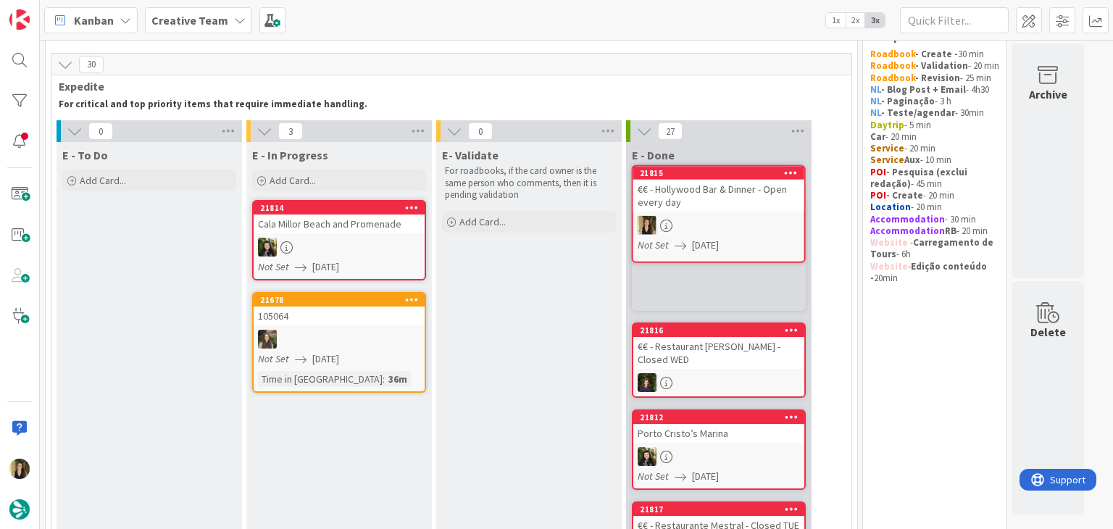
scroll to position [23, 0]
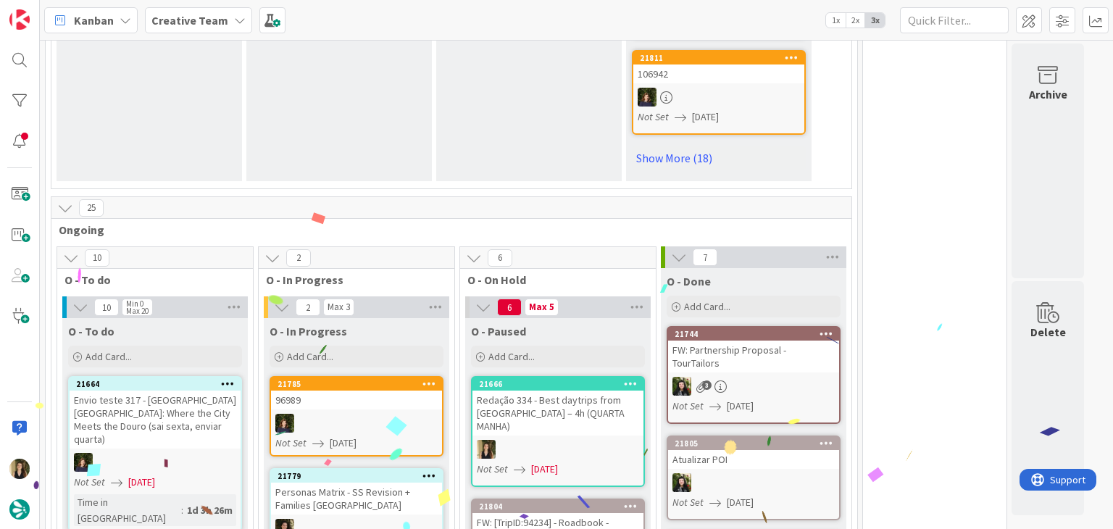
scroll to position [1256, 0]
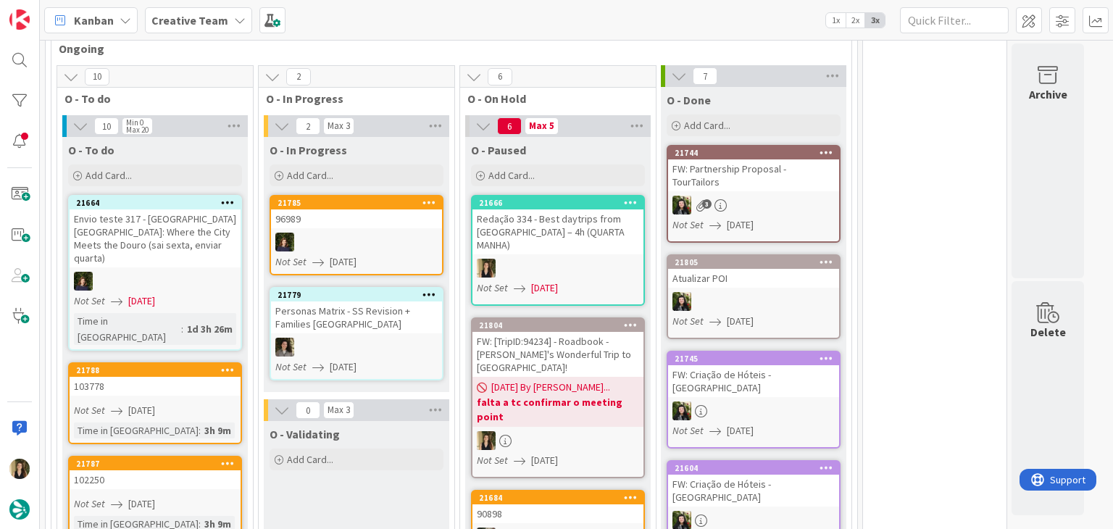
click at [602, 259] on div at bounding box center [558, 268] width 171 height 19
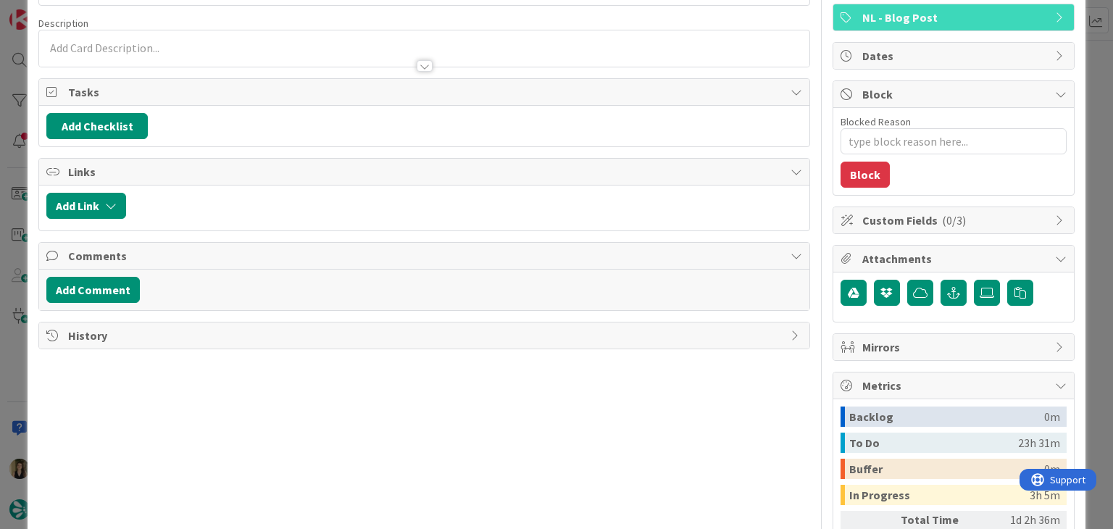
type textarea "x"
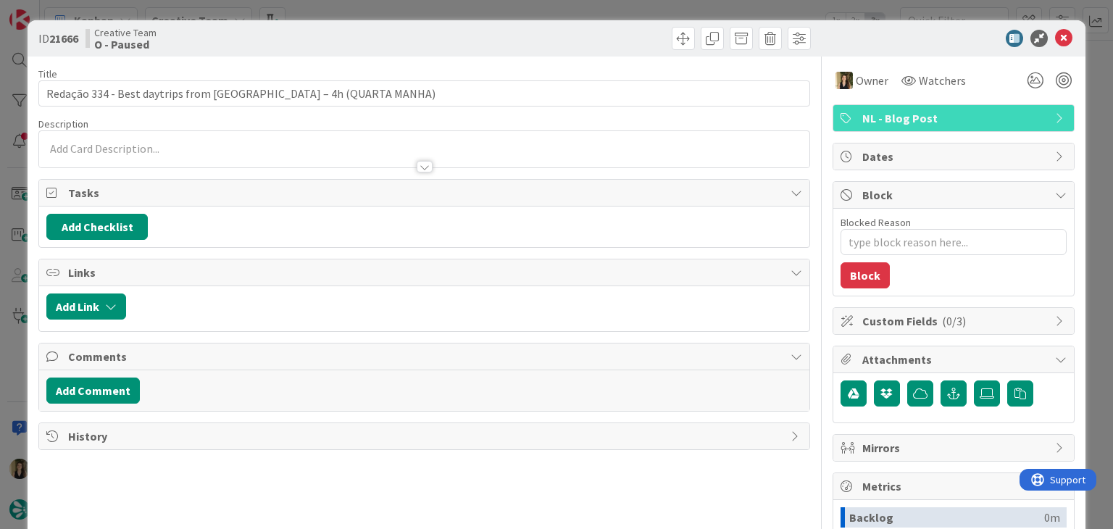
drag, startPoint x: 571, startPoint y: 32, endPoint x: 571, endPoint y: 15, distance: 16.7
click at [571, 30] on div at bounding box center [619, 38] width 383 height 23
click at [568, 7] on div "ID 21666 Creative Team O - Paused Title 58 / 128 Redação 334 - Best daytrips fr…" at bounding box center [556, 264] width 1113 height 529
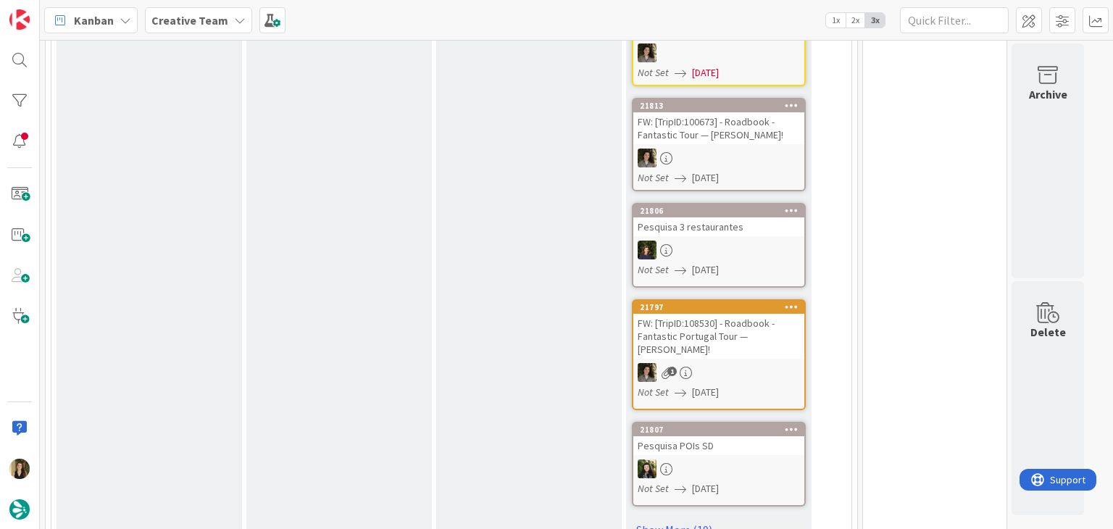
scroll to position [725, 0]
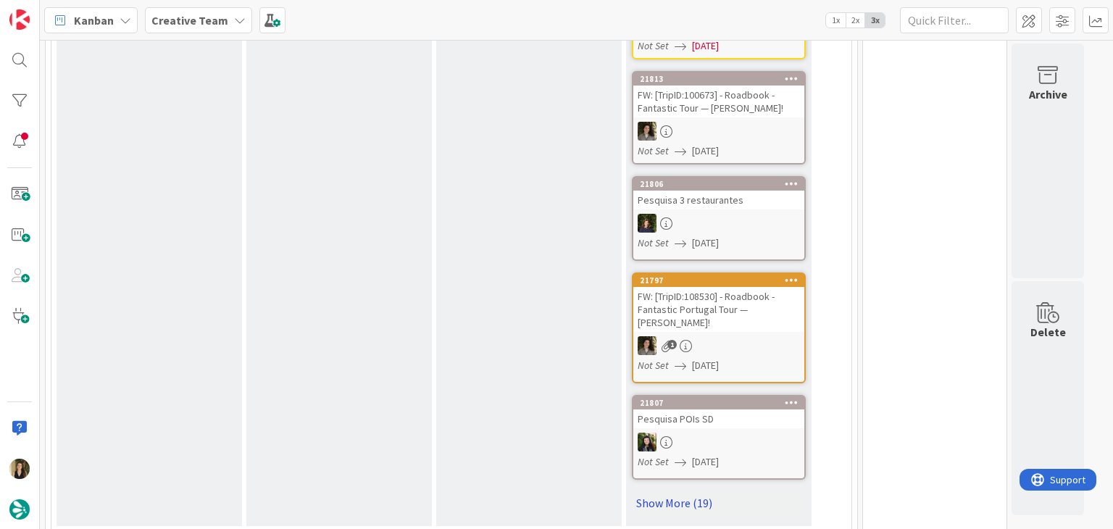
click at [685, 492] on link "Show More (19)" at bounding box center [719, 503] width 174 height 23
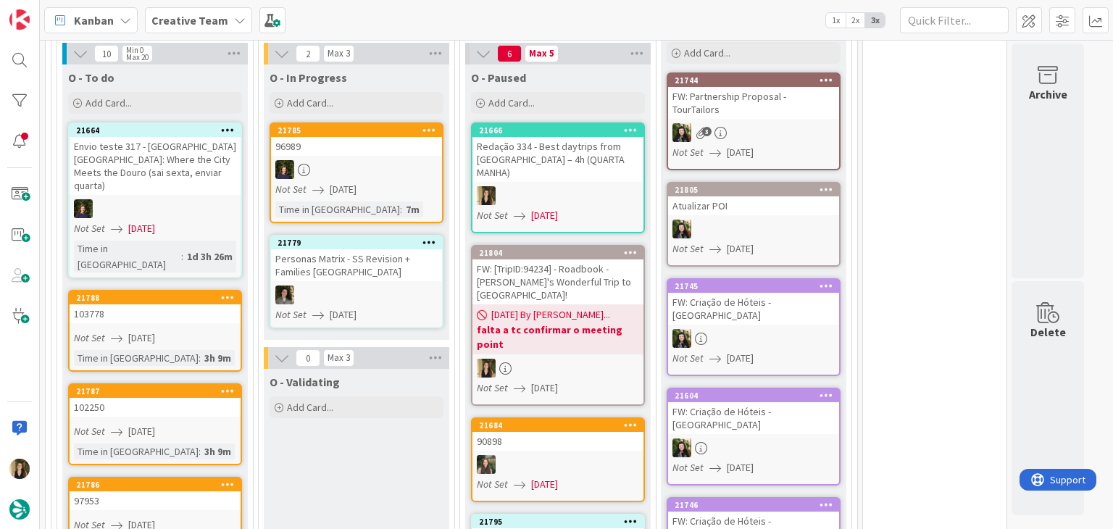
scroll to position [3262, 0]
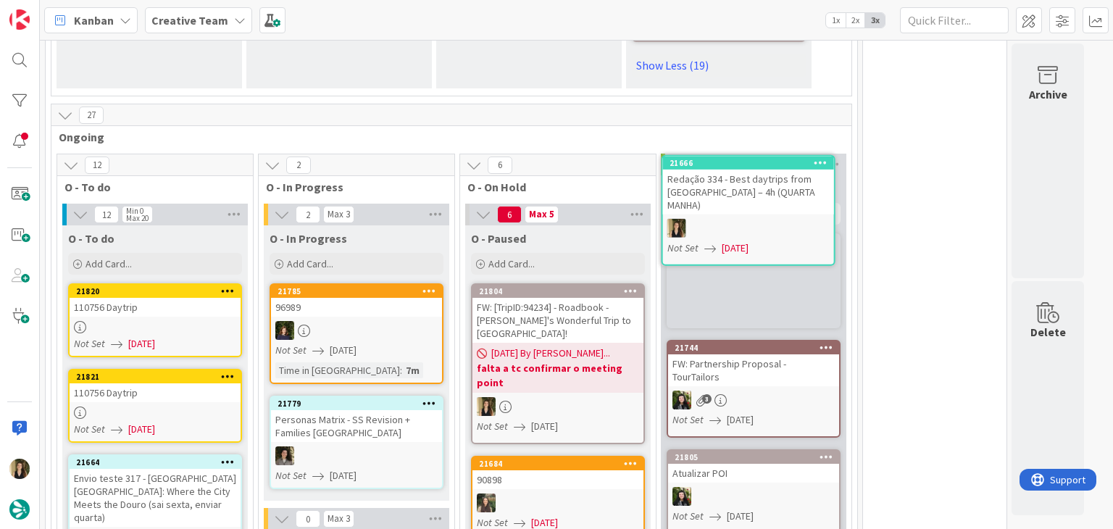
scroll to position [3013, 0]
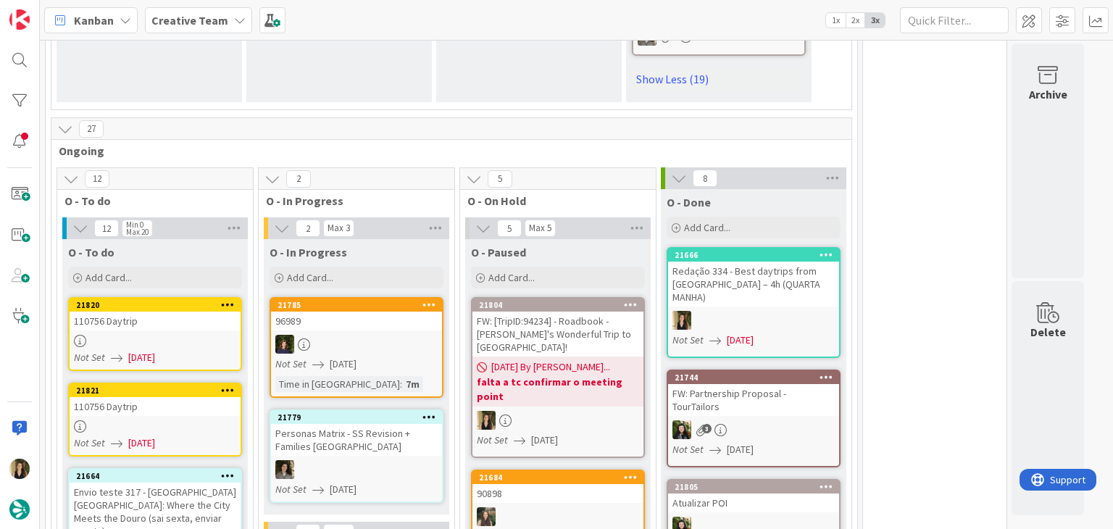
click at [933, 230] on div "0 Tempos máximos Roadbook - Create - 30 min Roadbook - Validation - 20 min Road…" at bounding box center [935, 342] width 145 height 6622
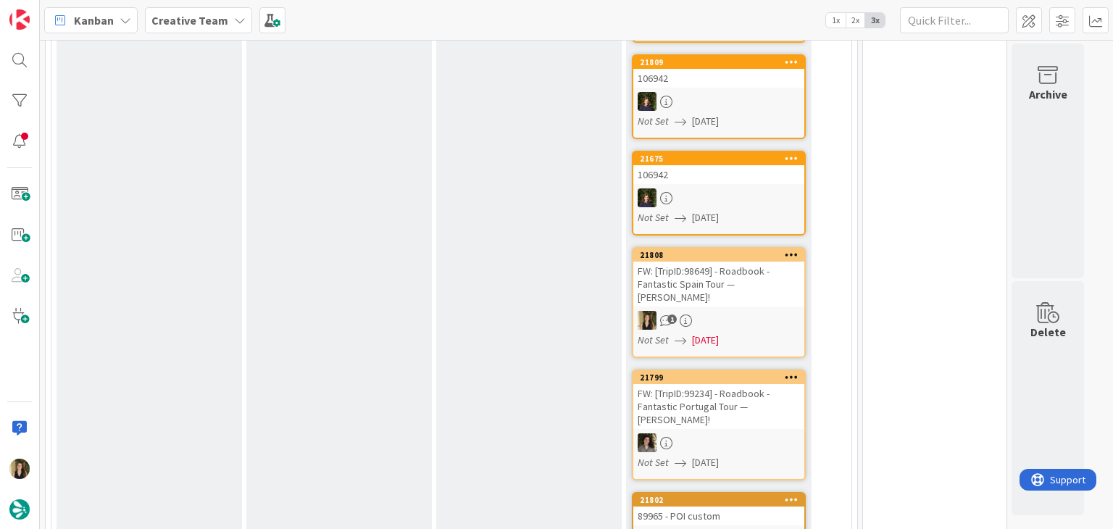
scroll to position [1345, 0]
